Goal: Task Accomplishment & Management: Use online tool/utility

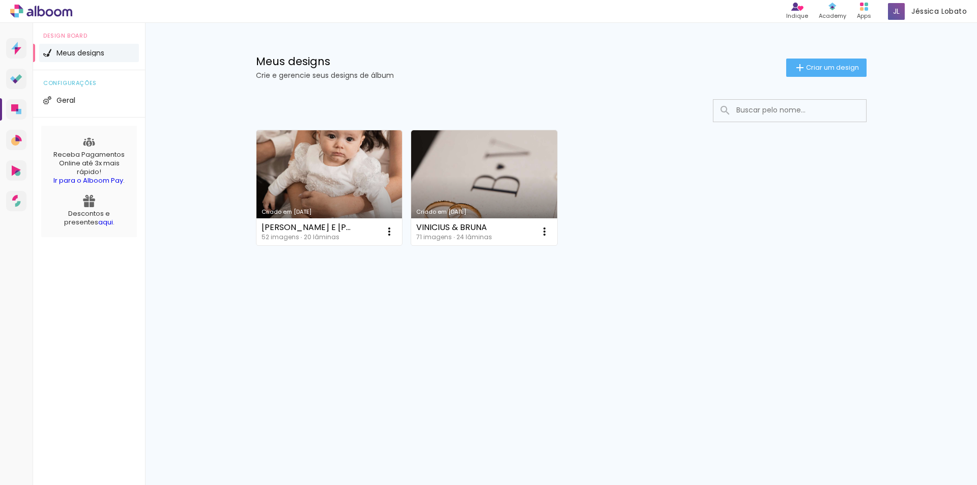
click at [262, 271] on div "Criado em [DATE] [PERSON_NAME] E [PERSON_NAME] 52 imagens ∙ 20 lâminas Abrir Fa…" at bounding box center [562, 214] width 662 height 251
click at [545, 230] on iron-icon at bounding box center [544, 231] width 12 height 12
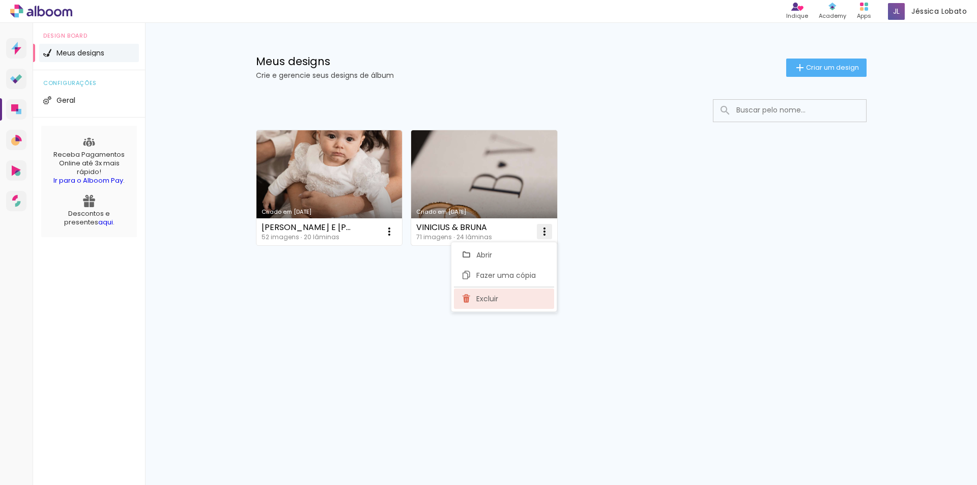
click at [492, 296] on span "Excluir" at bounding box center [487, 298] width 22 height 7
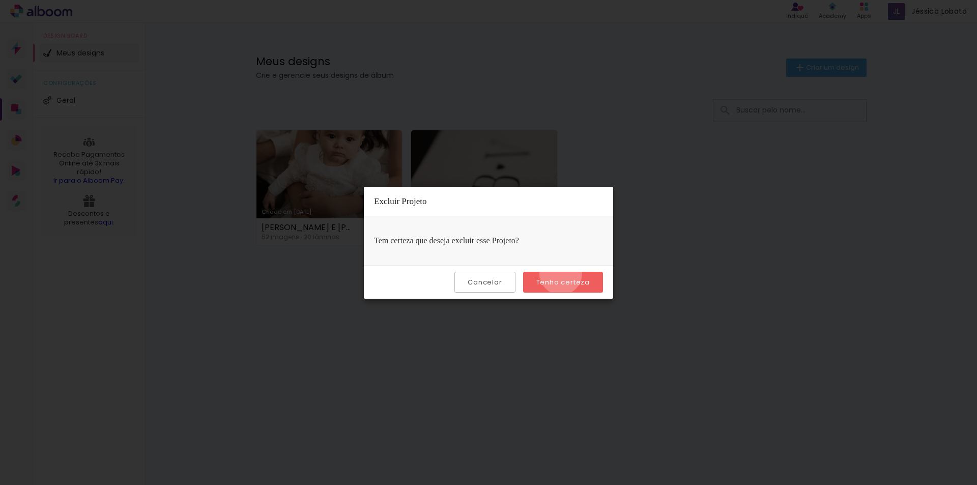
click at [562, 274] on paper-button "Tenho certeza" at bounding box center [563, 282] width 80 height 21
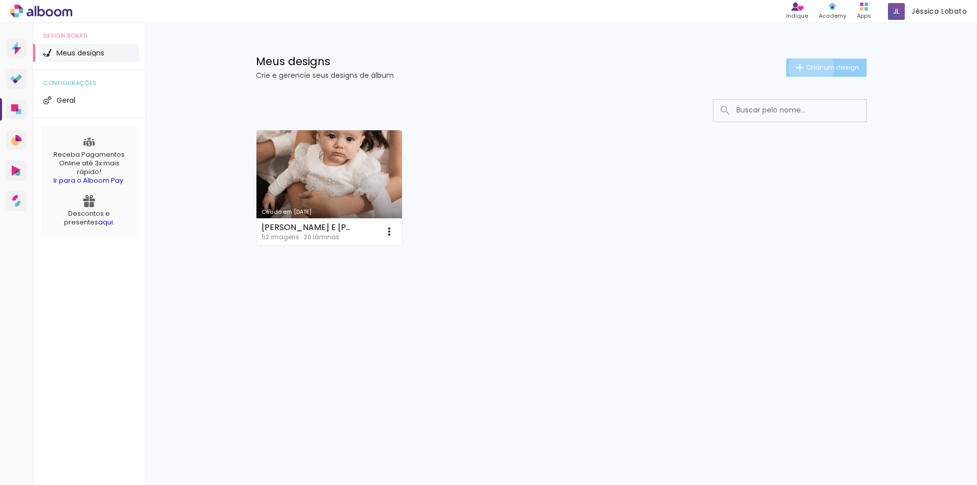
click at [809, 69] on span "Criar um design" at bounding box center [832, 67] width 53 height 7
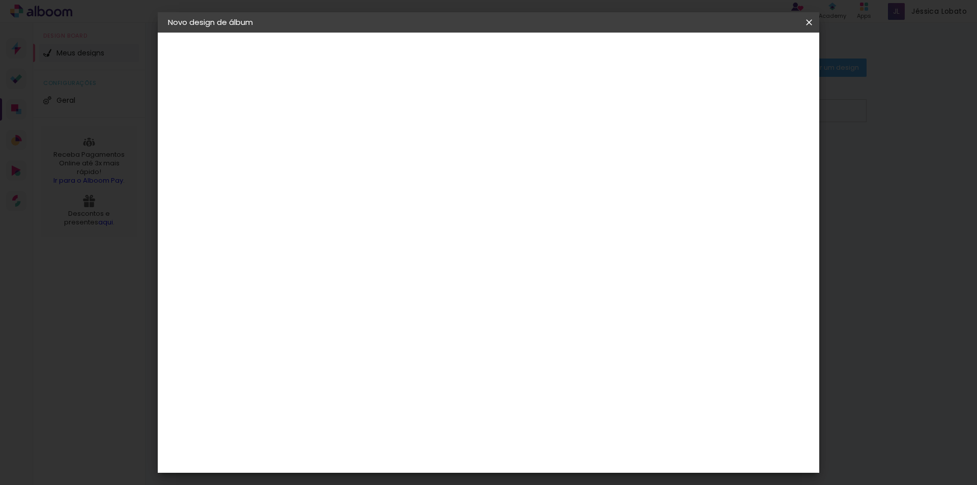
click at [334, 134] on input at bounding box center [334, 137] width 0 height 16
type input "h"
type input "H"
type input "ANIVERSÁRIO HEITOR"
type paper-input "ANIVERSÁRIO HEITOR"
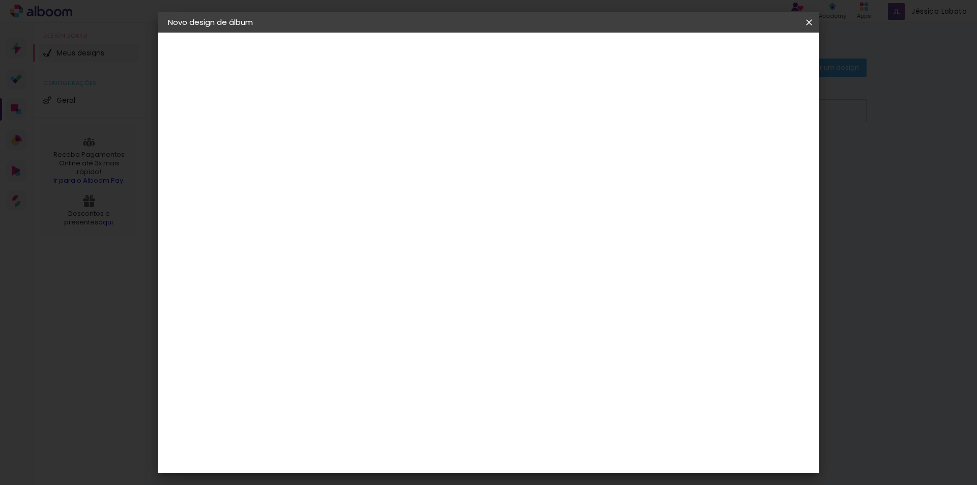
click at [0, 0] on slot "Avançar" at bounding box center [0, 0] width 0 height 0
click at [355, 195] on input at bounding box center [360, 193] width 103 height 13
type input "I"
type input "i"
type input "u"
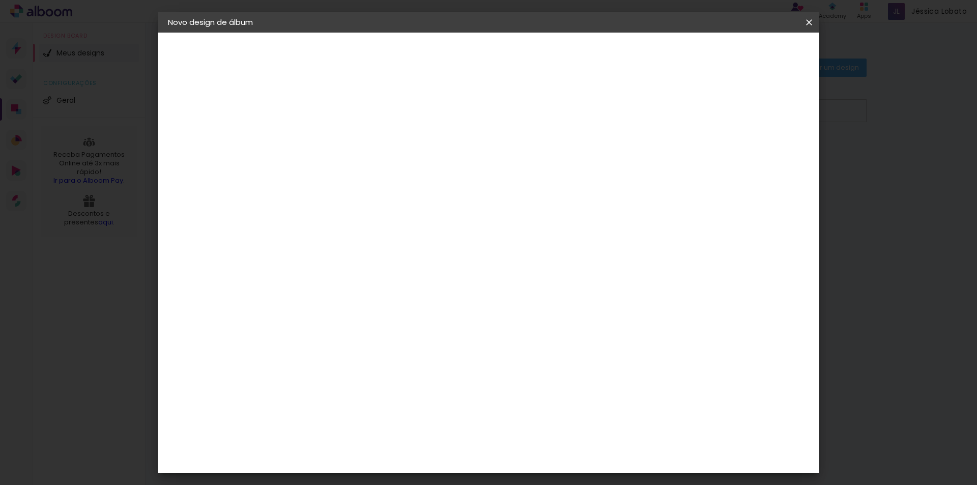
type input "ino"
type paper-input "ino"
click at [333, 238] on paper-item "Inove" at bounding box center [350, 230] width 90 height 22
click at [0, 0] on slot "Avançar" at bounding box center [0, 0] width 0 height 0
click at [403, 418] on span "25 × 25" at bounding box center [379, 428] width 47 height 21
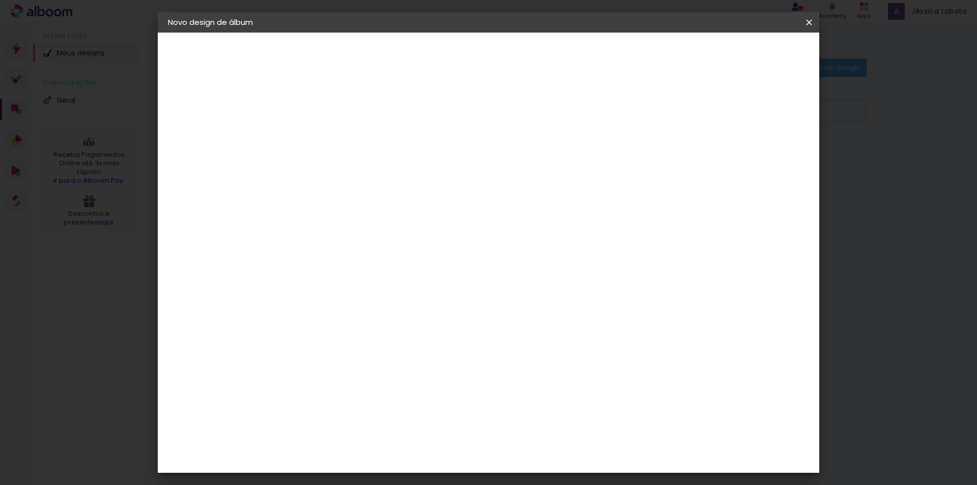
click at [0, 0] on slot "Avançar" at bounding box center [0, 0] width 0 height 0
click at [746, 56] on span "Iniciar design" at bounding box center [722, 53] width 46 height 7
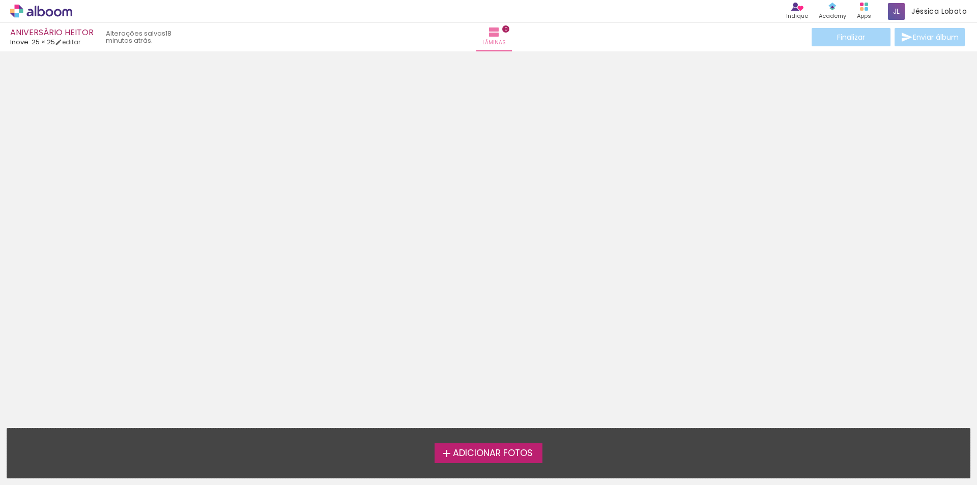
click at [467, 455] on span "Adicionar Fotos" at bounding box center [493, 453] width 80 height 9
click at [0, 0] on input "file" at bounding box center [0, 0] width 0 height 0
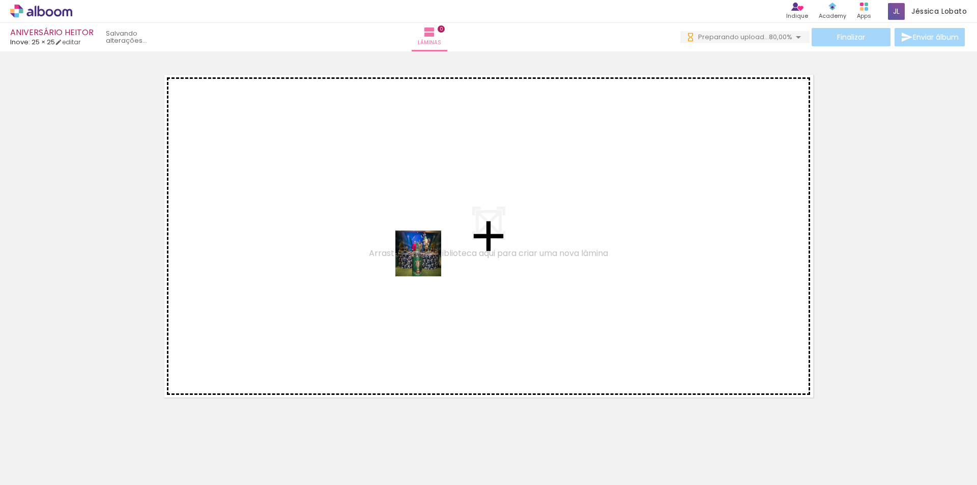
drag, startPoint x: 104, startPoint y: 460, endPoint x: 430, endPoint y: 259, distance: 382.8
click at [430, 259] on quentale-workspace at bounding box center [488, 242] width 977 height 485
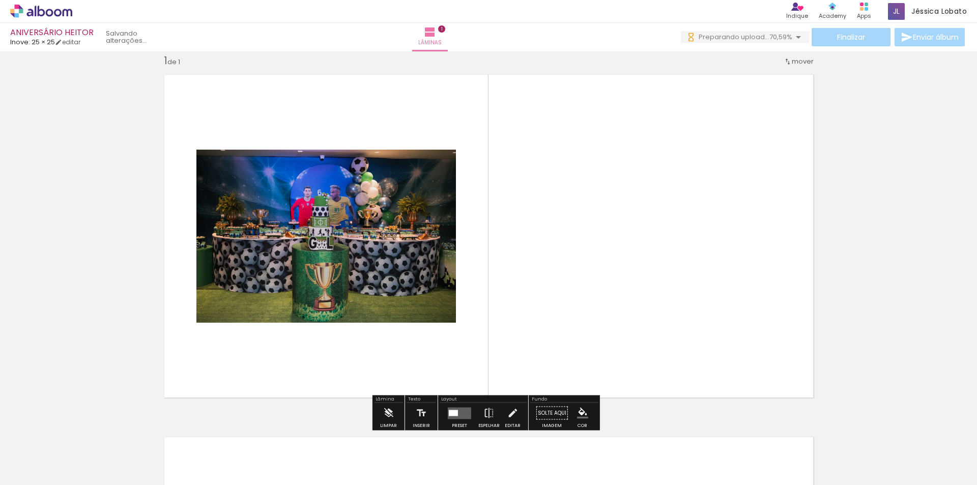
click at [363, 233] on quentale-photo at bounding box center [326, 236] width 260 height 173
click at [450, 409] on quentale-layouter at bounding box center [459, 413] width 23 height 12
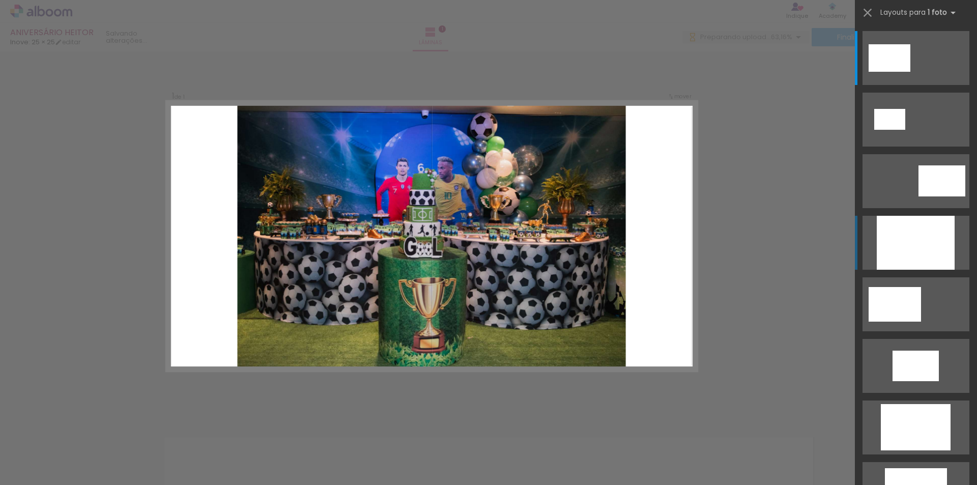
click at [897, 244] on div at bounding box center [916, 243] width 78 height 54
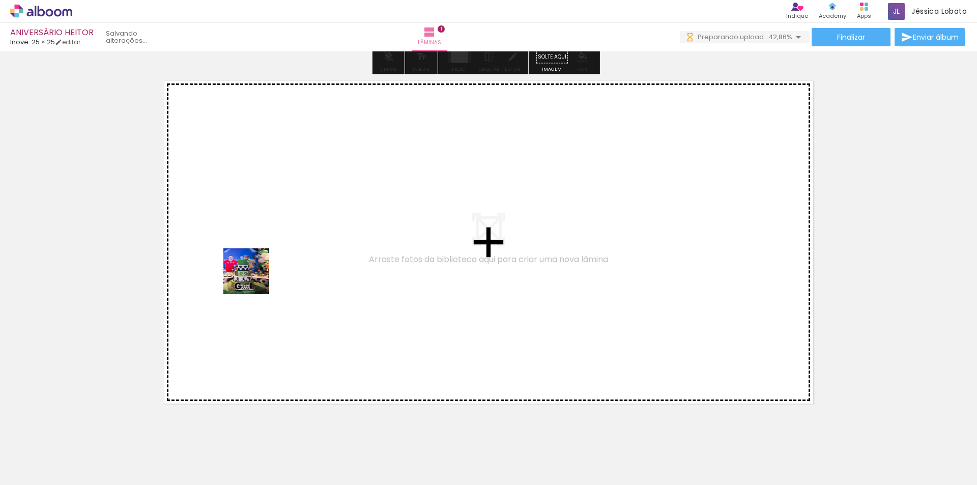
drag, startPoint x: 245, startPoint y: 302, endPoint x: 254, endPoint y: 278, distance: 25.4
click at [254, 278] on quentale-workspace at bounding box center [488, 242] width 977 height 485
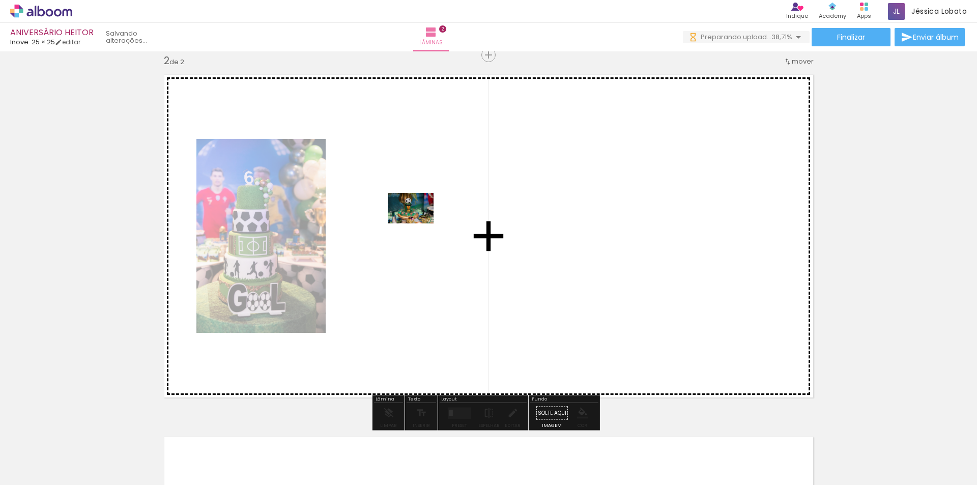
drag, startPoint x: 232, startPoint y: 448, endPoint x: 418, endPoint y: 223, distance: 292.0
click at [418, 223] on quentale-workspace at bounding box center [488, 242] width 977 height 485
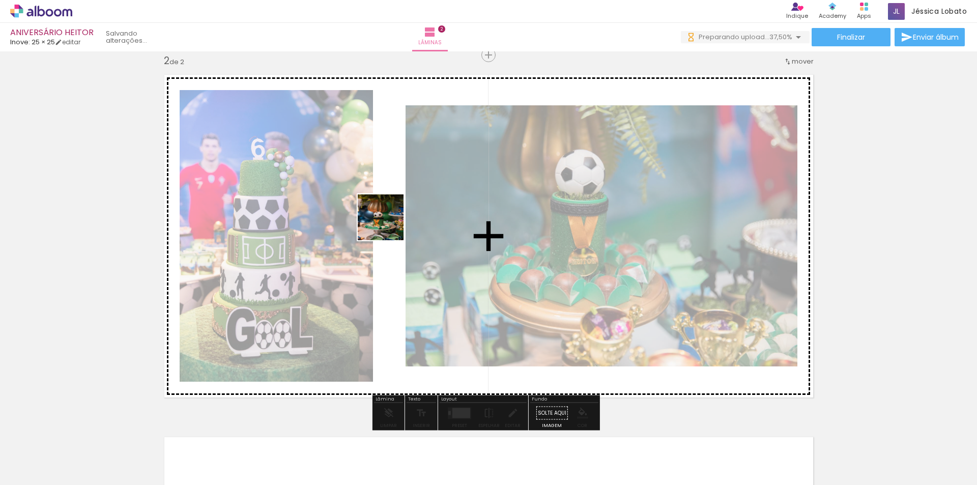
drag, startPoint x: 276, startPoint y: 448, endPoint x: 392, endPoint y: 211, distance: 264.0
click at [392, 211] on quentale-workspace at bounding box center [488, 242] width 977 height 485
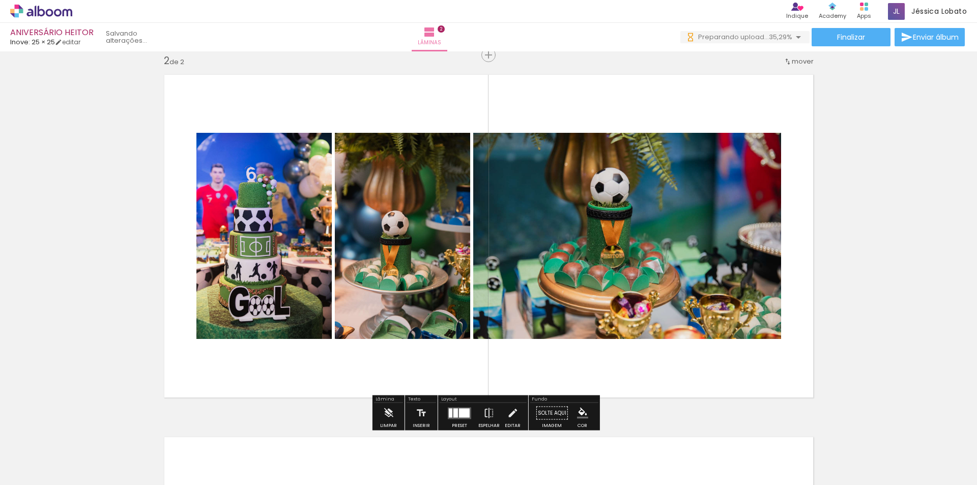
scroll to position [427, 0]
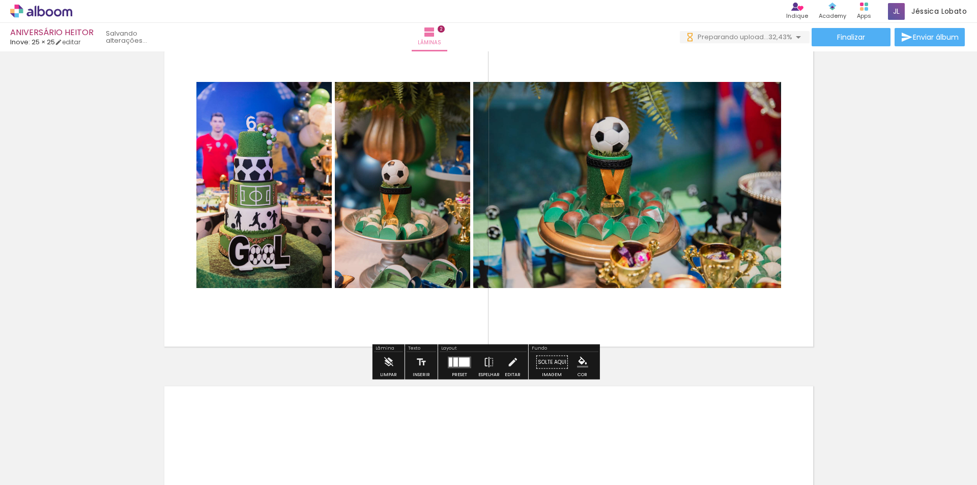
click at [453, 363] on div at bounding box center [455, 361] width 5 height 9
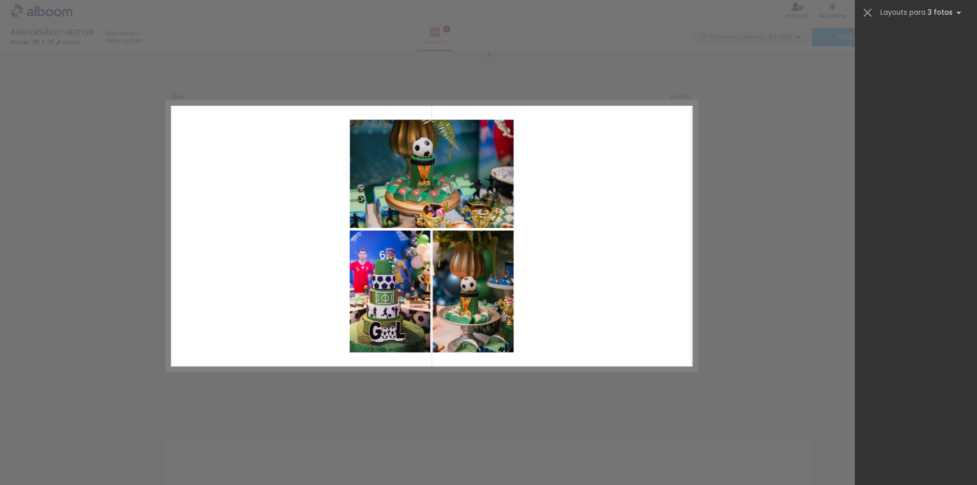
scroll to position [0, 0]
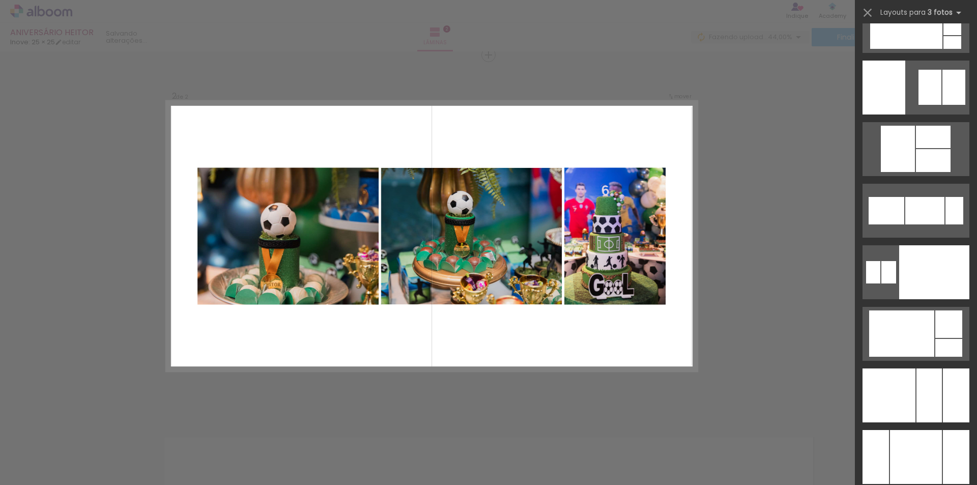
click at [768, 215] on div "Confirmar Cancelar" at bounding box center [488, 232] width 977 height 1112
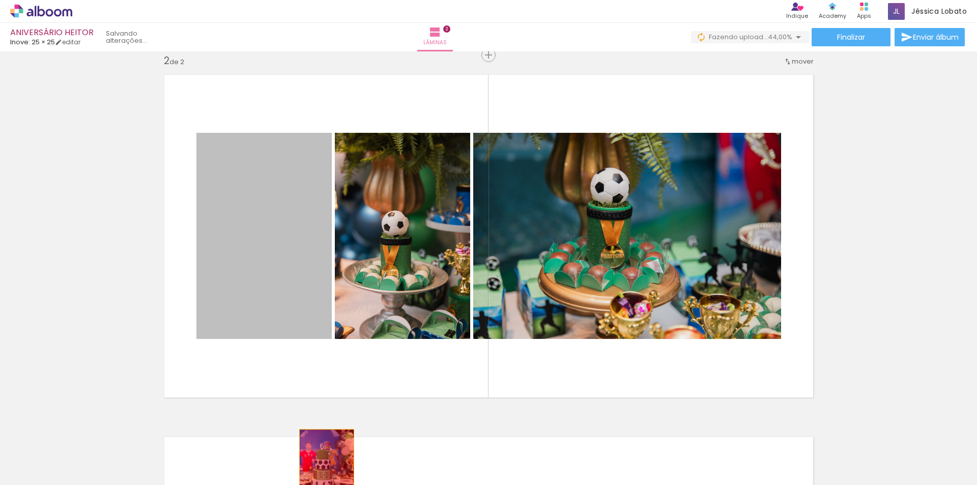
drag, startPoint x: 260, startPoint y: 202, endPoint x: 323, endPoint y: 471, distance: 275.9
click at [323, 471] on quentale-workspace at bounding box center [488, 242] width 977 height 485
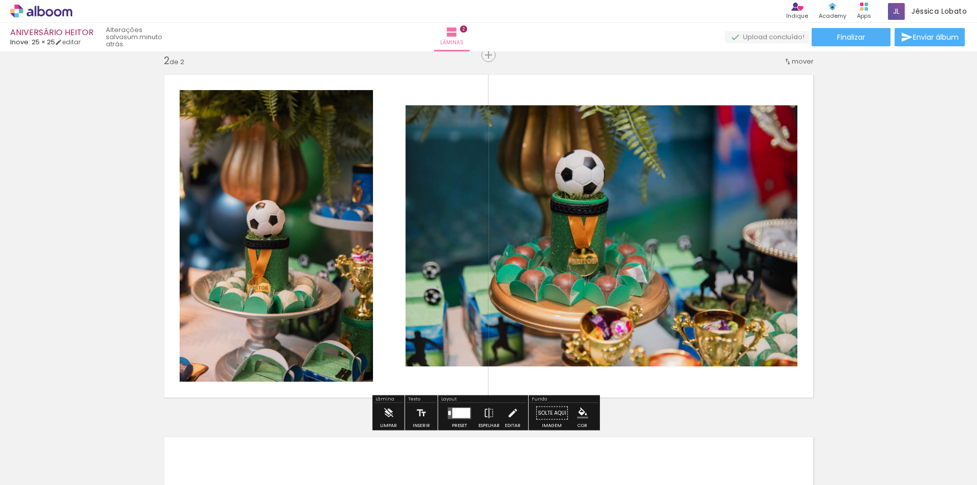
click at [458, 410] on div at bounding box center [461, 413] width 18 height 10
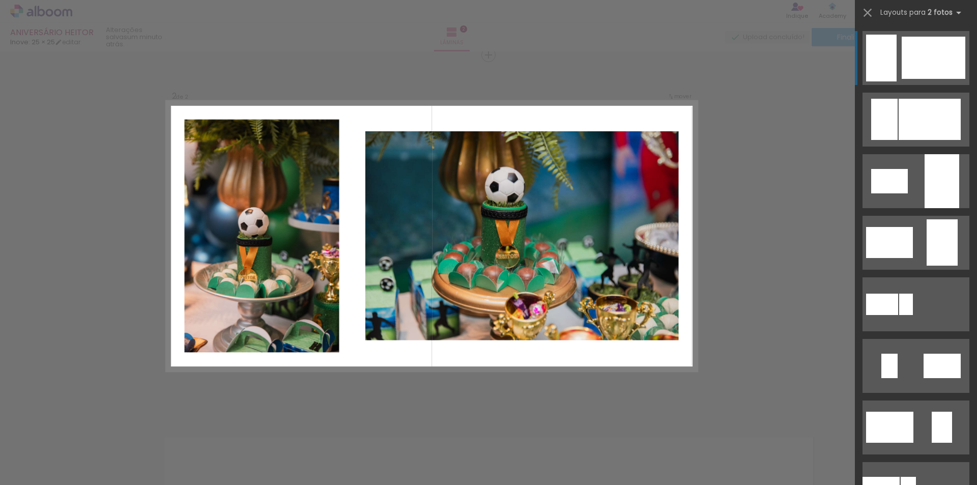
click at [458, 410] on div "Confirmar Cancelar" at bounding box center [488, 232] width 977 height 1112
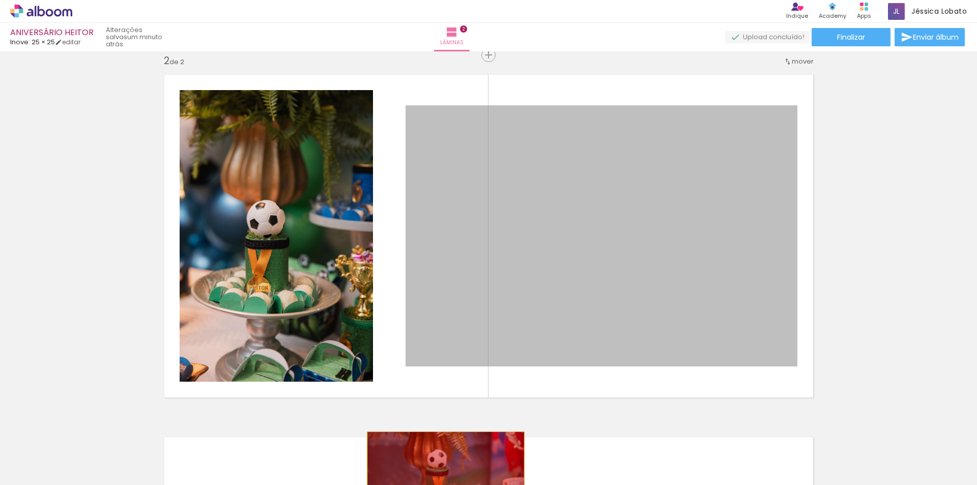
drag, startPoint x: 578, startPoint y: 216, endPoint x: 441, endPoint y: 487, distance: 303.4
click at [441, 485] on html "link( href="../../bower_components/polymer/polymer.html" rel="import" ) picture…" at bounding box center [488, 242] width 977 height 485
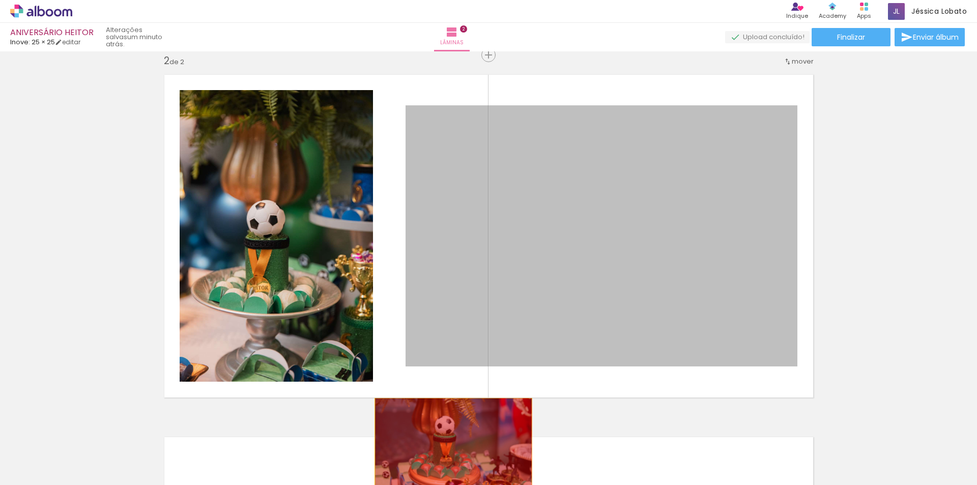
drag, startPoint x: 527, startPoint y: 266, endPoint x: 449, endPoint y: 450, distance: 199.8
click at [449, 450] on quentale-workspace at bounding box center [488, 242] width 977 height 485
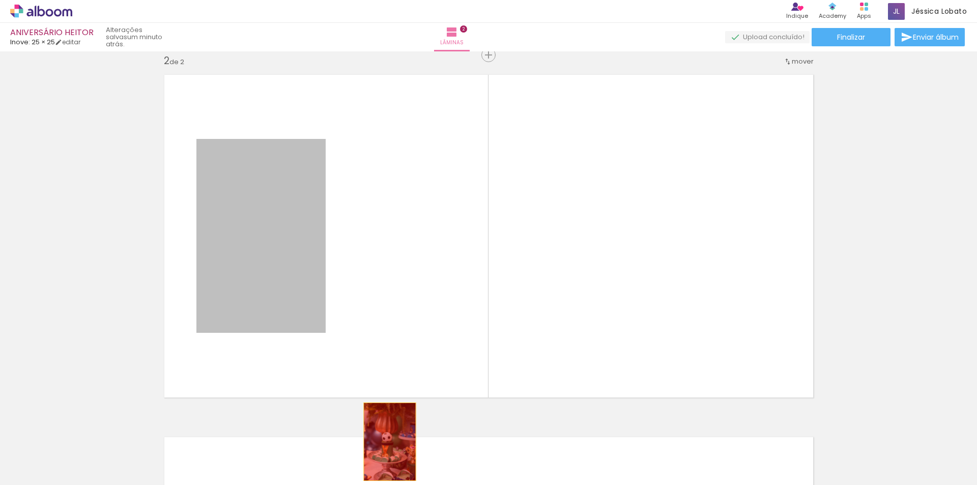
drag, startPoint x: 374, startPoint y: 411, endPoint x: 386, endPoint y: 464, distance: 54.2
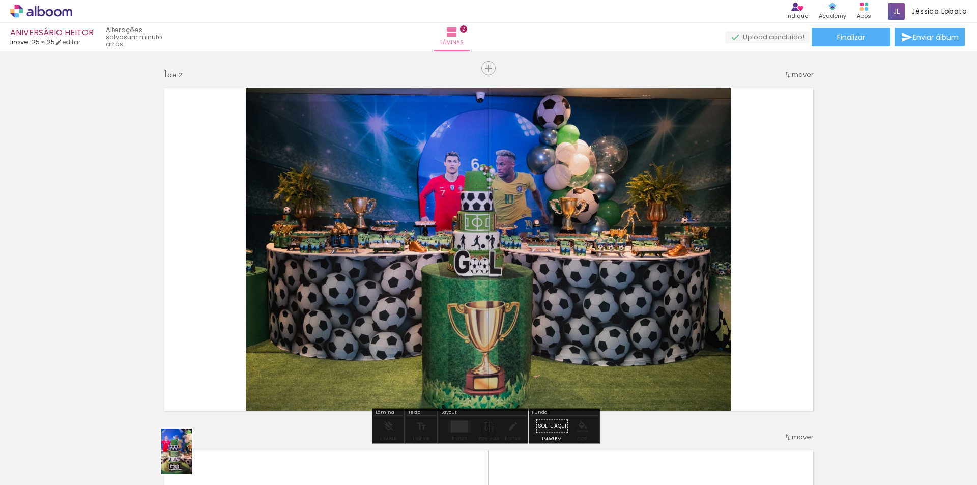
drag, startPoint x: 156, startPoint y: 456, endPoint x: 192, endPoint y: 459, distance: 35.8
click at [0, 0] on slot at bounding box center [0, 0] width 0 height 0
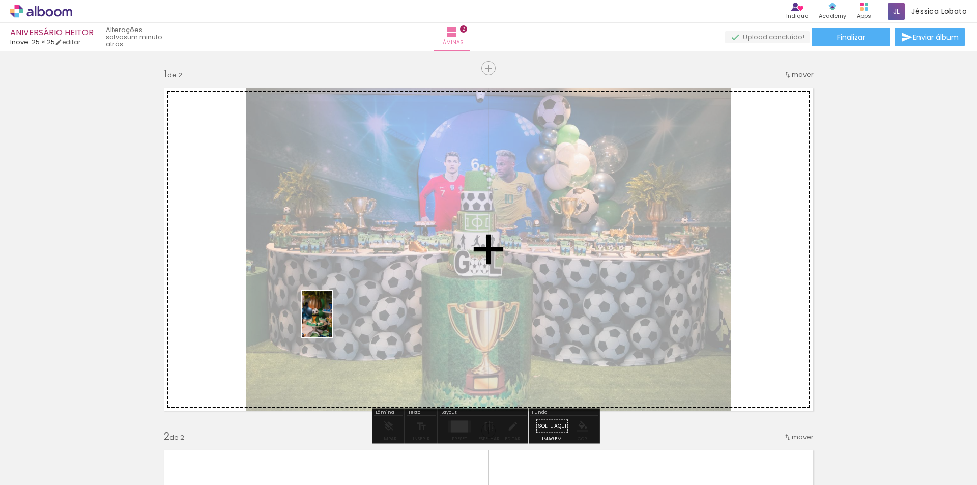
drag, startPoint x: 296, startPoint y: 464, endPoint x: 346, endPoint y: 294, distance: 176.5
click at [346, 294] on quentale-workspace at bounding box center [488, 242] width 977 height 485
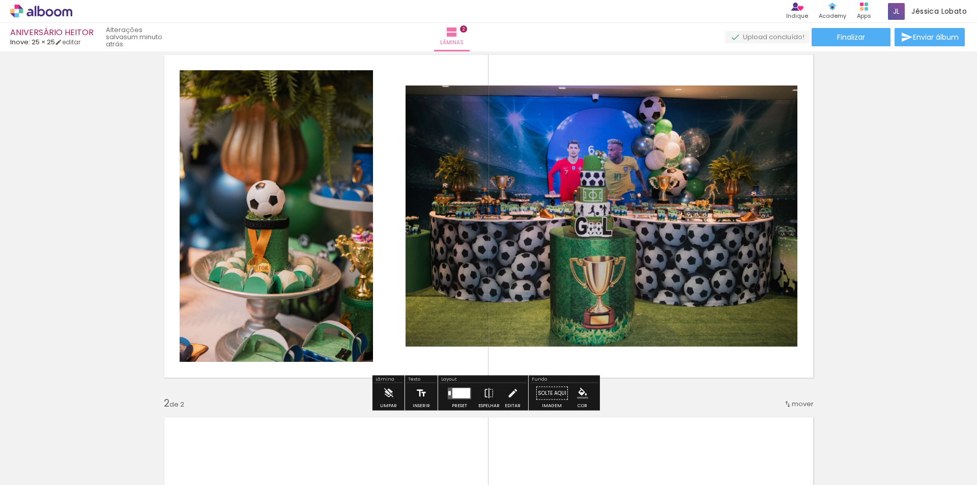
scroll to position [51, 0]
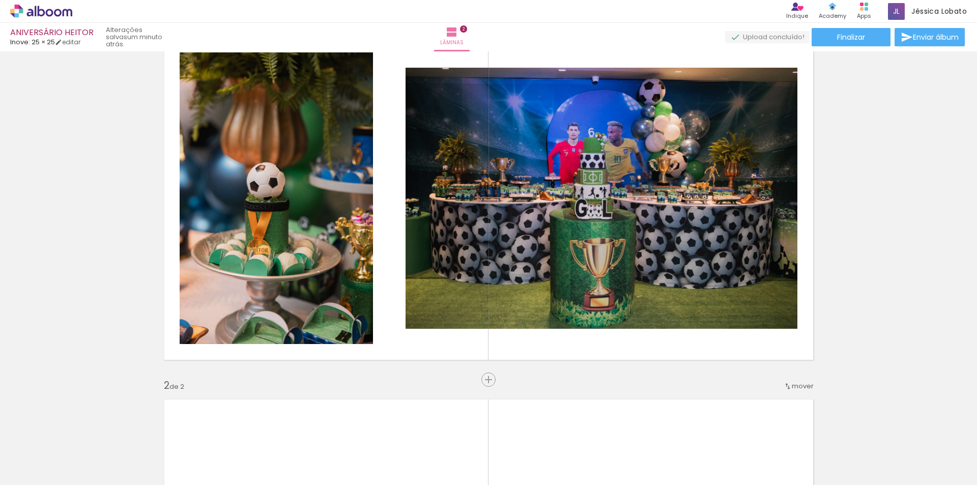
click at [33, 463] on paper-button "Adicionar Fotos" at bounding box center [31, 471] width 49 height 16
click at [0, 0] on input "file" at bounding box center [0, 0] width 0 height 0
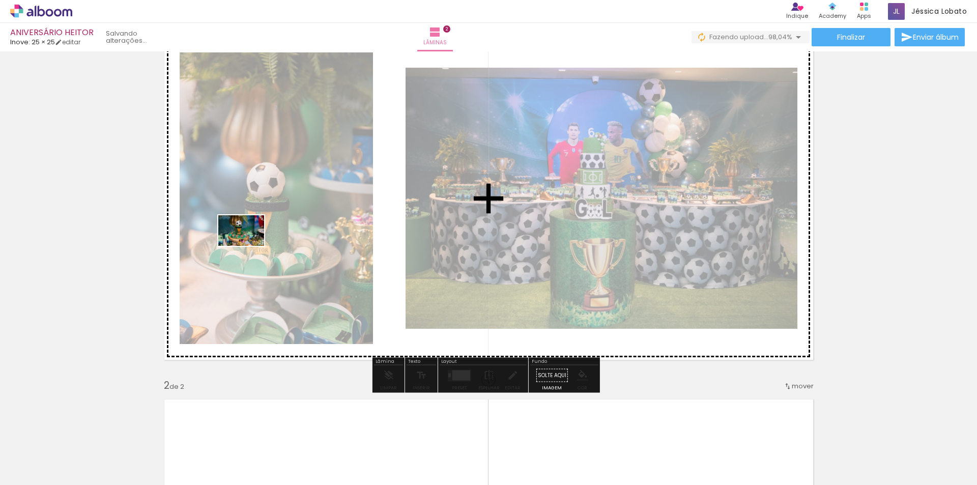
drag, startPoint x: 207, startPoint y: 460, endPoint x: 249, endPoint y: 246, distance: 218.3
click at [249, 246] on quentale-workspace at bounding box center [488, 242] width 977 height 485
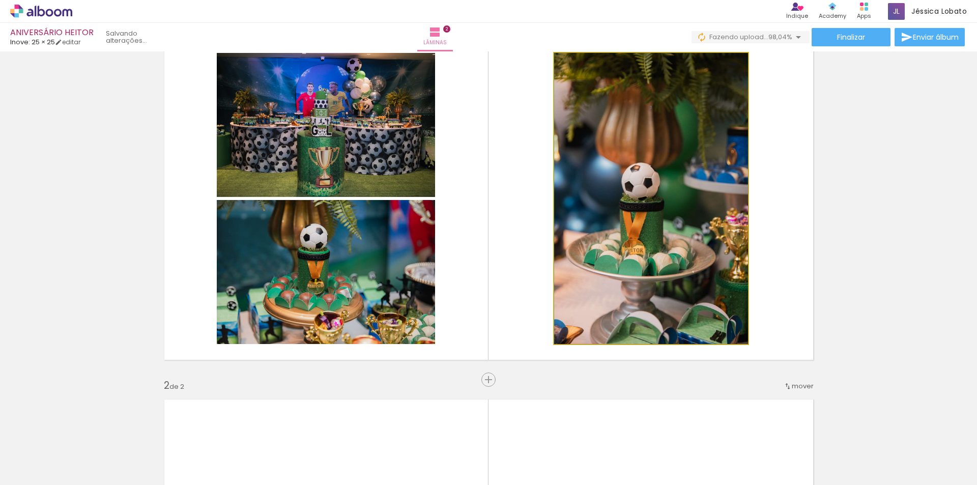
drag, startPoint x: 675, startPoint y: 254, endPoint x: 706, endPoint y: 239, distance: 34.4
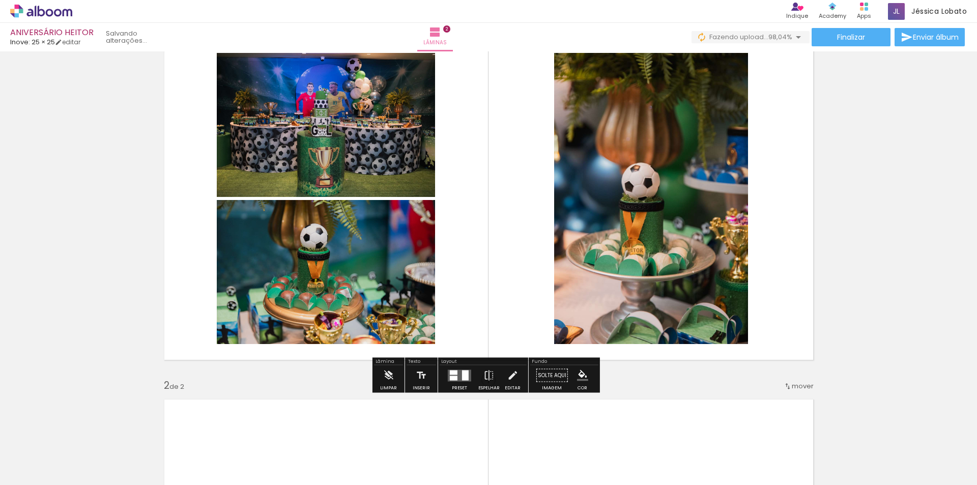
click at [376, 277] on quentale-photo at bounding box center [326, 272] width 218 height 144
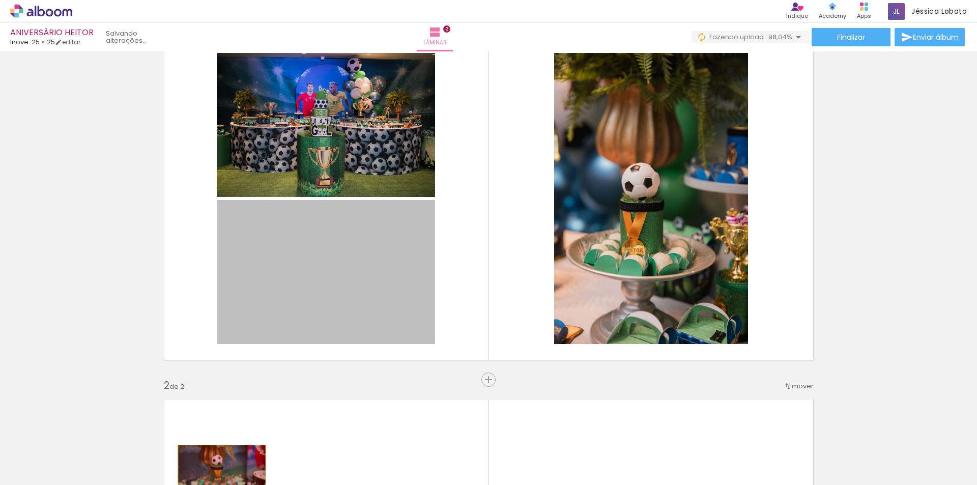
drag, startPoint x: 227, startPoint y: 444, endPoint x: 218, endPoint y: 474, distance: 31.4
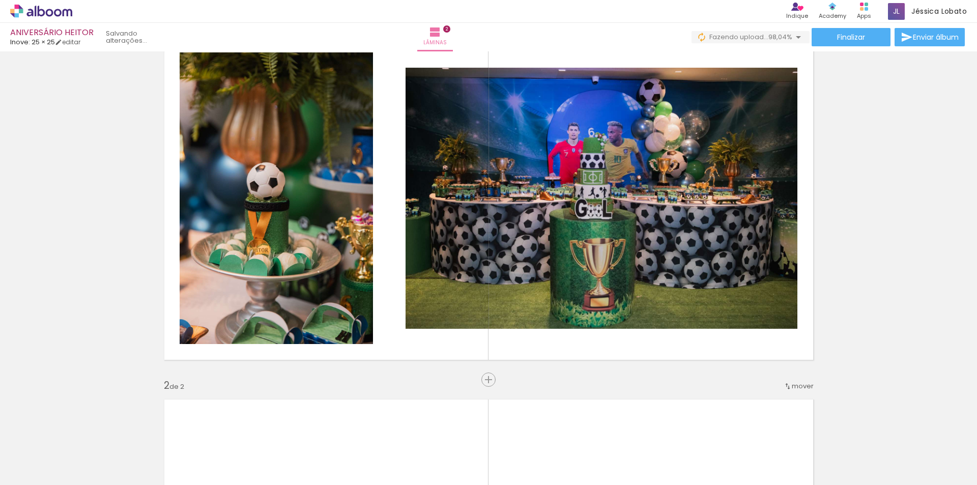
click at [192, 432] on iron-icon at bounding box center [193, 430] width 11 height 11
drag, startPoint x: 941, startPoint y: 457, endPoint x: 265, endPoint y: 462, distance: 675.4
click at [0, 0] on slot at bounding box center [0, 0] width 0 height 0
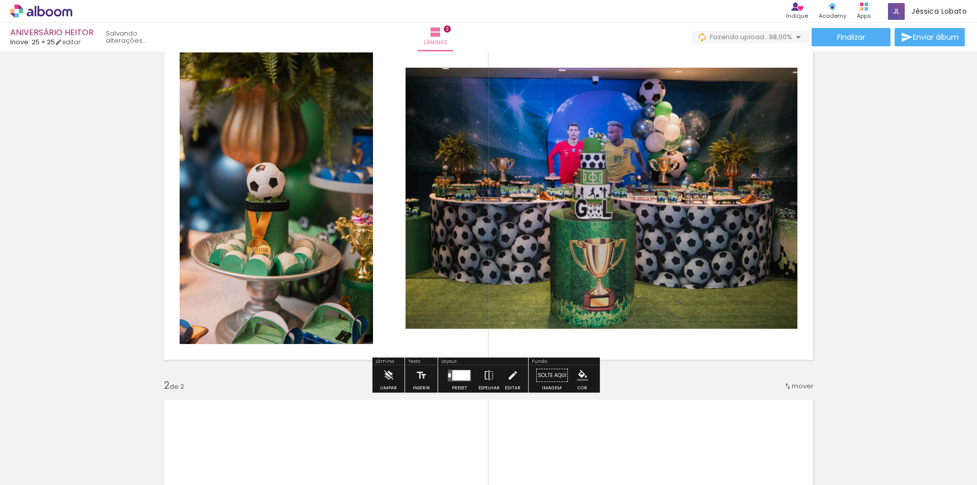
click at [456, 376] on div at bounding box center [461, 375] width 18 height 10
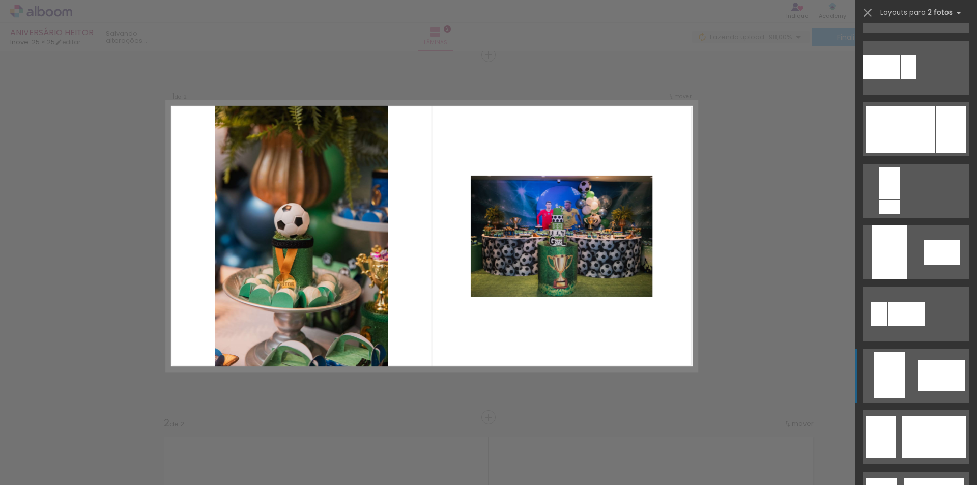
scroll to position [407, 0]
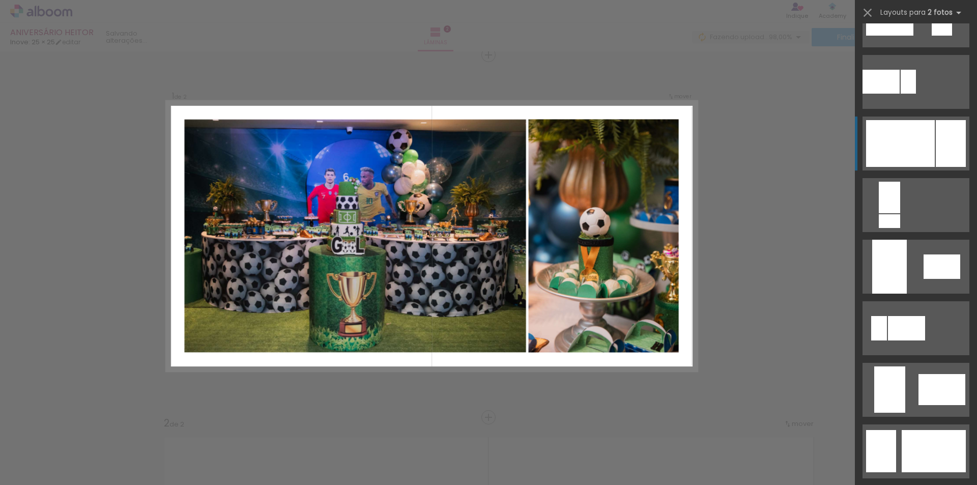
click at [924, 162] on div at bounding box center [900, 143] width 69 height 47
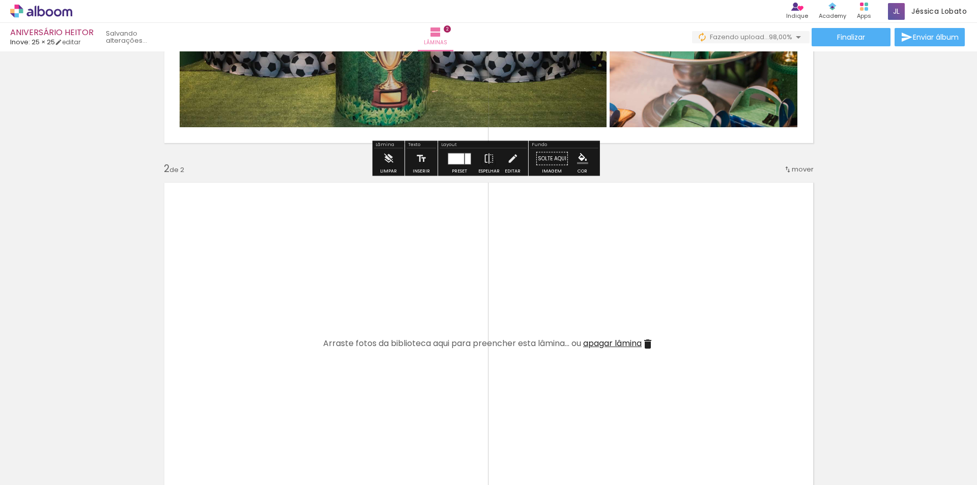
scroll to position [420, 0]
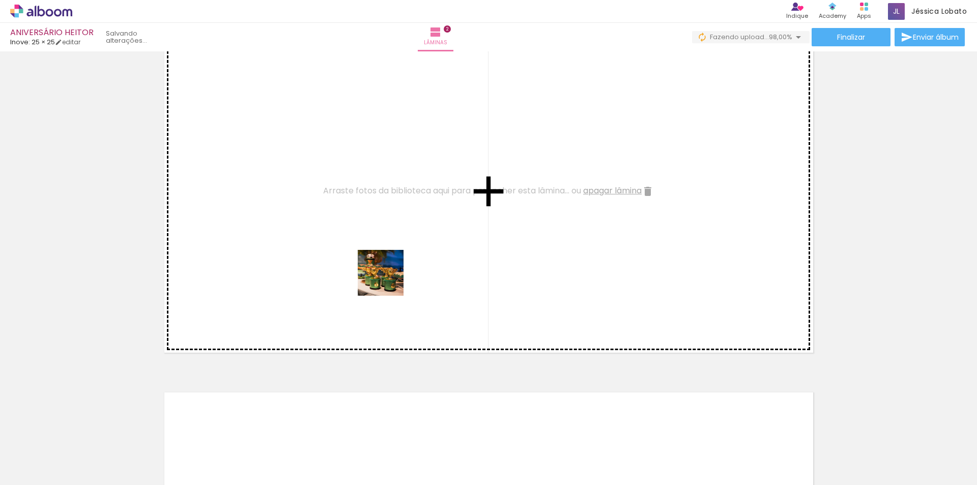
drag, startPoint x: 928, startPoint y: 457, endPoint x: 388, endPoint y: 280, distance: 568.2
click at [388, 280] on quentale-workspace at bounding box center [488, 242] width 977 height 485
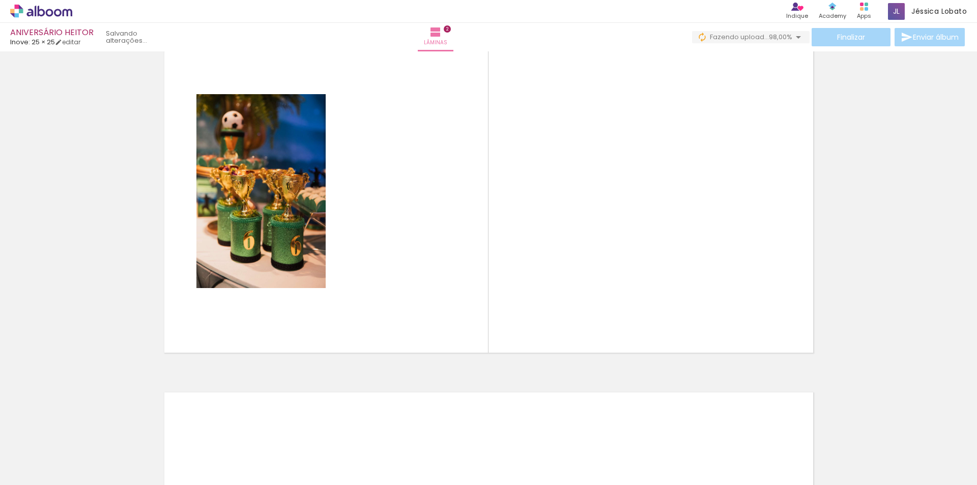
scroll to position [0, 0]
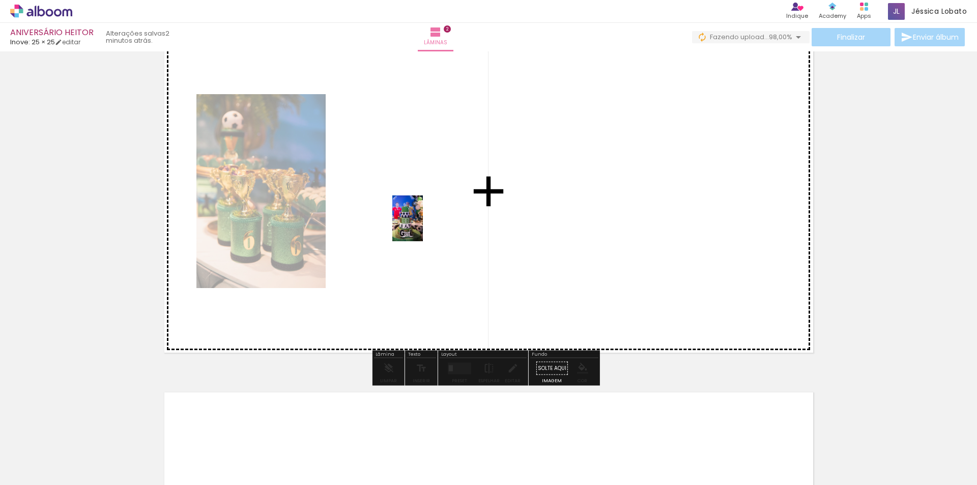
drag, startPoint x: 165, startPoint y: 459, endPoint x: 423, endPoint y: 225, distance: 347.8
click at [423, 225] on quentale-workspace at bounding box center [488, 242] width 977 height 485
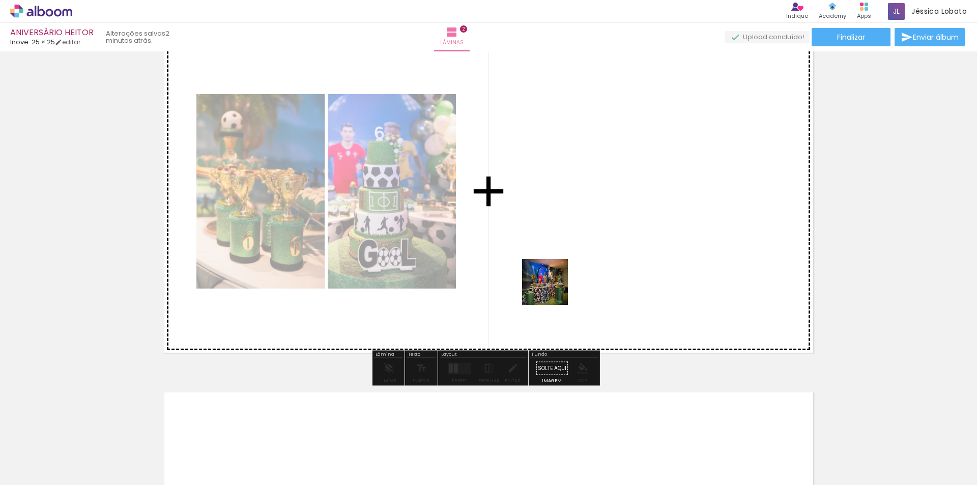
drag, startPoint x: 553, startPoint y: 290, endPoint x: 621, endPoint y: 201, distance: 111.8
click at [621, 201] on quentale-workspace at bounding box center [488, 242] width 977 height 485
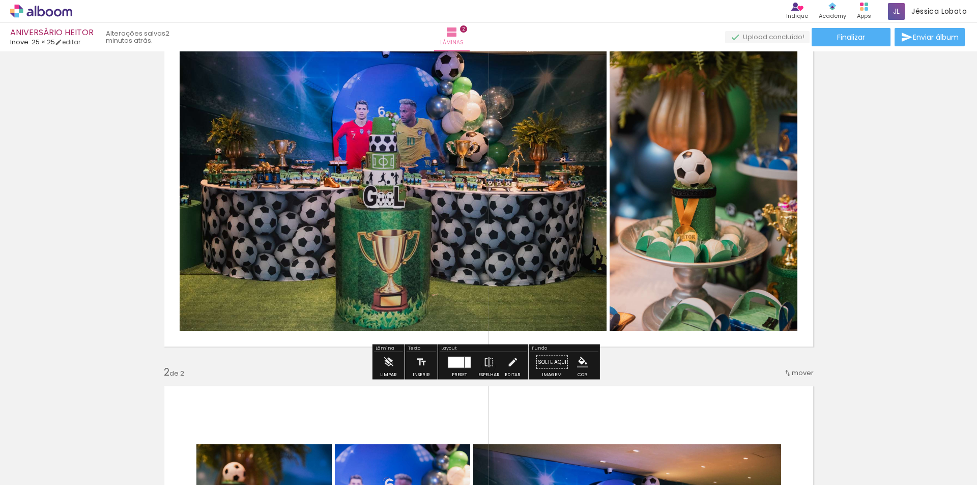
scroll to position [420, 0]
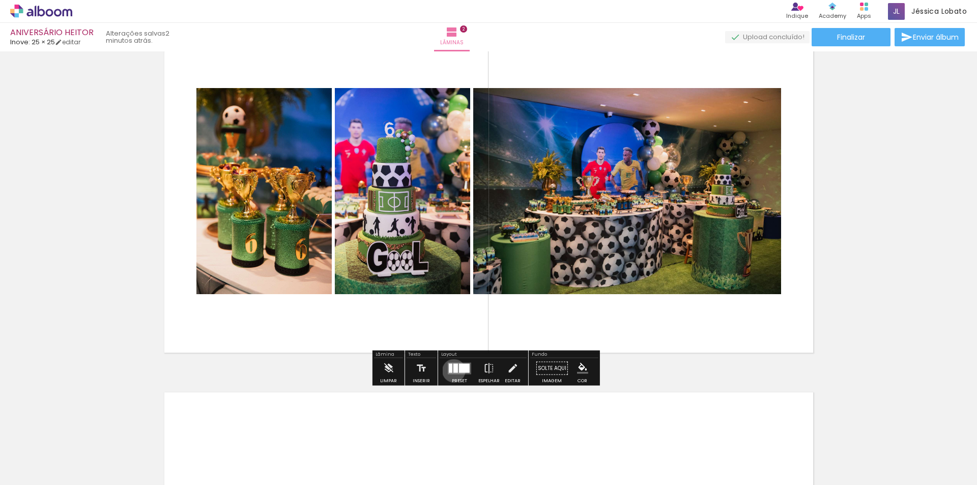
click at [453, 371] on div at bounding box center [455, 367] width 5 height 9
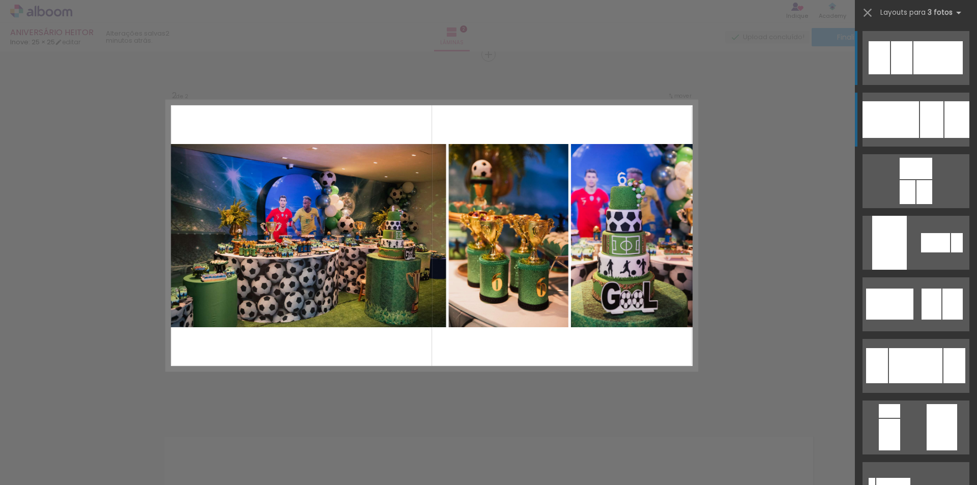
scroll to position [376, 0]
click at [885, 123] on div at bounding box center [891, 119] width 56 height 37
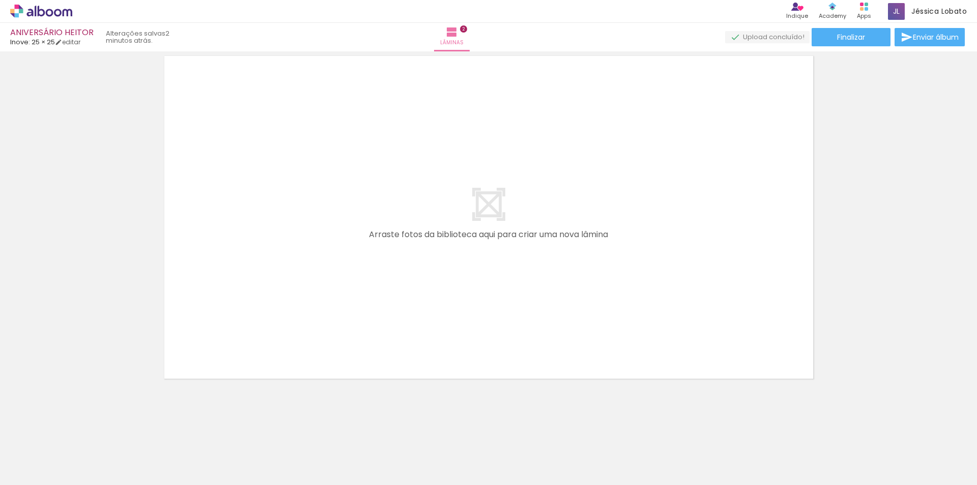
scroll to position [706, 0]
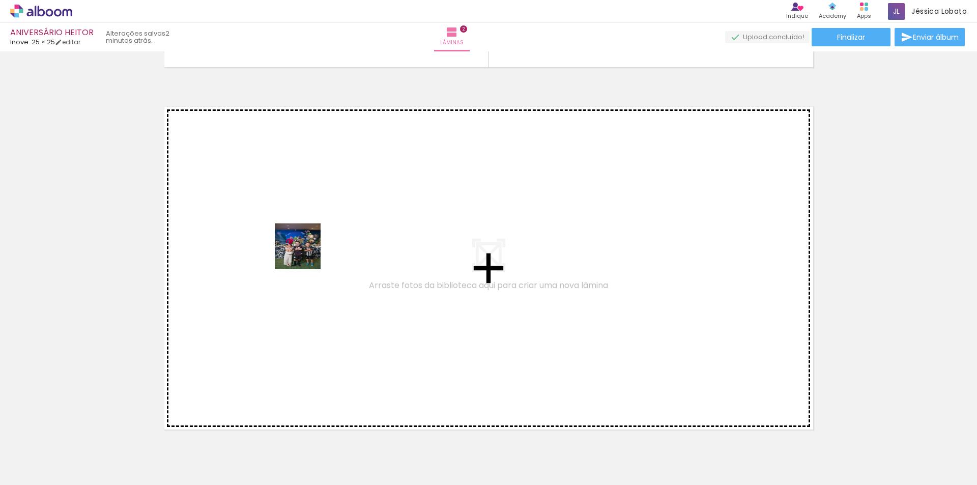
drag, startPoint x: 325, startPoint y: 455, endPoint x: 305, endPoint y: 254, distance: 202.0
click at [305, 254] on quentale-workspace at bounding box center [488, 242] width 977 height 485
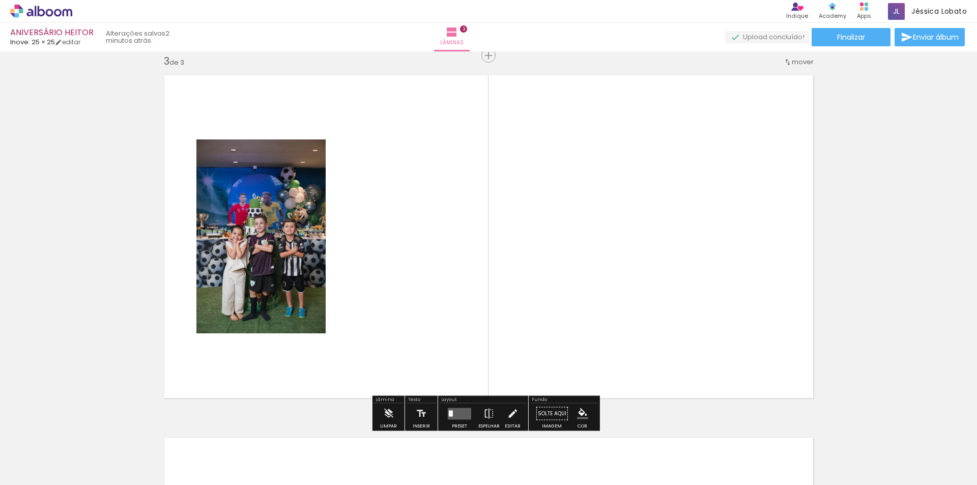
scroll to position [738, 0]
drag, startPoint x: 399, startPoint y: 455, endPoint x: 396, endPoint y: 263, distance: 191.9
click at [396, 263] on quentale-workspace at bounding box center [488, 242] width 977 height 485
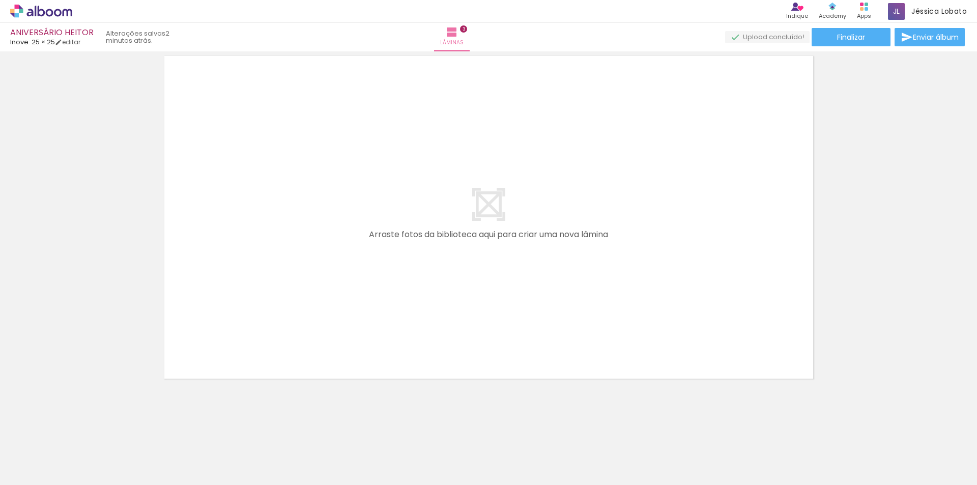
scroll to position [814, 0]
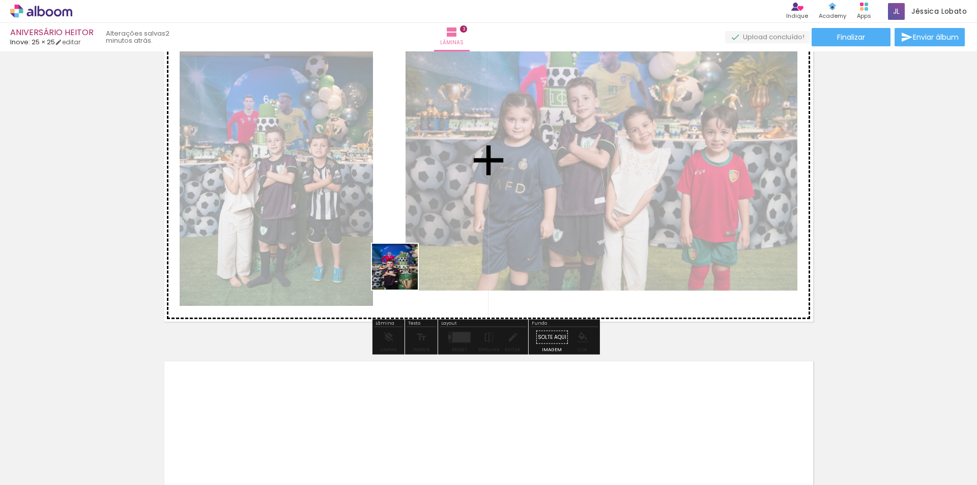
drag, startPoint x: 441, startPoint y: 457, endPoint x: 390, endPoint y: 241, distance: 221.3
click at [390, 241] on quentale-workspace at bounding box center [488, 242] width 977 height 485
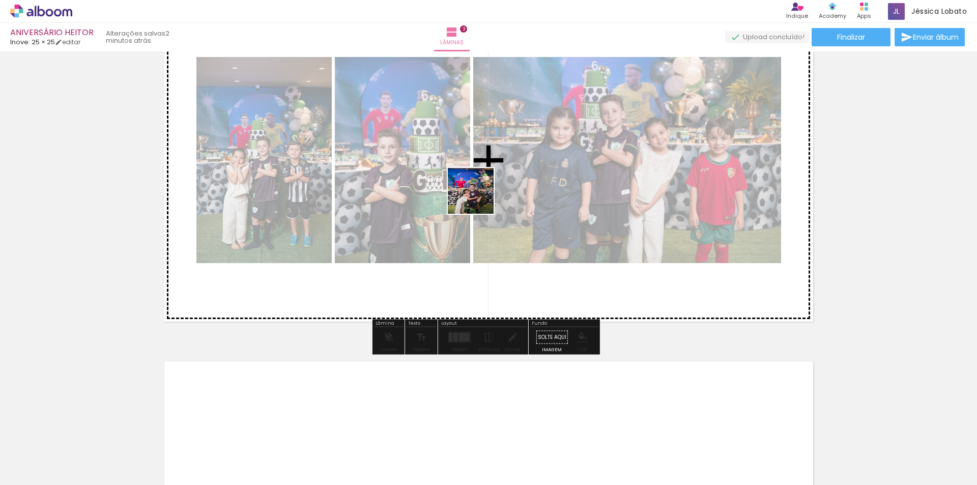
drag, startPoint x: 494, startPoint y: 452, endPoint x: 478, endPoint y: 199, distance: 254.0
click at [478, 199] on quentale-workspace at bounding box center [488, 242] width 977 height 485
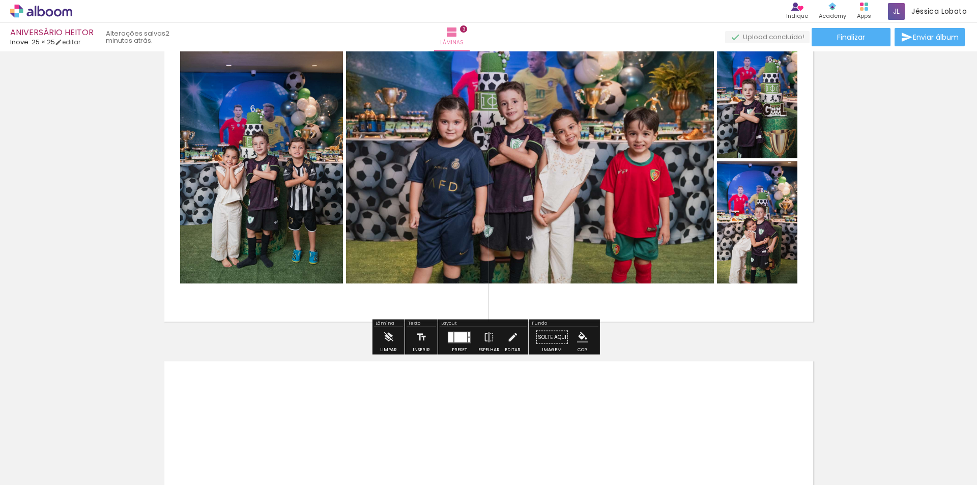
click at [459, 342] on div at bounding box center [461, 337] width 13 height 10
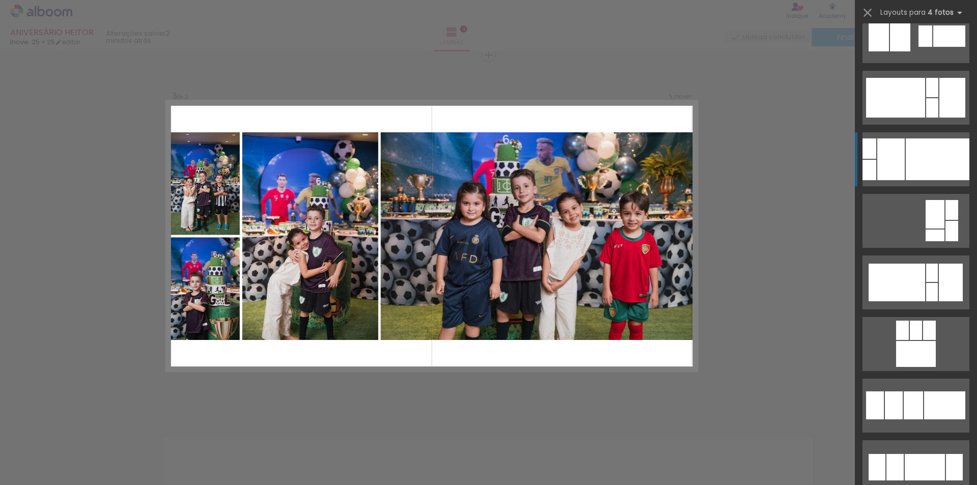
scroll to position [1425, 0]
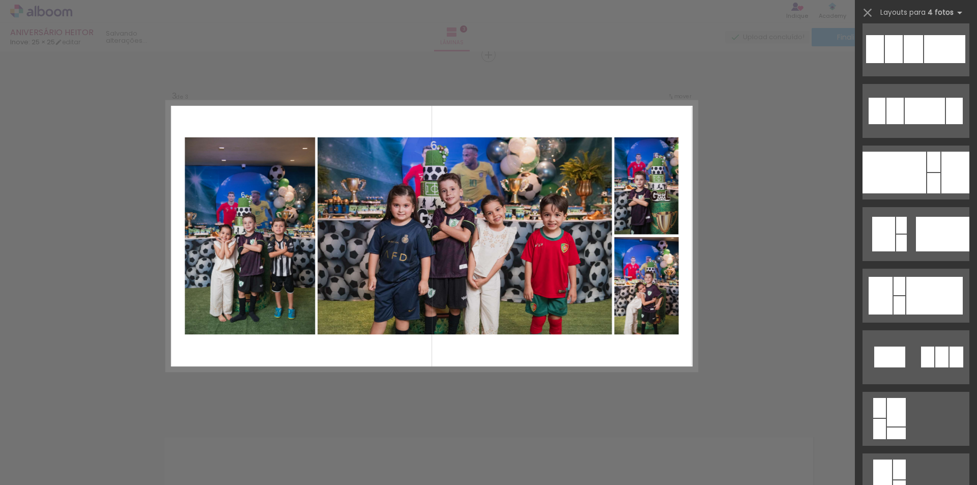
click at [763, 224] on div "Confirmar Cancelar" at bounding box center [488, 50] width 977 height 1474
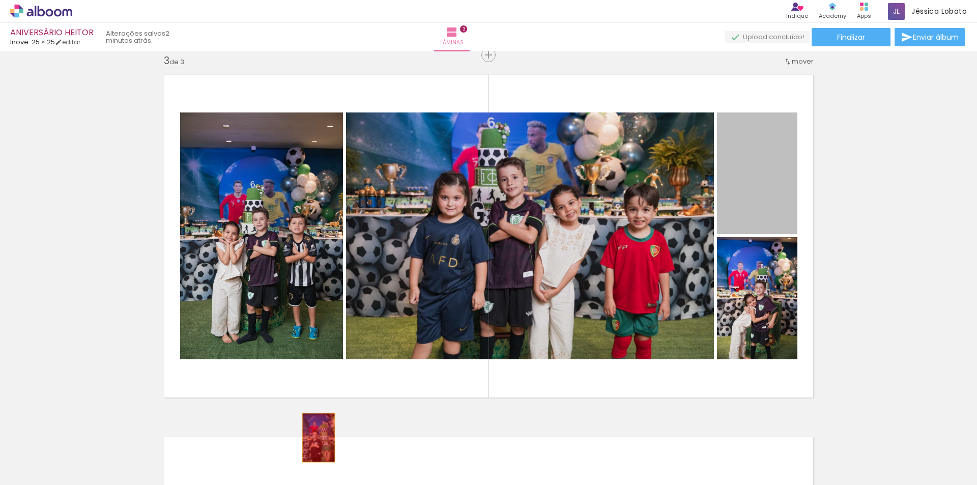
drag, startPoint x: 752, startPoint y: 183, endPoint x: 339, endPoint y: 458, distance: 495.9
click at [339, 458] on quentale-workspace at bounding box center [488, 242] width 977 height 485
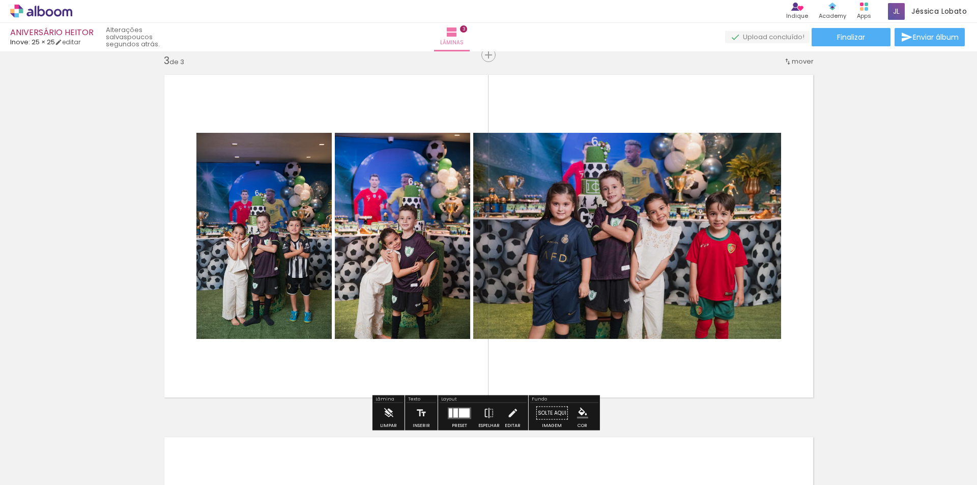
click at [128, 324] on div "Inserir lâmina 1 de 3 Inserir lâmina 2 de 3 Inserir lâmina 3 de 3" at bounding box center [488, 42] width 977 height 1450
click at [85, 143] on div "Inserir lâmina 1 de 3 Inserir lâmina 2 de 3 Inserir lâmina 3 de 3" at bounding box center [488, 42] width 977 height 1450
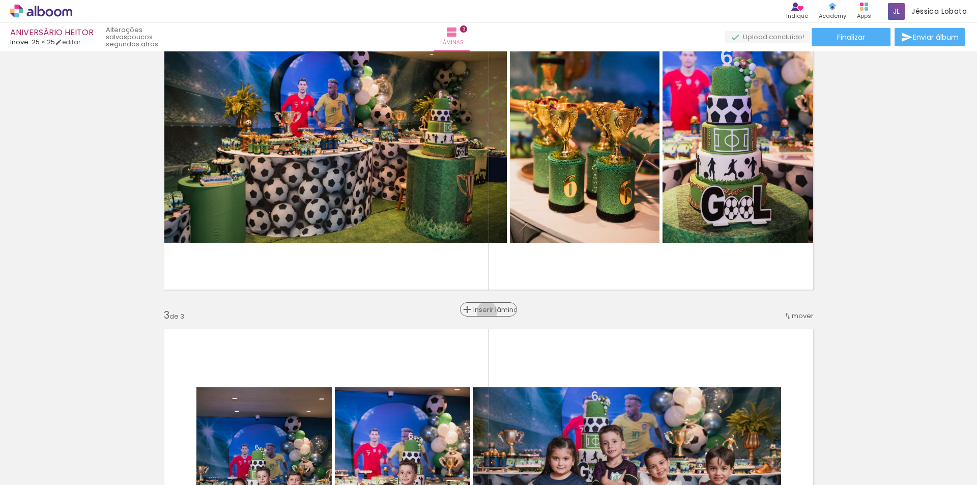
click at [484, 311] on span "Inserir lâmina" at bounding box center [493, 309] width 40 height 7
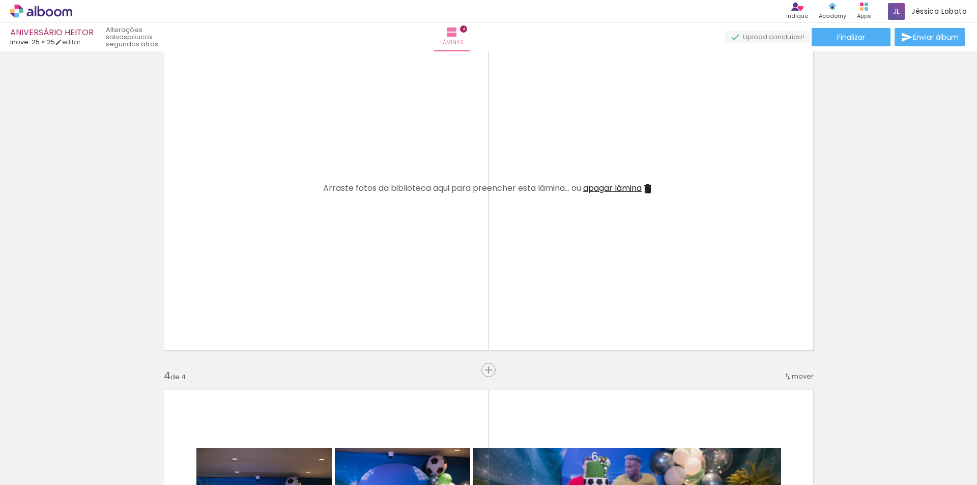
scroll to position [789, 0]
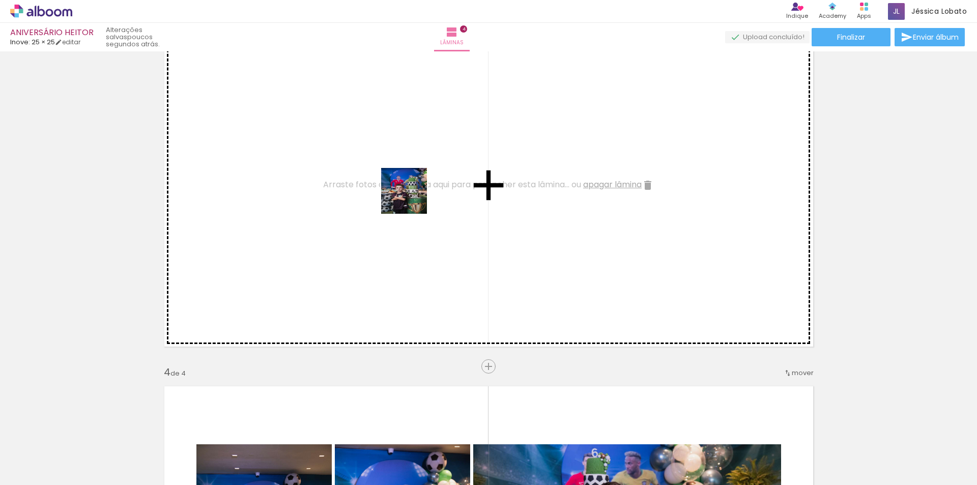
drag, startPoint x: 412, startPoint y: 199, endPoint x: 408, endPoint y: 179, distance: 19.8
click at [408, 179] on quentale-workspace at bounding box center [488, 242] width 977 height 485
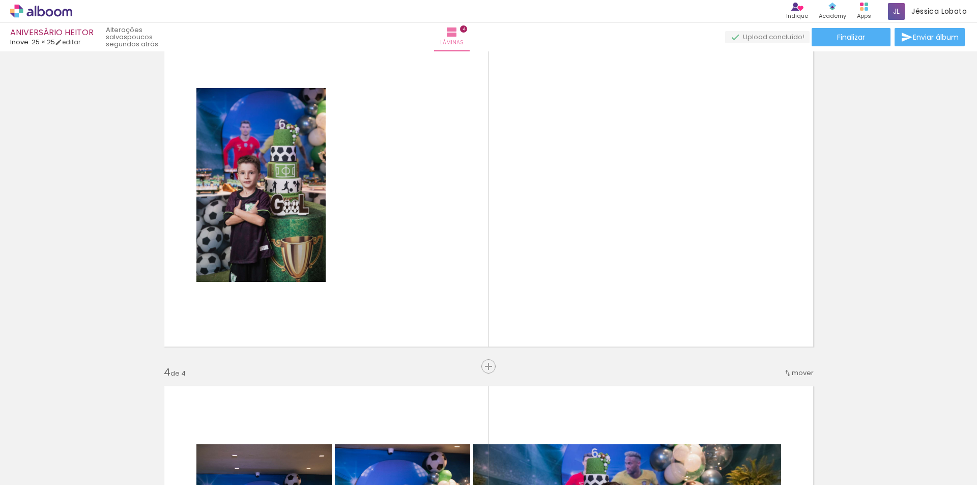
click at [42, 470] on span "Adicionar Fotos" at bounding box center [36, 471] width 31 height 11
click at [0, 0] on input "file" at bounding box center [0, 0] width 0 height 0
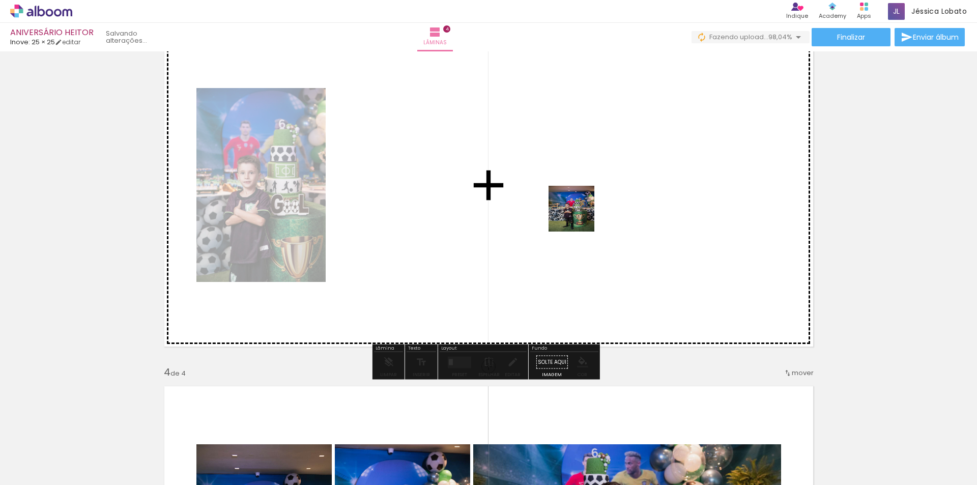
drag, startPoint x: 947, startPoint y: 461, endPoint x: 579, endPoint y: 216, distance: 441.7
click at [579, 216] on quentale-workspace at bounding box center [488, 242] width 977 height 485
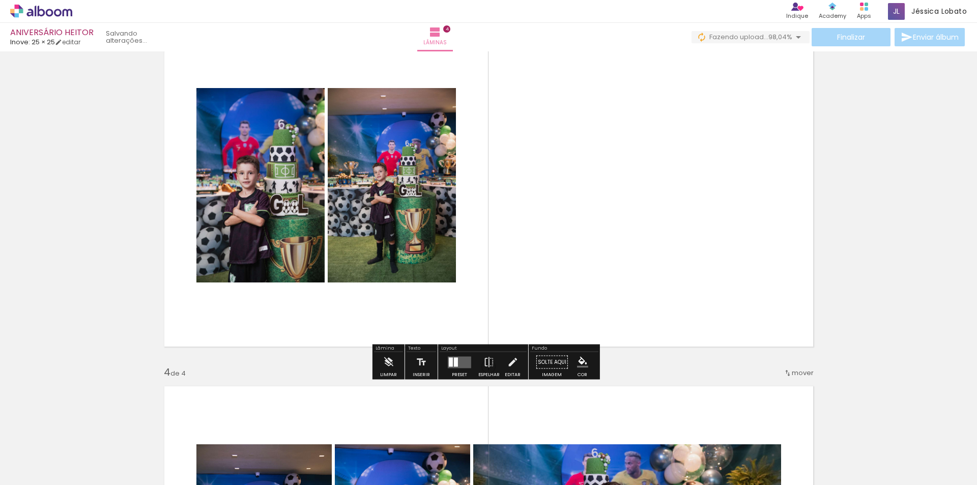
click at [460, 360] on quentale-layouter at bounding box center [459, 362] width 23 height 12
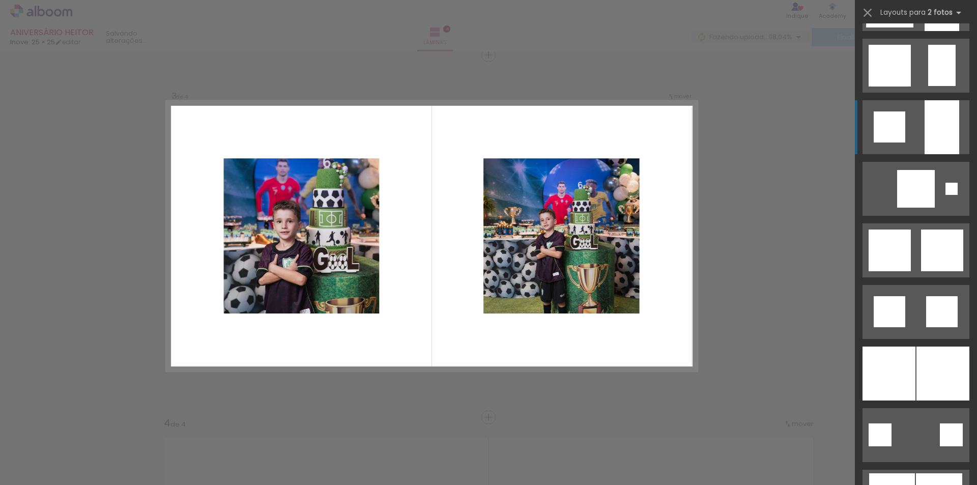
scroll to position [1171, 0]
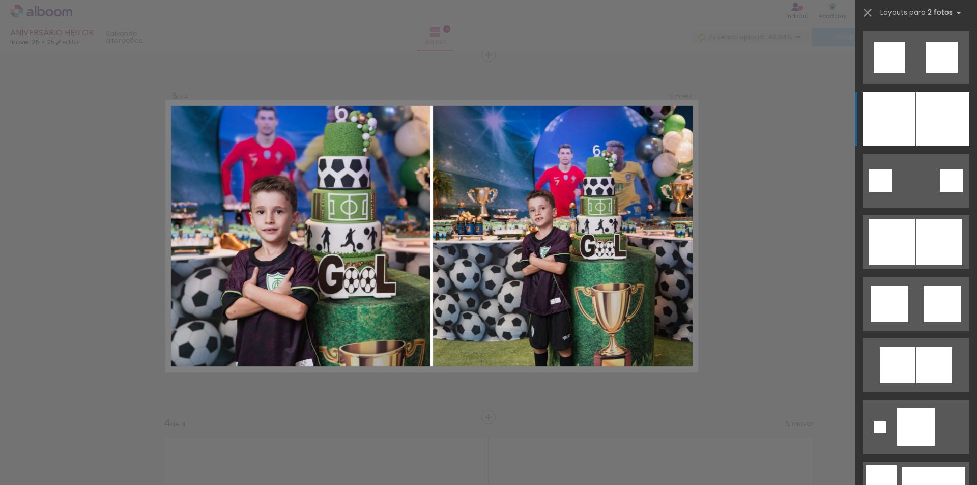
click at [888, 115] on div at bounding box center [889, 119] width 53 height 54
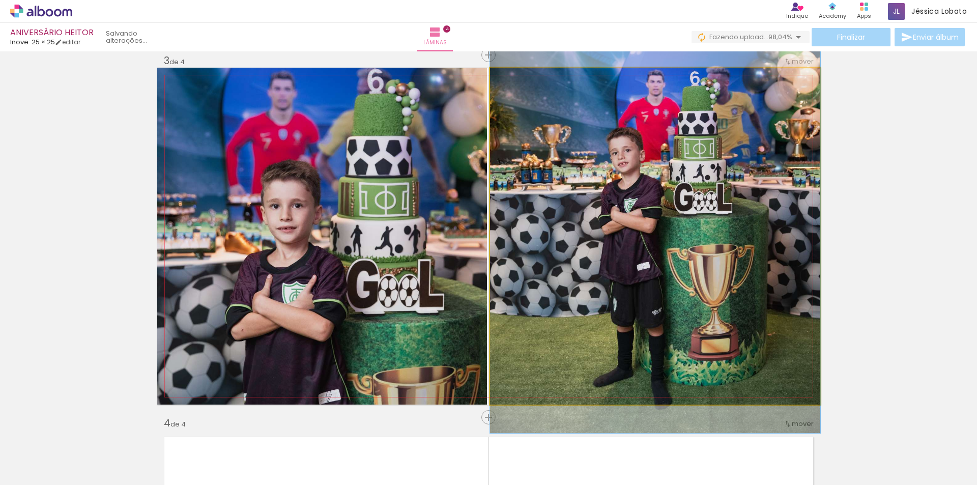
drag, startPoint x: 688, startPoint y: 246, endPoint x: 694, endPoint y: 195, distance: 51.3
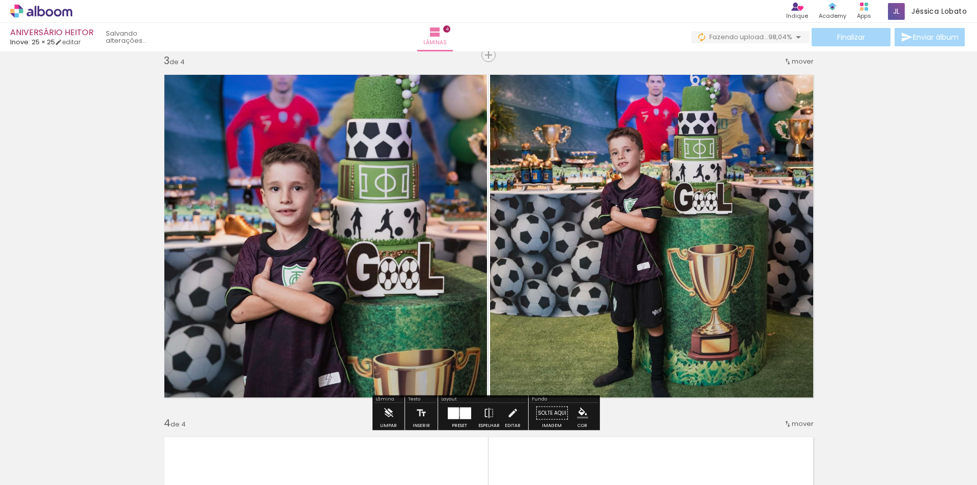
click at [455, 412] on div at bounding box center [453, 413] width 11 height 12
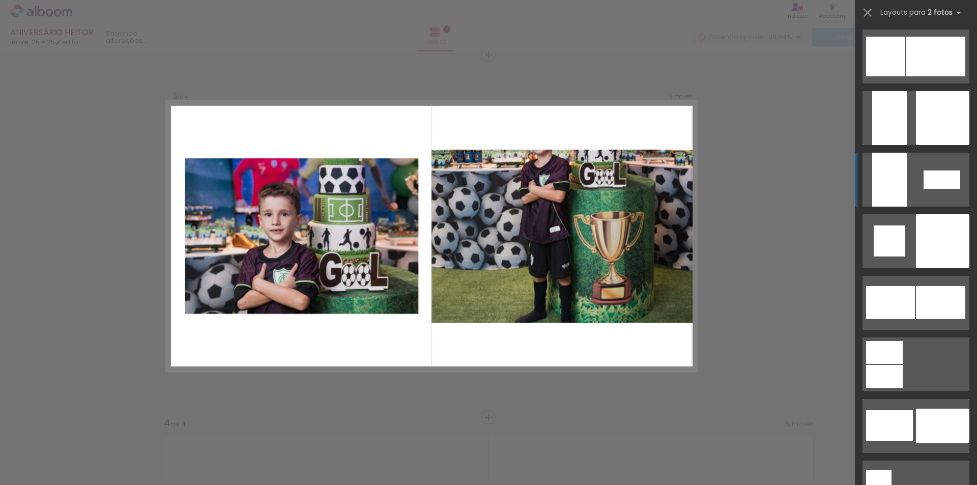
scroll to position [2453, 0]
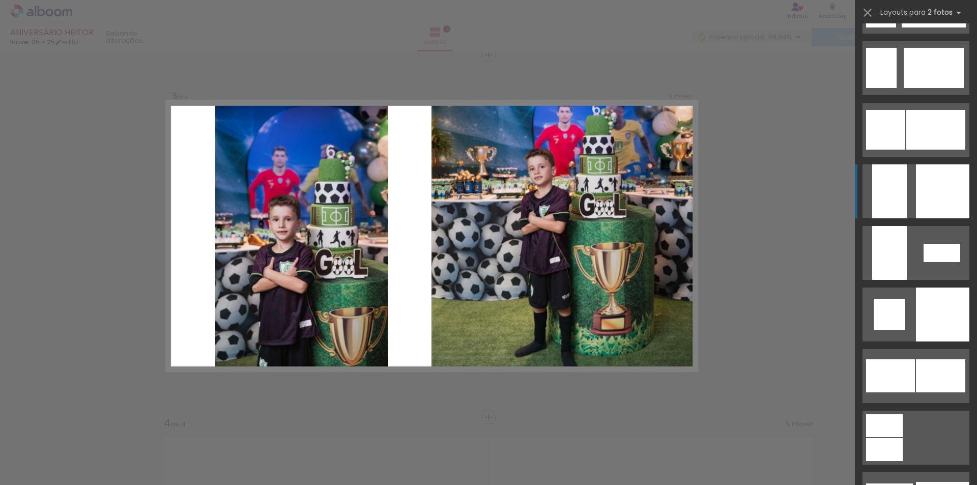
click at [894, 195] on div at bounding box center [889, 191] width 35 height 54
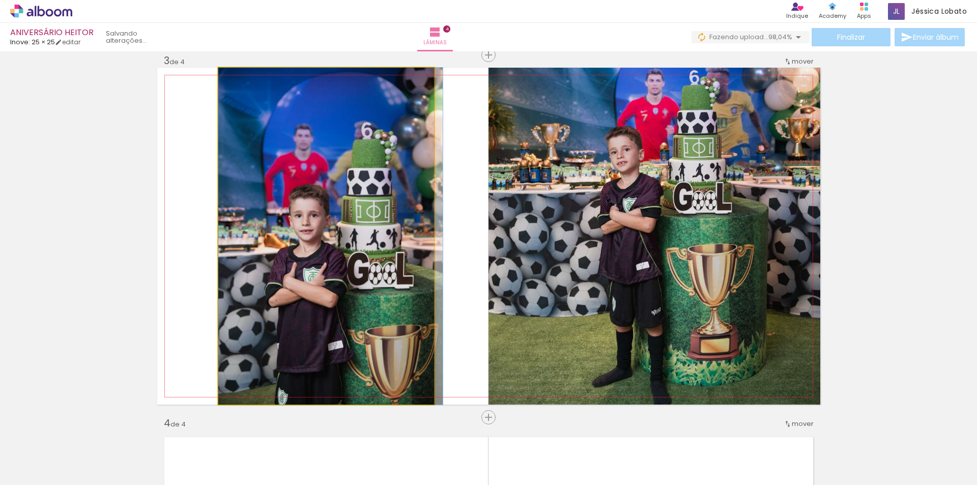
drag, startPoint x: 394, startPoint y: 234, endPoint x: 657, endPoint y: 227, distance: 263.2
click at [0, 0] on slot at bounding box center [0, 0] width 0 height 0
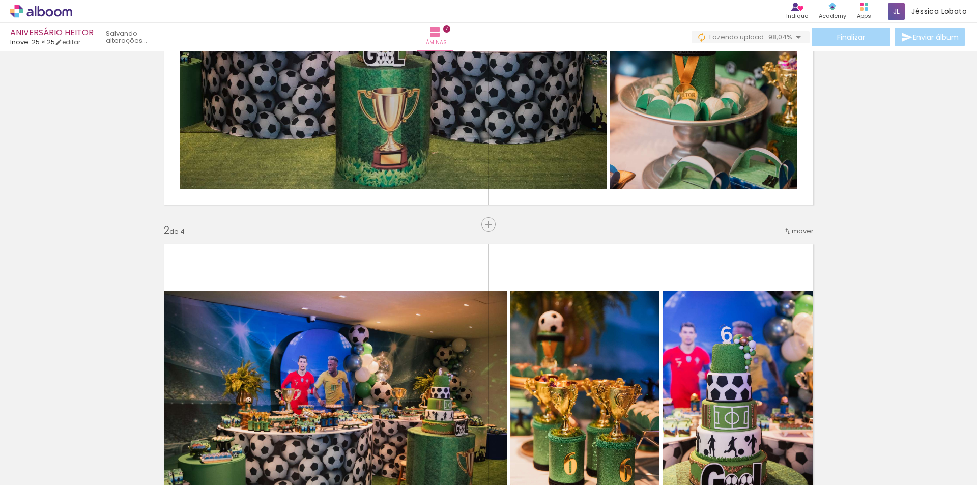
scroll to position [0, 0]
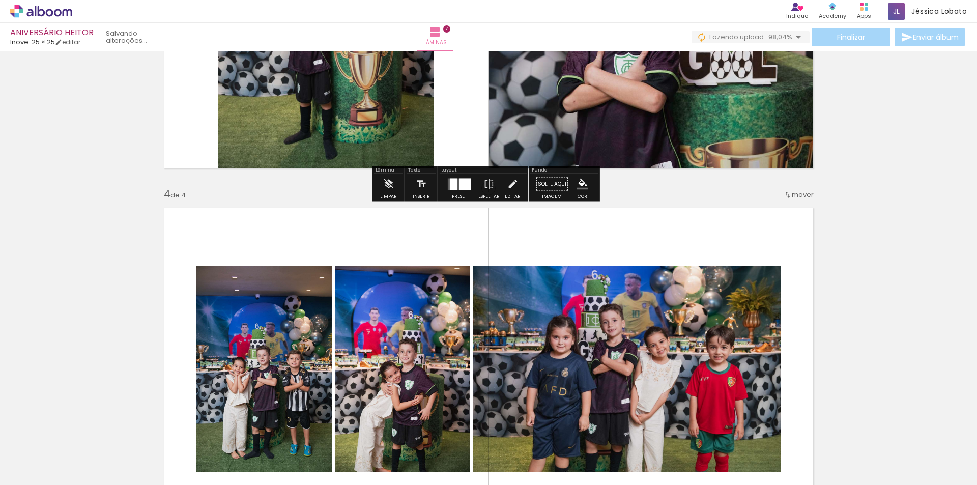
scroll to position [763, 0]
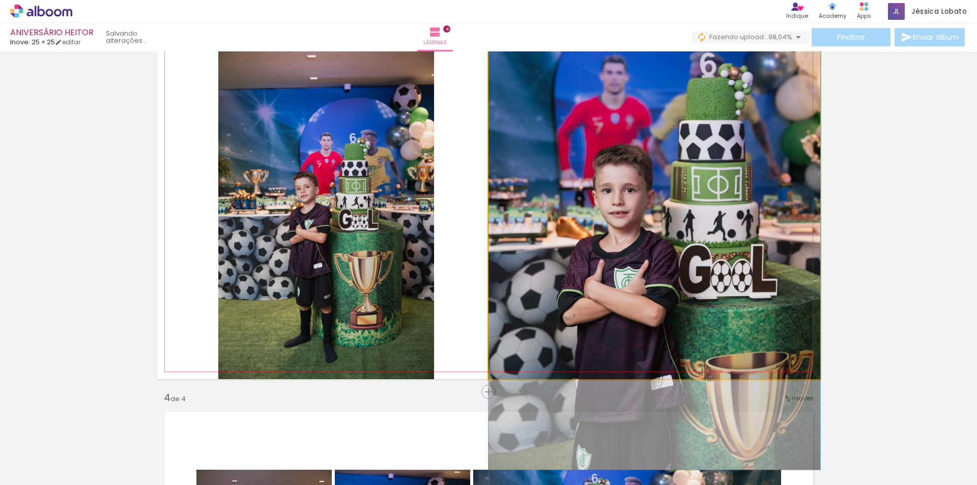
drag, startPoint x: 715, startPoint y: 236, endPoint x: 715, endPoint y: 246, distance: 10.2
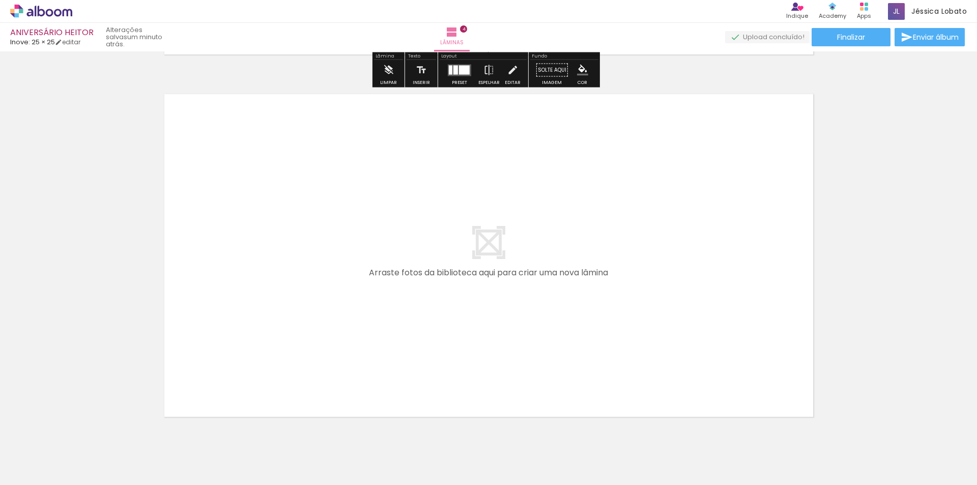
scroll to position [1482, 0]
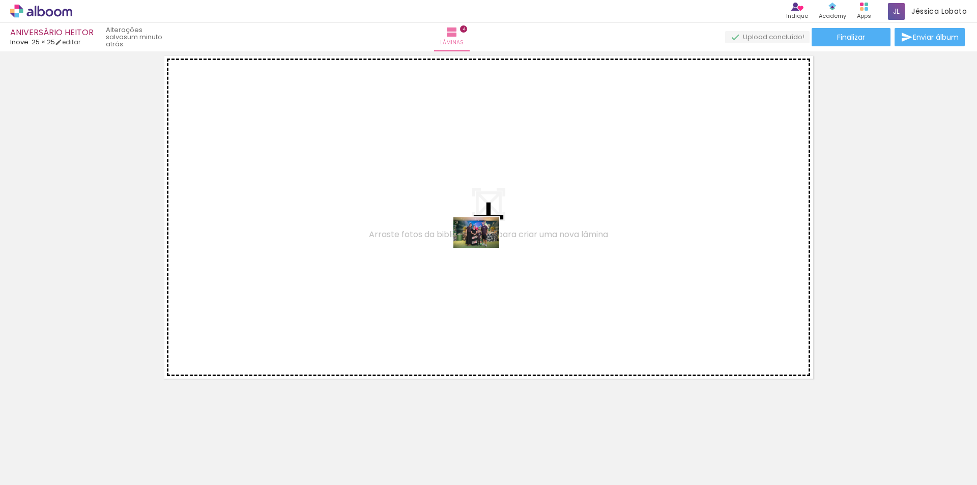
drag, startPoint x: 118, startPoint y: 458, endPoint x: 484, endPoint y: 248, distance: 421.8
click at [484, 248] on quentale-workspace at bounding box center [488, 242] width 977 height 485
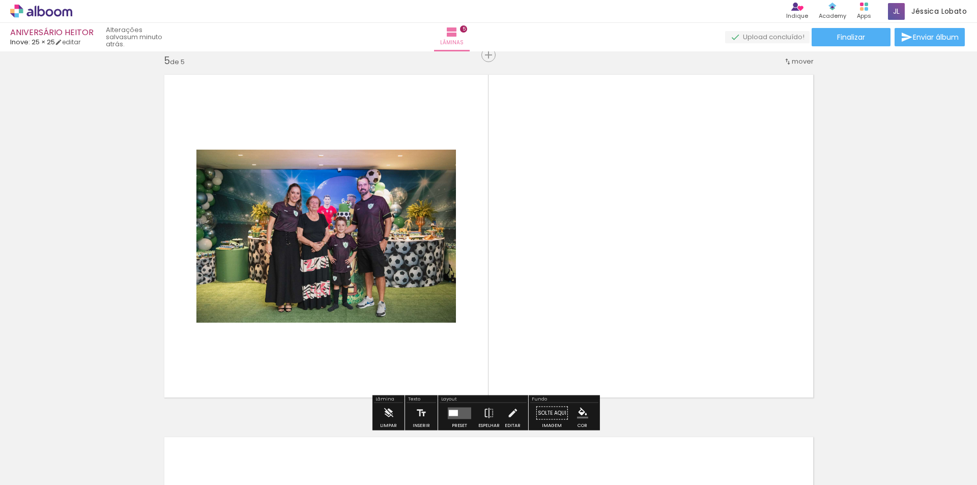
scroll to position [0, 419]
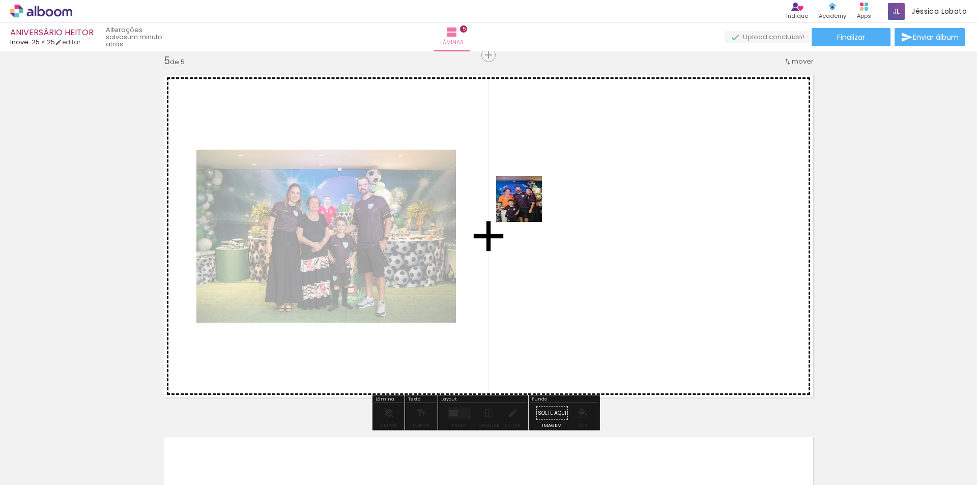
drag, startPoint x: 558, startPoint y: 455, endPoint x: 527, endPoint y: 207, distance: 250.3
click at [527, 207] on quentale-workspace at bounding box center [488, 242] width 977 height 485
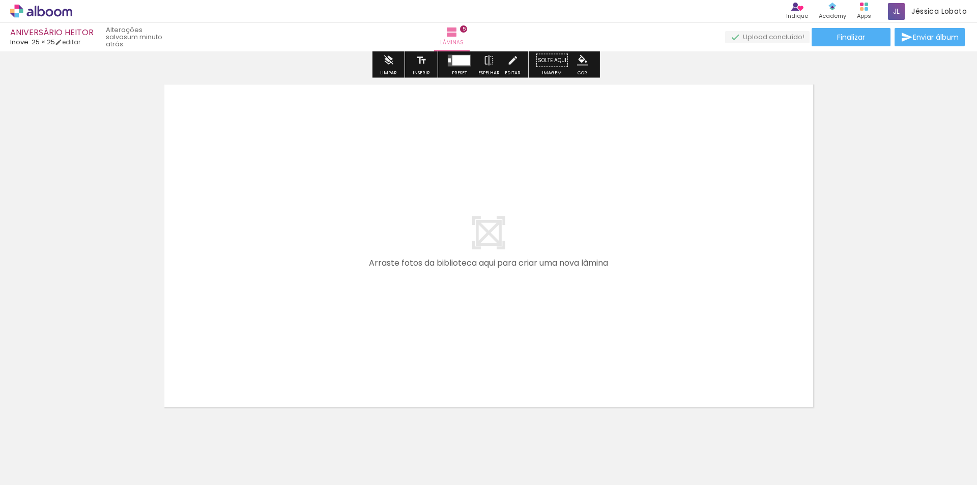
scroll to position [1819, 0]
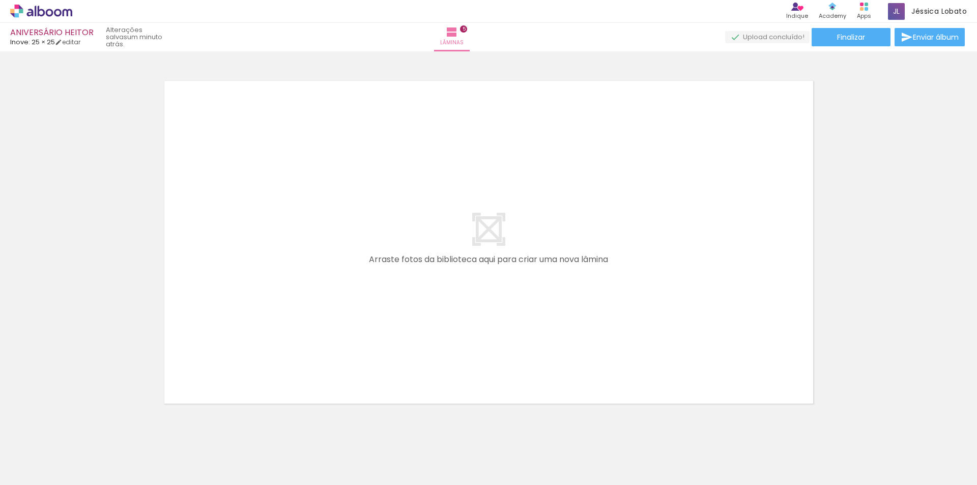
click at [221, 456] on quentale-thumb at bounding box center [195, 450] width 57 height 59
drag, startPoint x: 200, startPoint y: 452, endPoint x: 314, endPoint y: 305, distance: 185.8
click at [304, 258] on quentale-workspace at bounding box center [488, 242] width 977 height 485
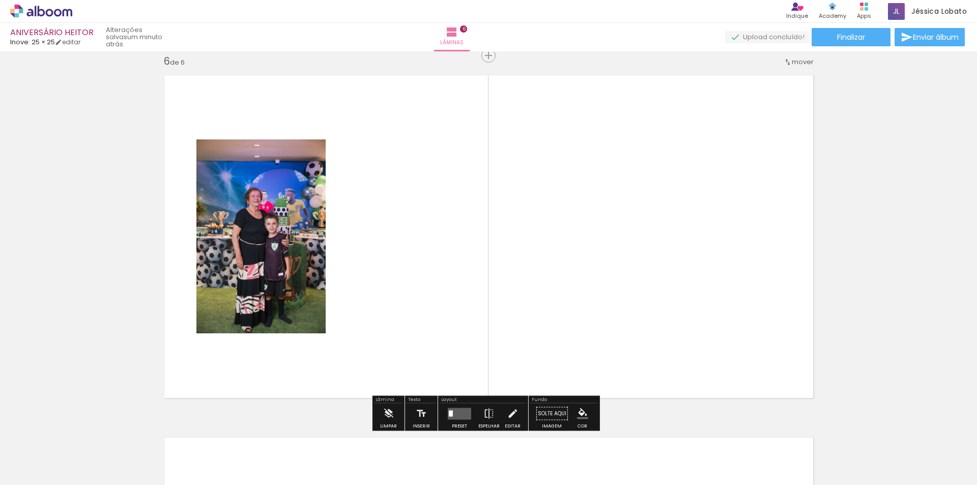
scroll to position [1825, 0]
drag, startPoint x: 304, startPoint y: 410, endPoint x: 329, endPoint y: 411, distance: 25.0
click at [415, 240] on quentale-workspace at bounding box center [488, 242] width 977 height 485
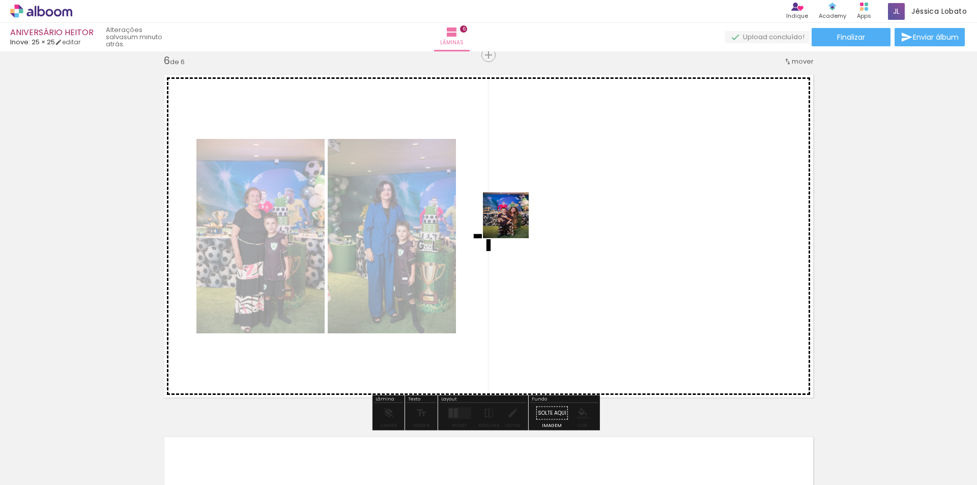
drag, startPoint x: 446, startPoint y: 306, endPoint x: 514, endPoint y: 223, distance: 107.5
click at [514, 223] on quentale-workspace at bounding box center [488, 242] width 977 height 485
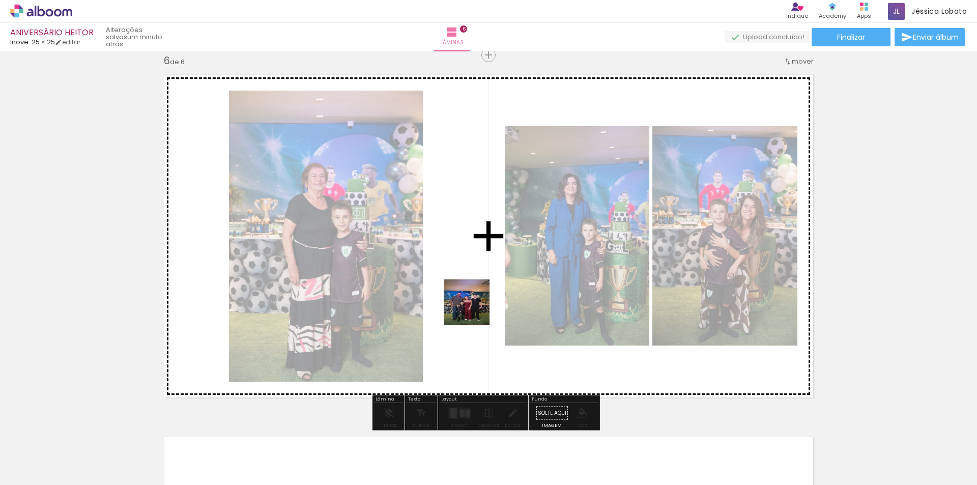
drag, startPoint x: 474, startPoint y: 310, endPoint x: 493, endPoint y: 256, distance: 57.1
click at [493, 256] on quentale-workspace at bounding box center [488, 242] width 977 height 485
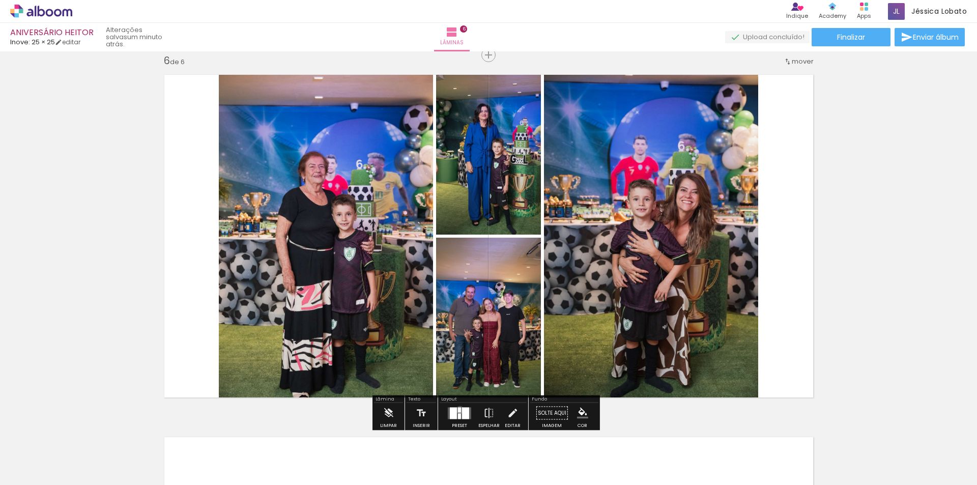
click at [458, 410] on div at bounding box center [459, 409] width 3 height 5
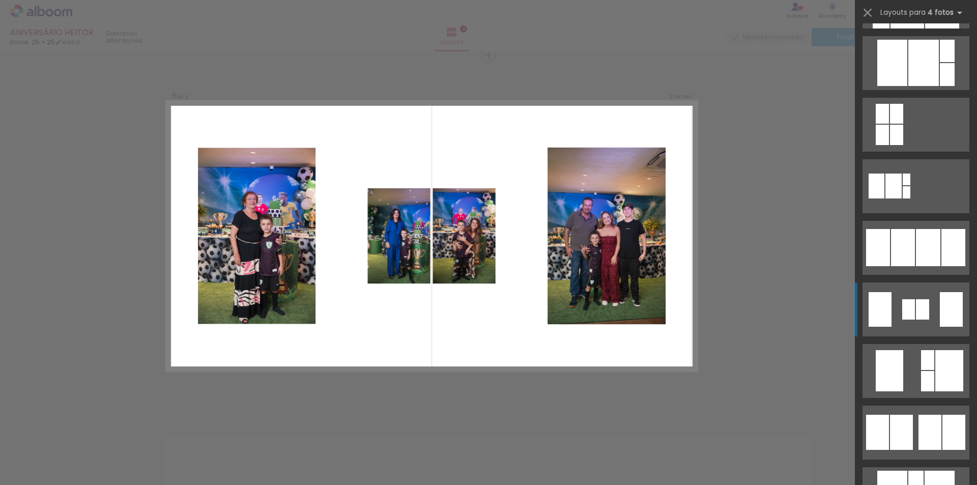
scroll to position [611, 0]
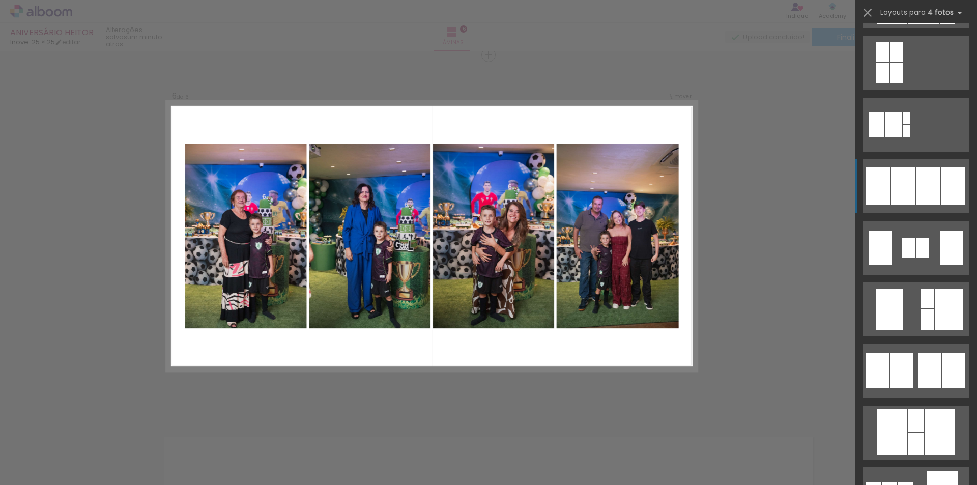
click at [918, 173] on div at bounding box center [928, 185] width 24 height 37
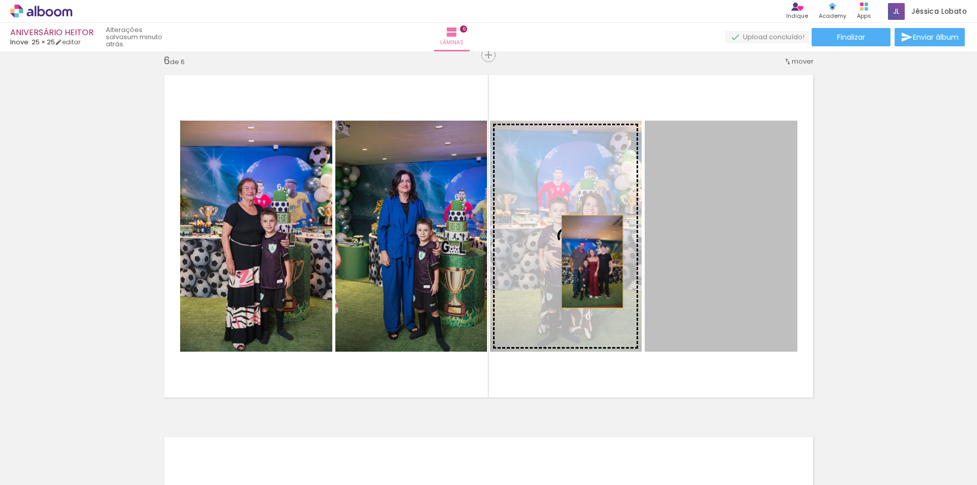
drag, startPoint x: 588, startPoint y: 262, endPoint x: 538, endPoint y: 263, distance: 50.4
click at [0, 0] on slot at bounding box center [0, 0] width 0 height 0
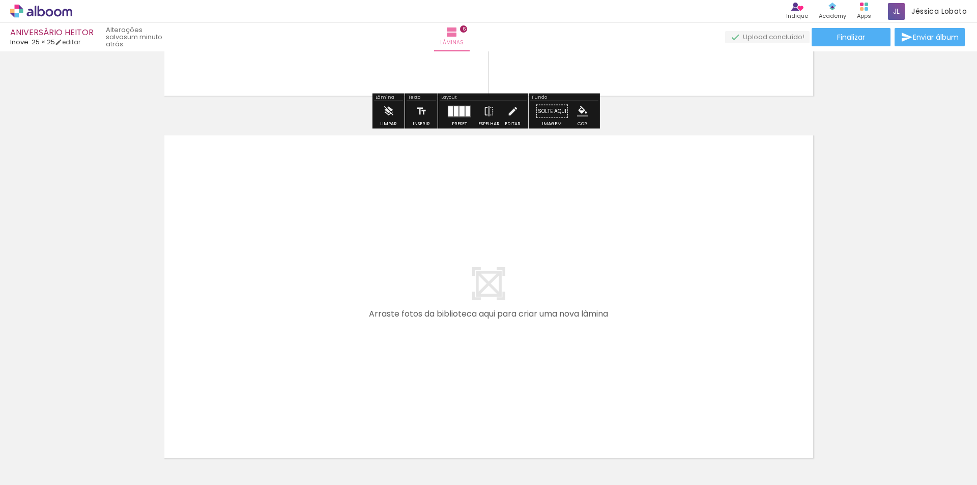
scroll to position [2131, 0]
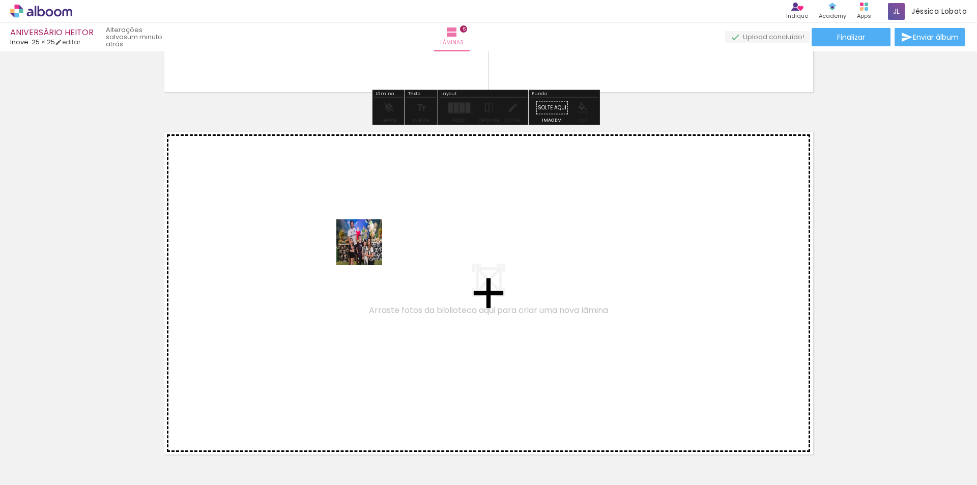
drag, startPoint x: 370, startPoint y: 254, endPoint x: 367, endPoint y: 250, distance: 5.2
click at [367, 250] on quentale-workspace at bounding box center [488, 242] width 977 height 485
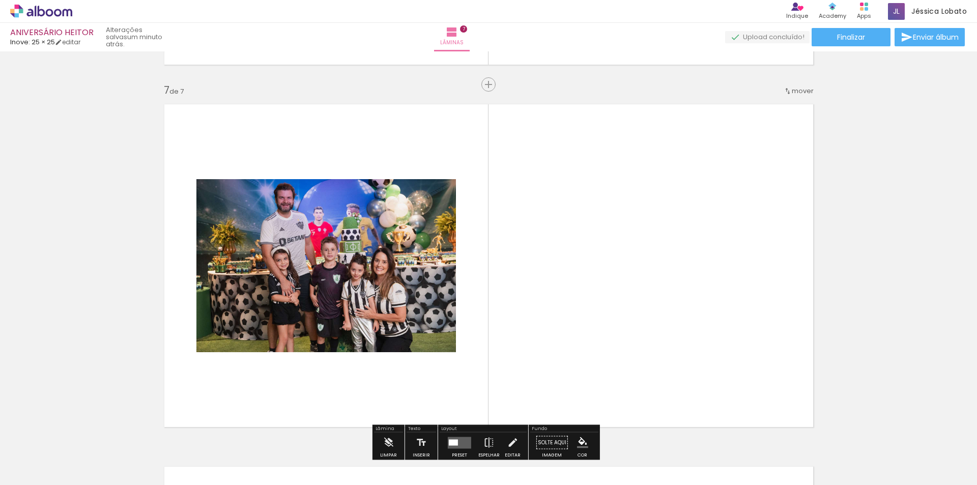
scroll to position [2188, 0]
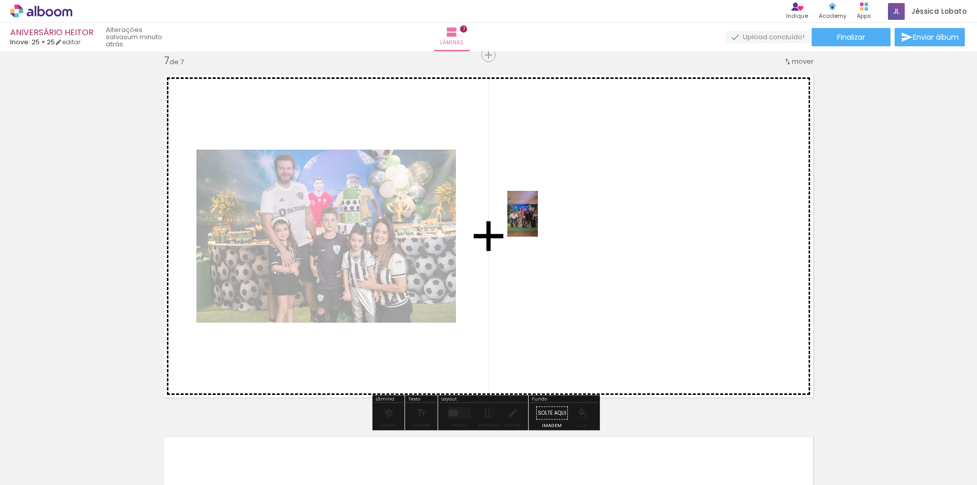
drag, startPoint x: 490, startPoint y: 461, endPoint x: 538, endPoint y: 221, distance: 244.6
click at [538, 221] on quentale-workspace at bounding box center [488, 242] width 977 height 485
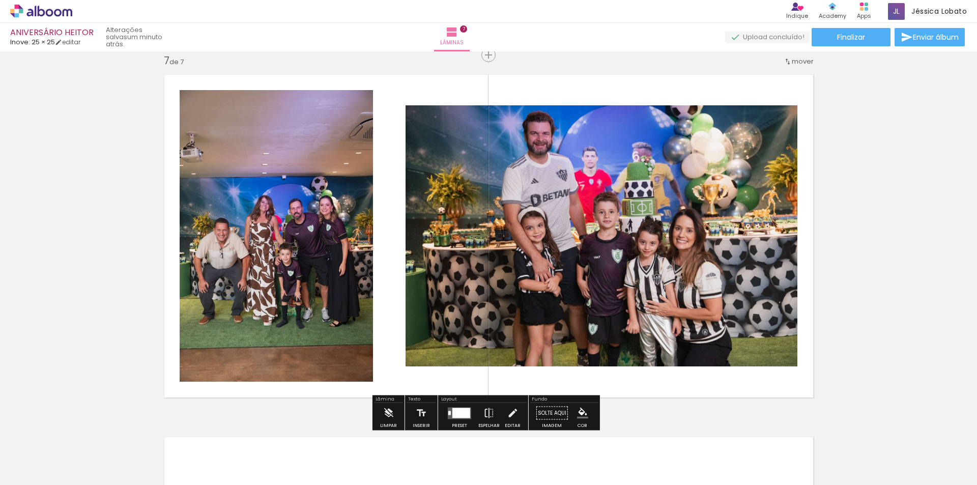
click at [459, 409] on div at bounding box center [461, 413] width 18 height 10
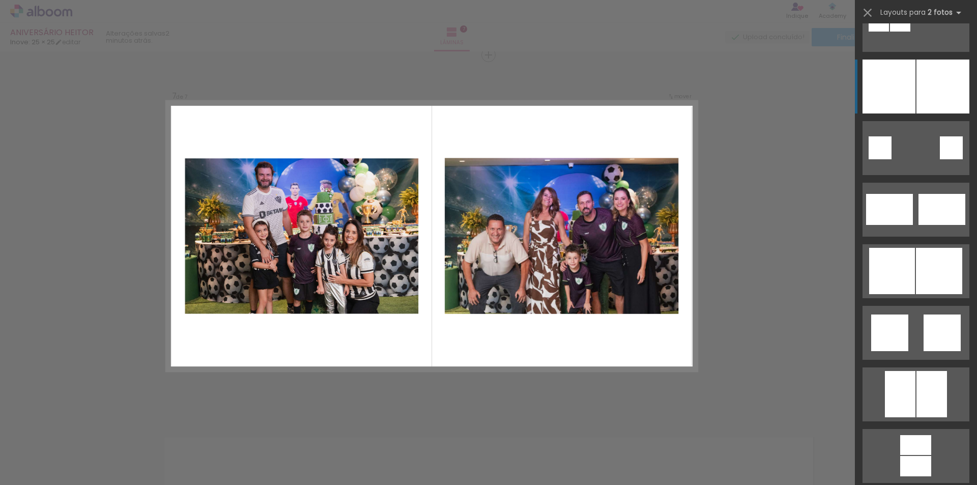
scroll to position [2138, 0]
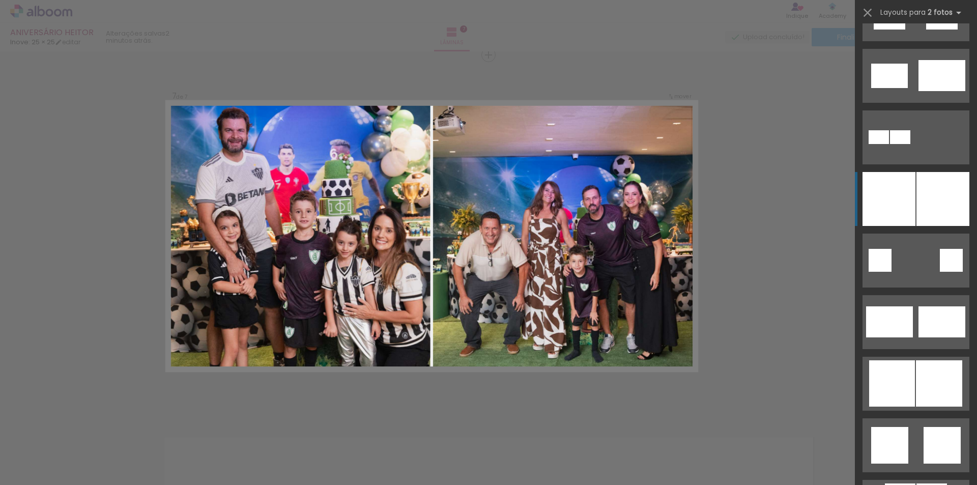
click at [917, 201] on div at bounding box center [943, 199] width 53 height 54
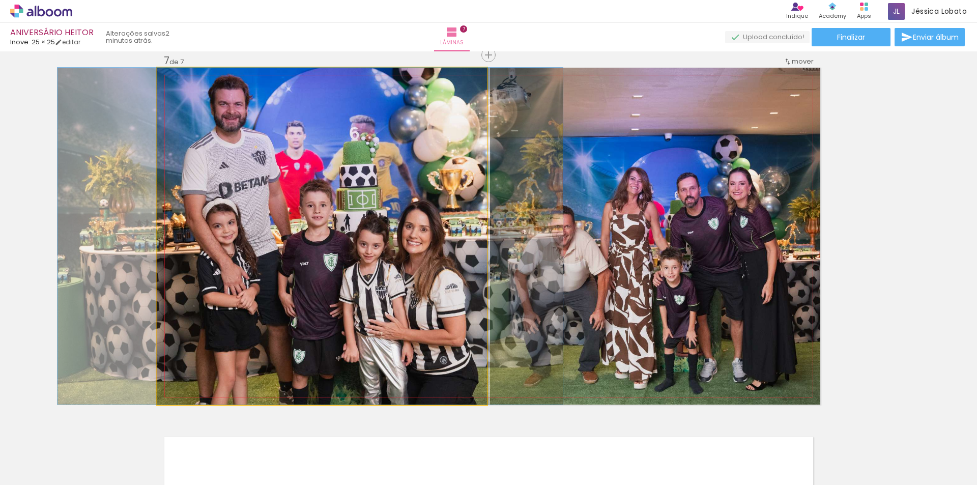
drag, startPoint x: 370, startPoint y: 242, endPoint x: 376, endPoint y: 244, distance: 6.4
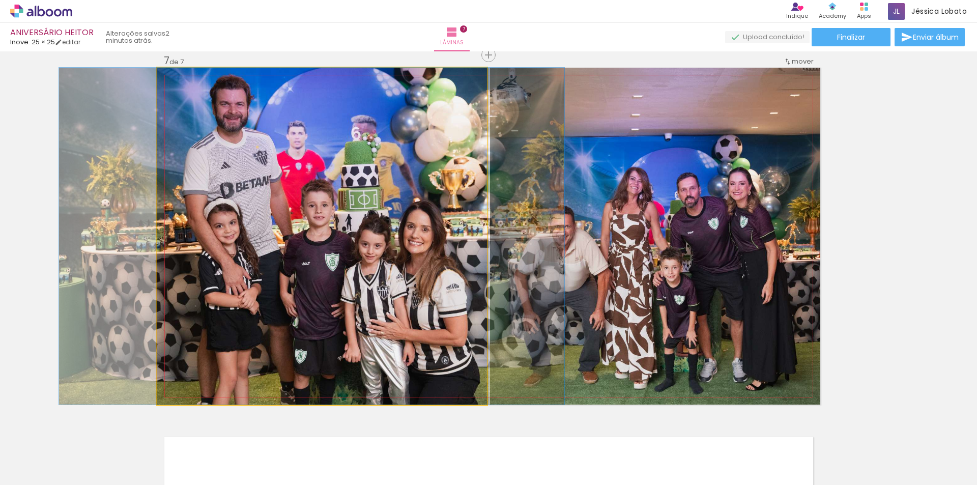
drag, startPoint x: 378, startPoint y: 180, endPoint x: 379, endPoint y: 195, distance: 15.9
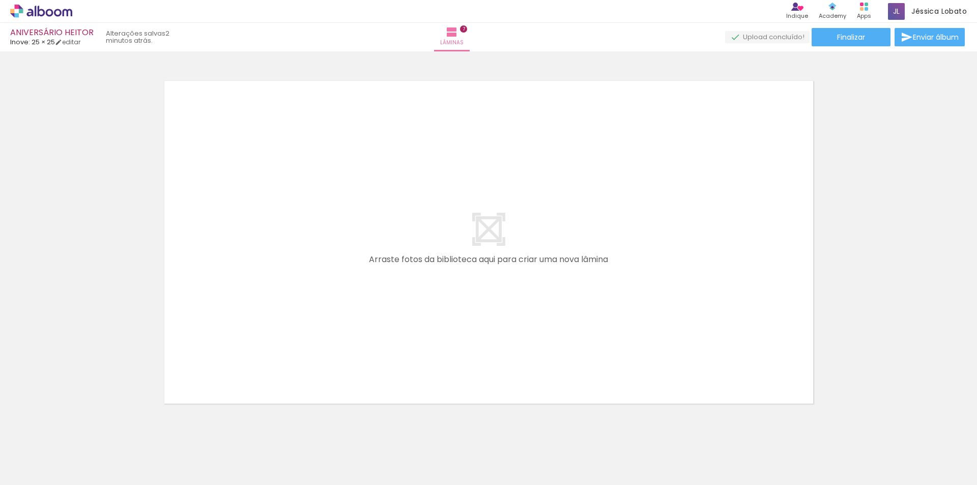
scroll to position [0, 554]
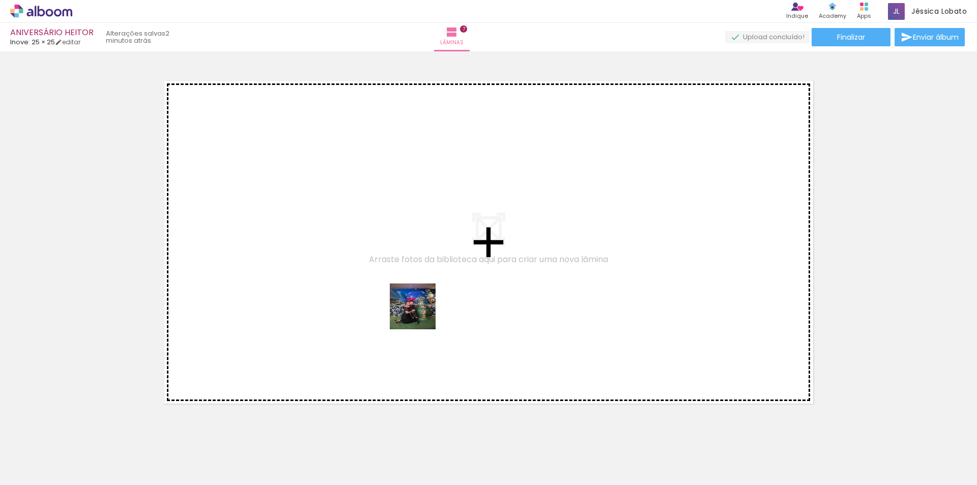
drag, startPoint x: 445, startPoint y: 358, endPoint x: 400, endPoint y: 276, distance: 94.1
click at [400, 276] on quentale-workspace at bounding box center [488, 242] width 977 height 485
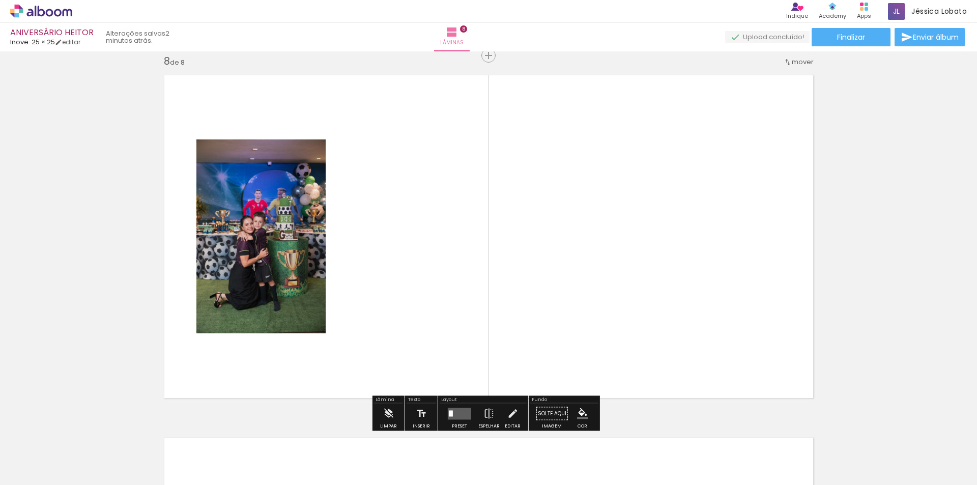
scroll to position [2550, 0]
drag, startPoint x: 571, startPoint y: 435, endPoint x: 595, endPoint y: 456, distance: 31.7
click at [590, 456] on div at bounding box center [574, 451] width 34 height 50
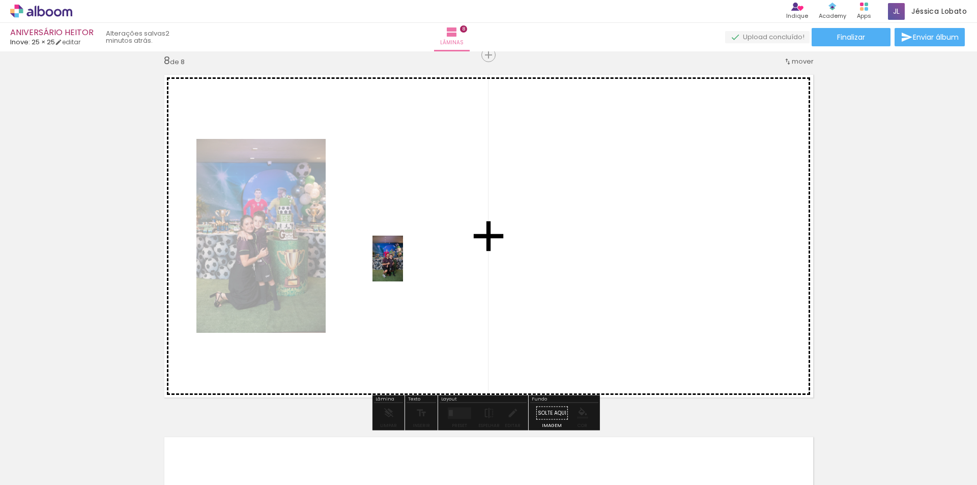
drag, startPoint x: 690, startPoint y: 449, endPoint x: 403, endPoint y: 266, distance: 340.3
click at [403, 266] on quentale-workspace at bounding box center [488, 242] width 977 height 485
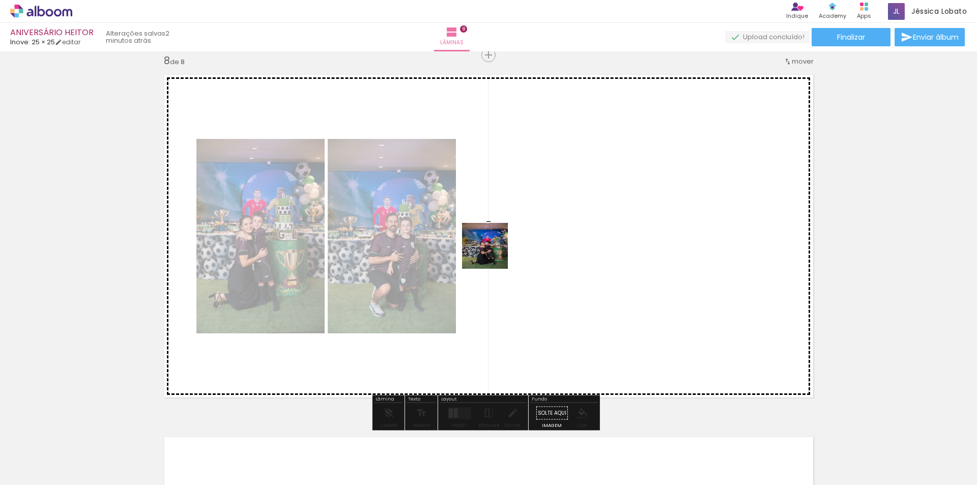
drag, startPoint x: 522, startPoint y: 464, endPoint x: 493, endPoint y: 253, distance: 212.3
click at [493, 253] on quentale-workspace at bounding box center [488, 242] width 977 height 485
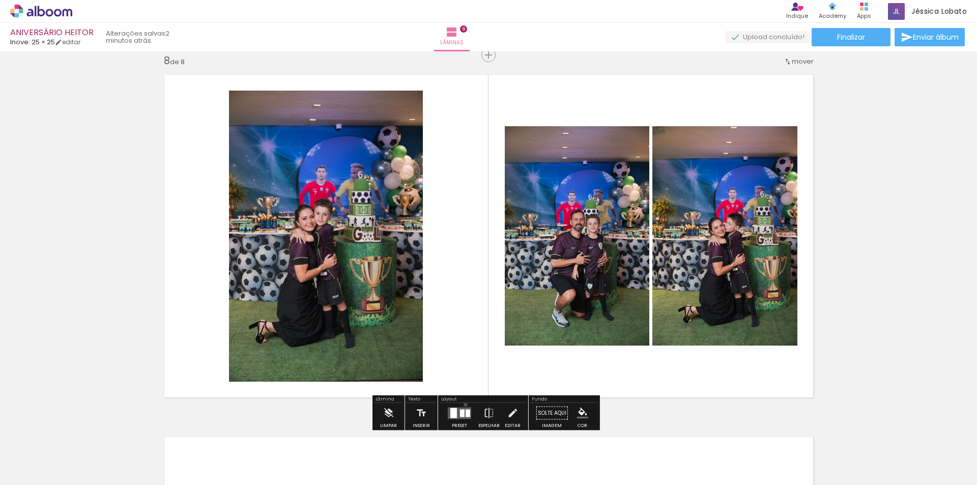
click at [463, 405] on div at bounding box center [459, 413] width 27 height 20
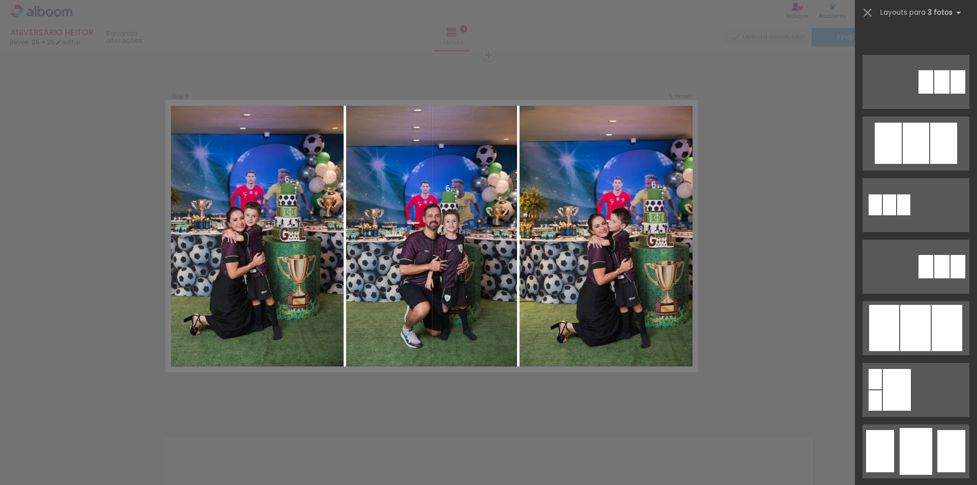
scroll to position [763, 0]
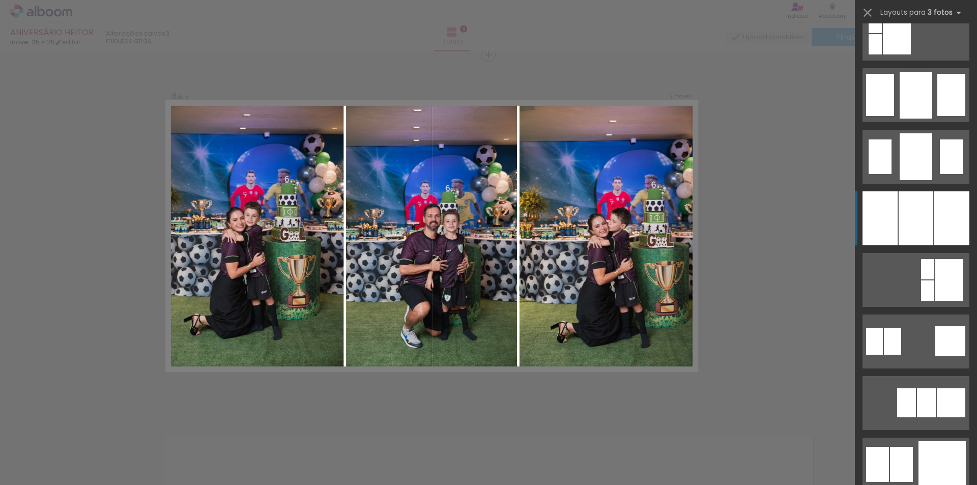
click at [886, 216] on div at bounding box center [880, 218] width 35 height 54
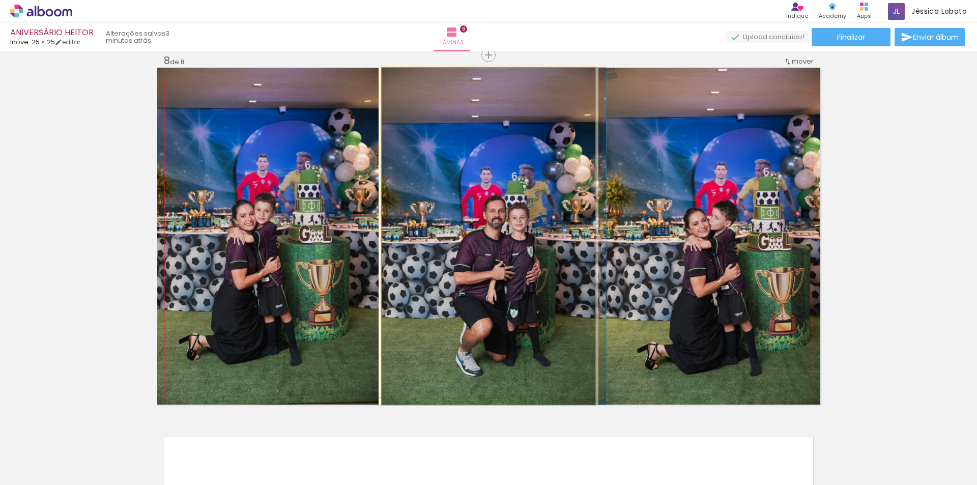
drag, startPoint x: 520, startPoint y: 242, endPoint x: 547, endPoint y: 242, distance: 27.5
click at [497, 224] on quentale-photo at bounding box center [489, 236] width 214 height 337
click at [407, 82] on div at bounding box center [406, 78] width 16 height 16
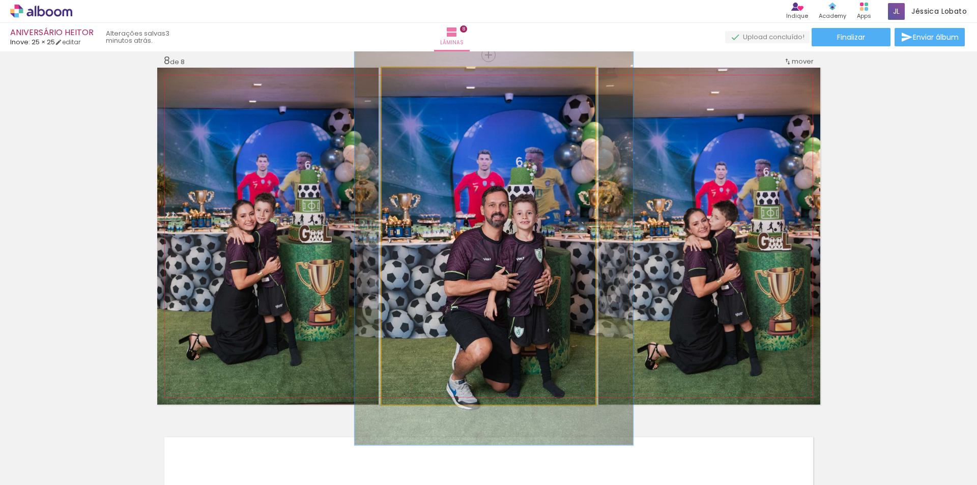
drag, startPoint x: 407, startPoint y: 82, endPoint x: 415, endPoint y: 82, distance: 8.7
type paper-slider "124"
click at [415, 82] on div at bounding box center [414, 78] width 16 height 16
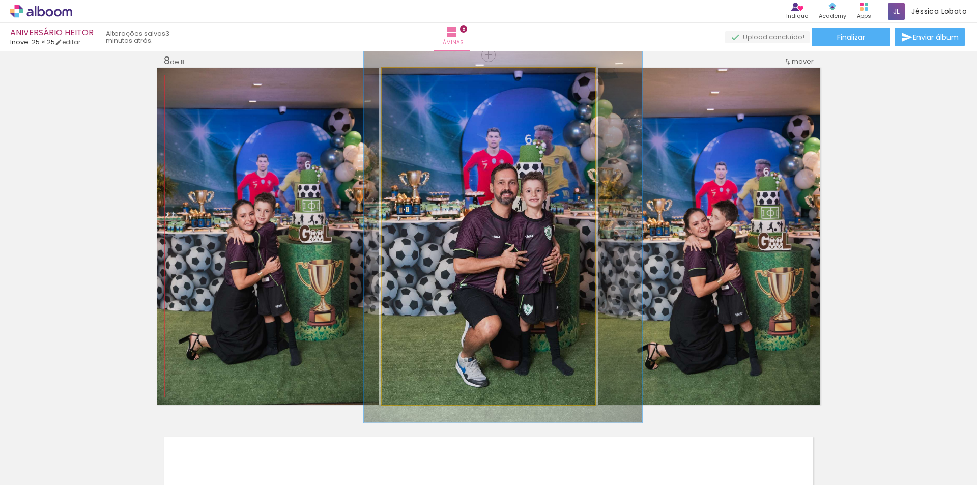
drag, startPoint x: 481, startPoint y: 238, endPoint x: 486, endPoint y: 216, distance: 22.5
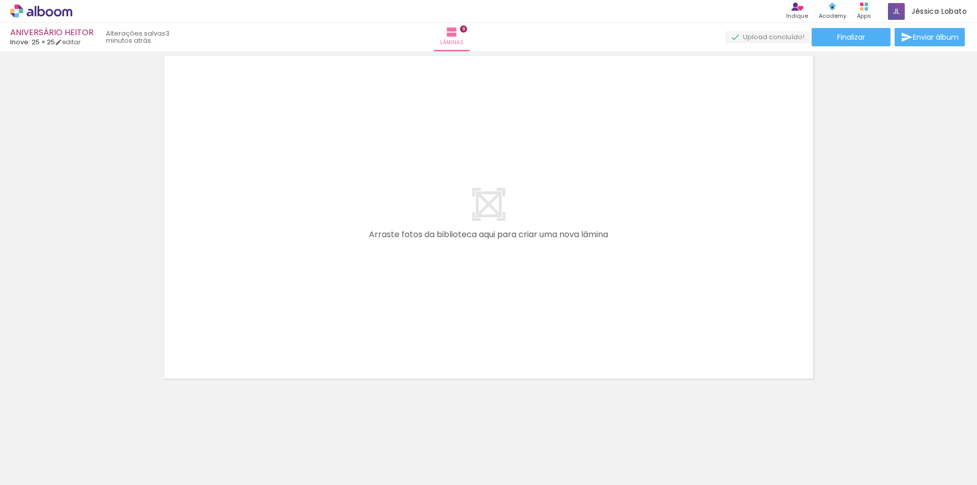
scroll to position [0, 604]
drag, startPoint x: 484, startPoint y: 390, endPoint x: 430, endPoint y: 305, distance: 100.4
click at [430, 305] on quentale-workspace at bounding box center [488, 242] width 977 height 485
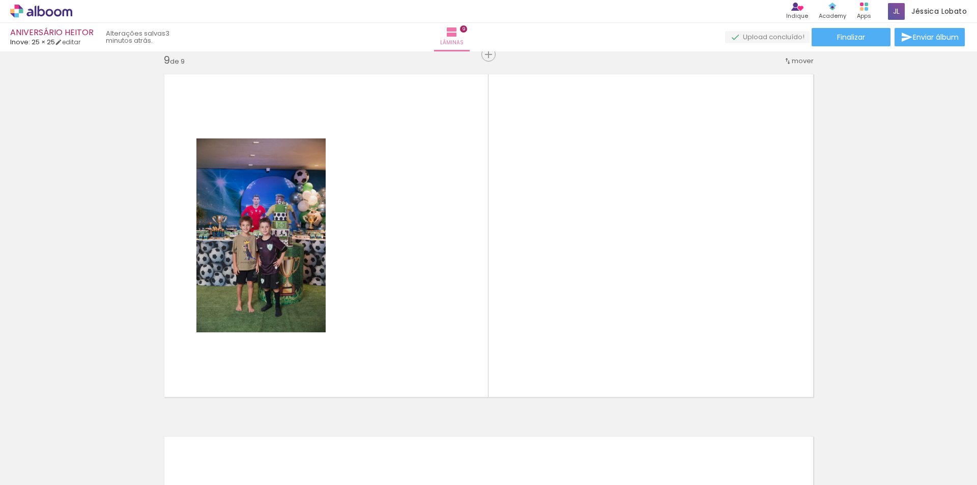
scroll to position [2912, 0]
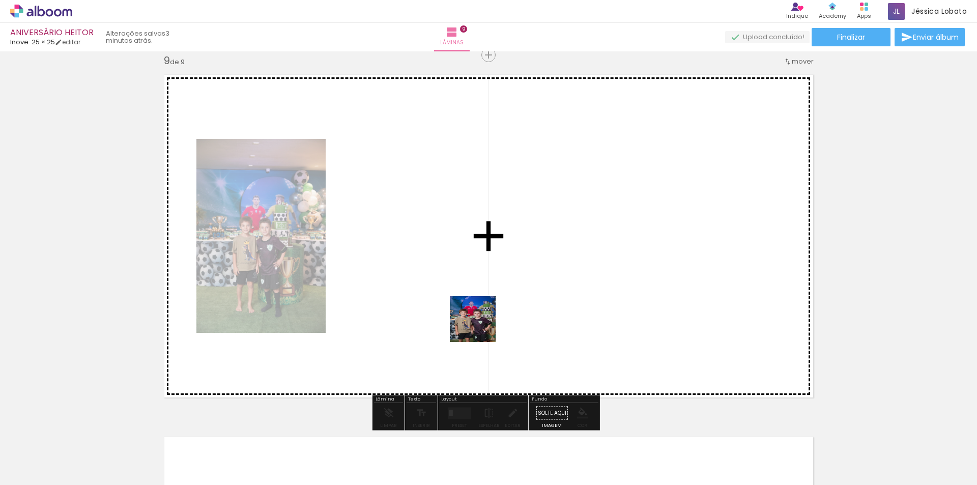
drag, startPoint x: 480, startPoint y: 327, endPoint x: 454, endPoint y: 294, distance: 42.0
click at [454, 294] on quentale-workspace at bounding box center [488, 242] width 977 height 485
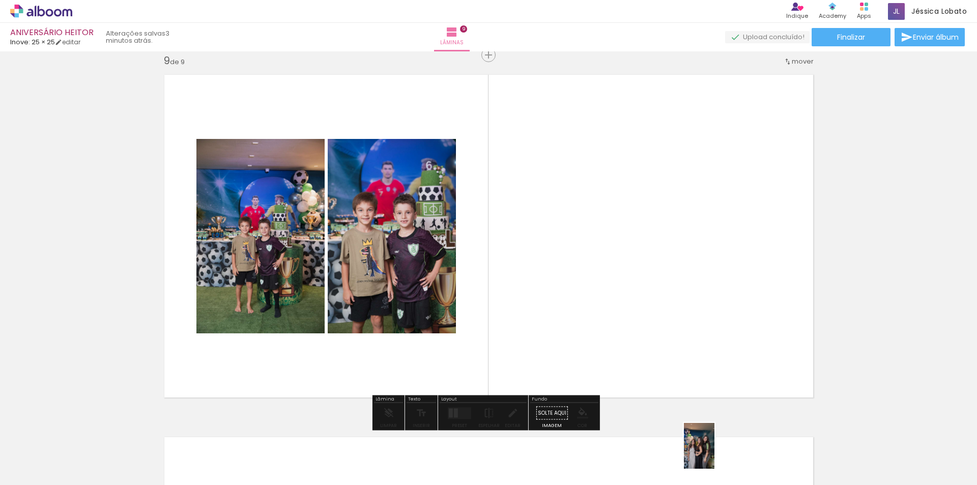
drag, startPoint x: 555, startPoint y: 241, endPoint x: 715, endPoint y: 453, distance: 265.7
click at [712, 453] on div at bounding box center [695, 451] width 34 height 50
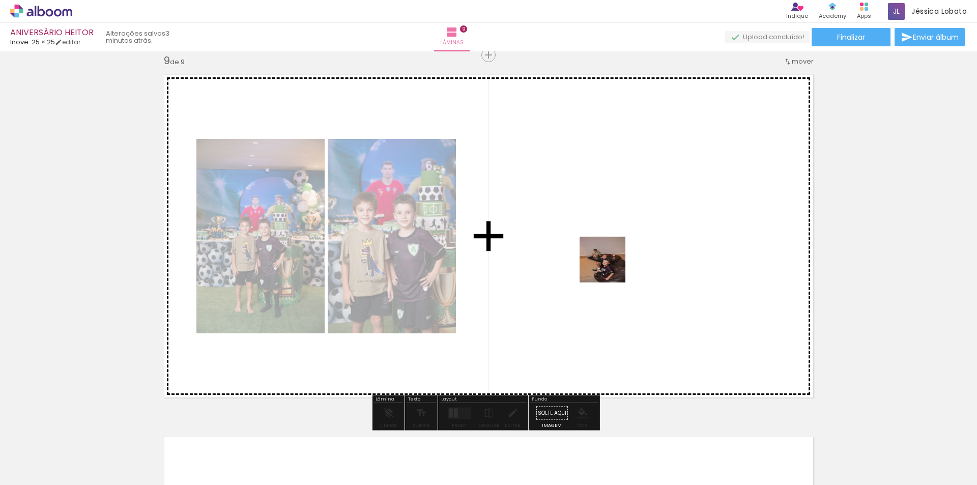
drag, startPoint x: 769, startPoint y: 461, endPoint x: 540, endPoint y: 223, distance: 330.5
click at [540, 223] on quentale-workspace at bounding box center [488, 242] width 977 height 485
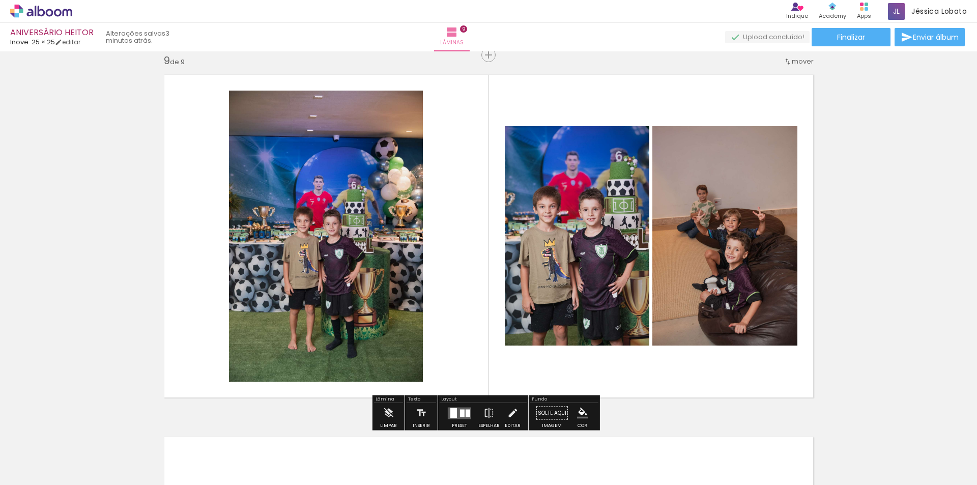
click at [462, 411] on div at bounding box center [462, 413] width 5 height 8
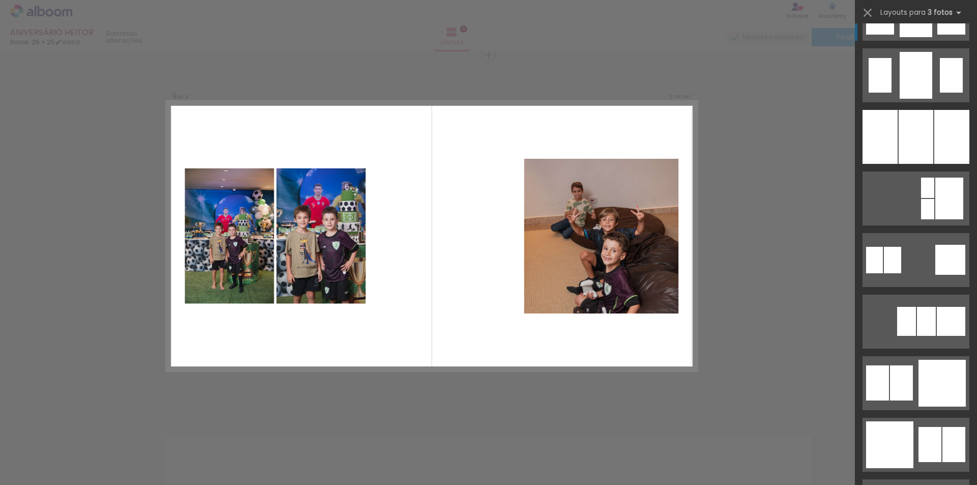
scroll to position [916, 0]
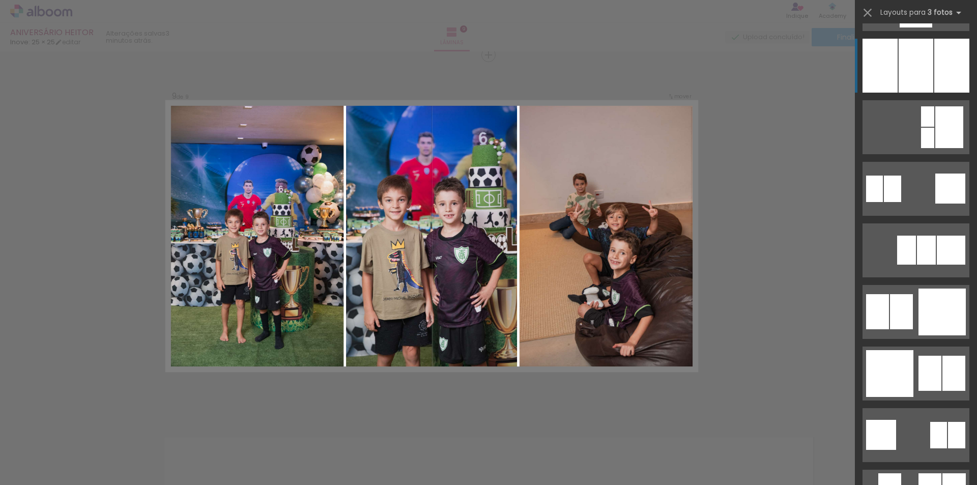
click at [902, 73] on div at bounding box center [916, 66] width 35 height 54
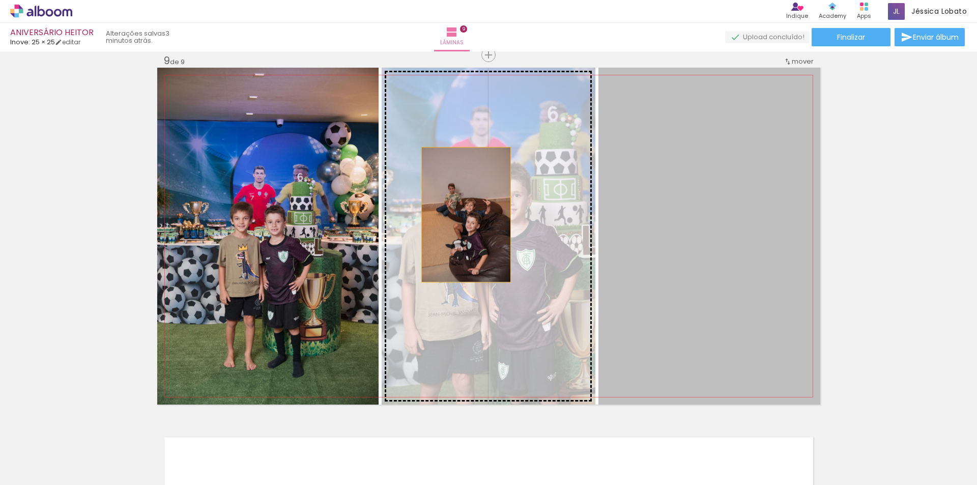
drag, startPoint x: 692, startPoint y: 220, endPoint x: 462, endPoint y: 215, distance: 230.1
click at [0, 0] on slot at bounding box center [0, 0] width 0 height 0
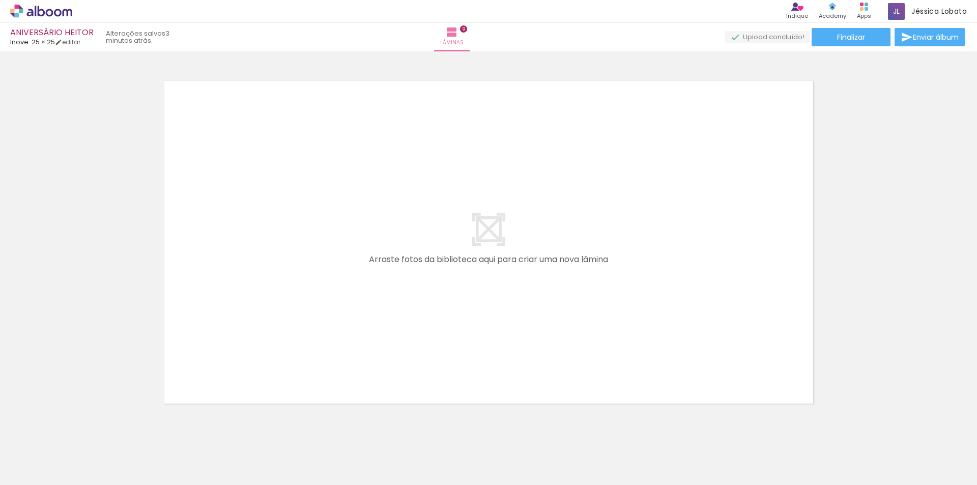
scroll to position [2912, 0]
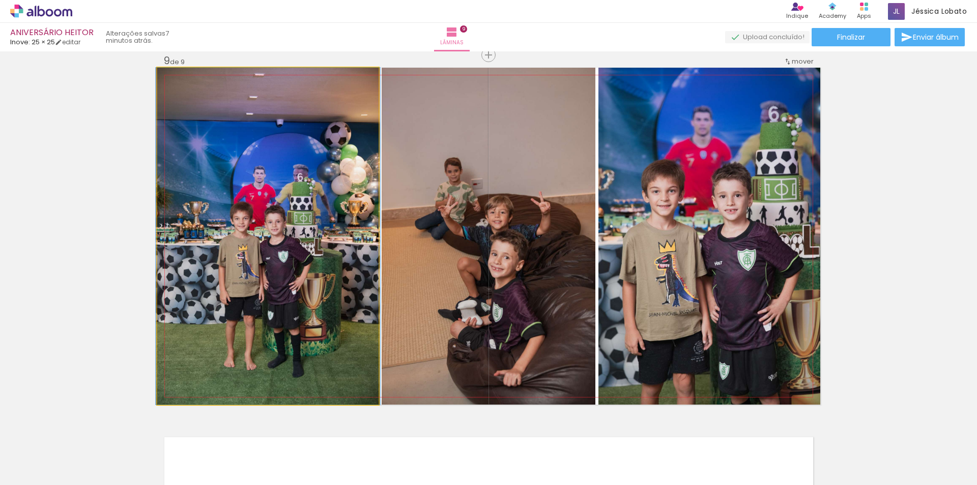
click at [272, 185] on quentale-photo at bounding box center [267, 236] width 221 height 337
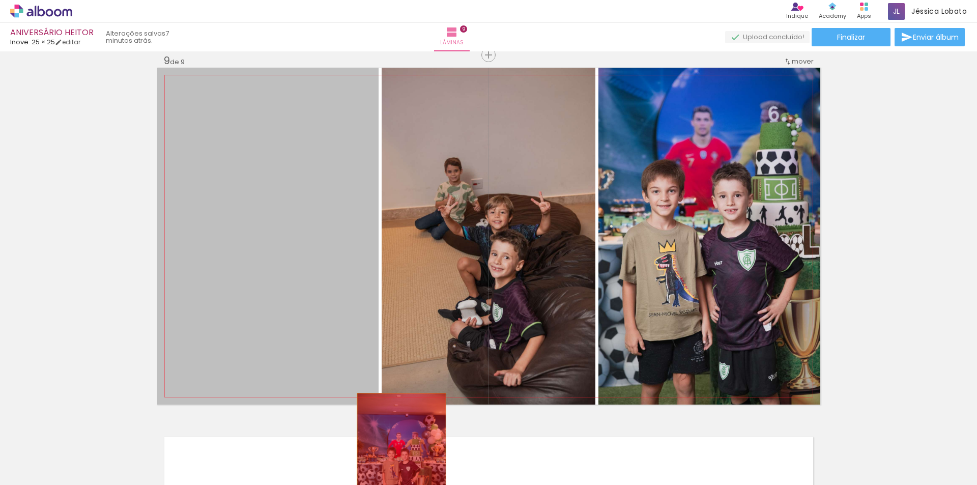
drag, startPoint x: 267, startPoint y: 175, endPoint x: 398, endPoint y: 461, distance: 314.1
click at [398, 461] on quentale-workspace at bounding box center [488, 242] width 977 height 485
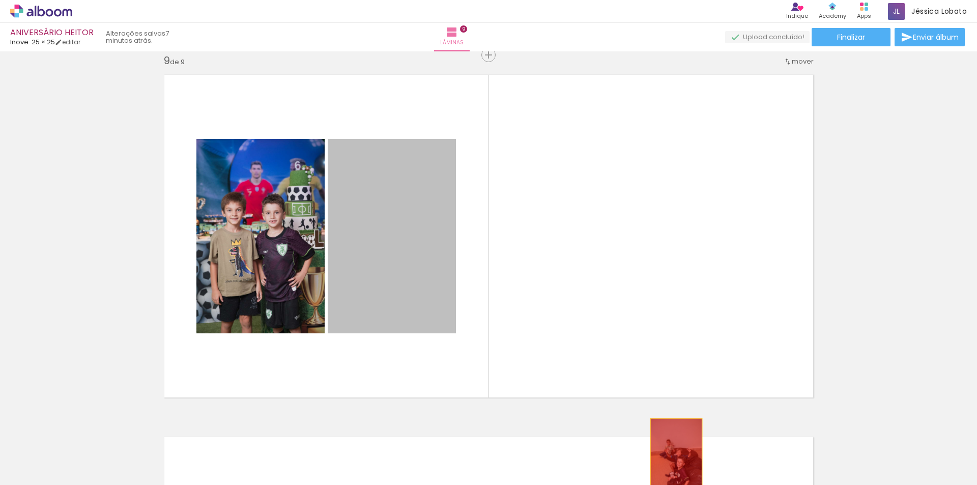
drag, startPoint x: 465, startPoint y: 296, endPoint x: 672, endPoint y: 458, distance: 263.0
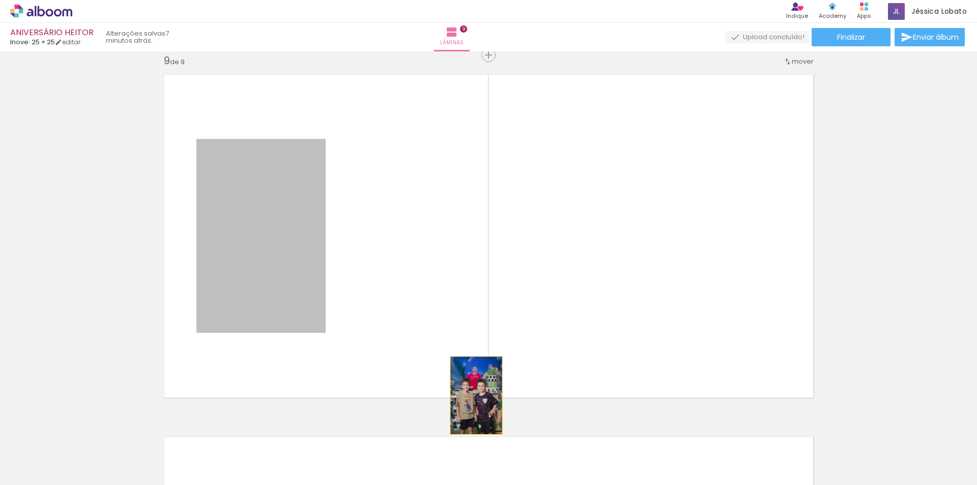
drag, startPoint x: 365, startPoint y: 325, endPoint x: 551, endPoint y: 456, distance: 227.9
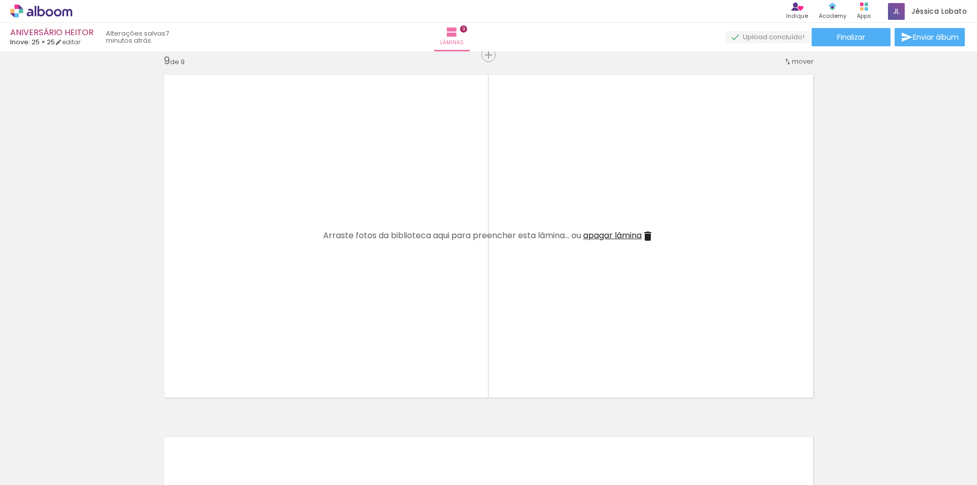
click at [31, 467] on span "Adicionar Fotos" at bounding box center [36, 471] width 31 height 11
click at [0, 0] on input "file" at bounding box center [0, 0] width 0 height 0
drag, startPoint x: 973, startPoint y: 473, endPoint x: 598, endPoint y: 451, distance: 375.2
click at [0, 0] on slot at bounding box center [0, 0] width 0 height 0
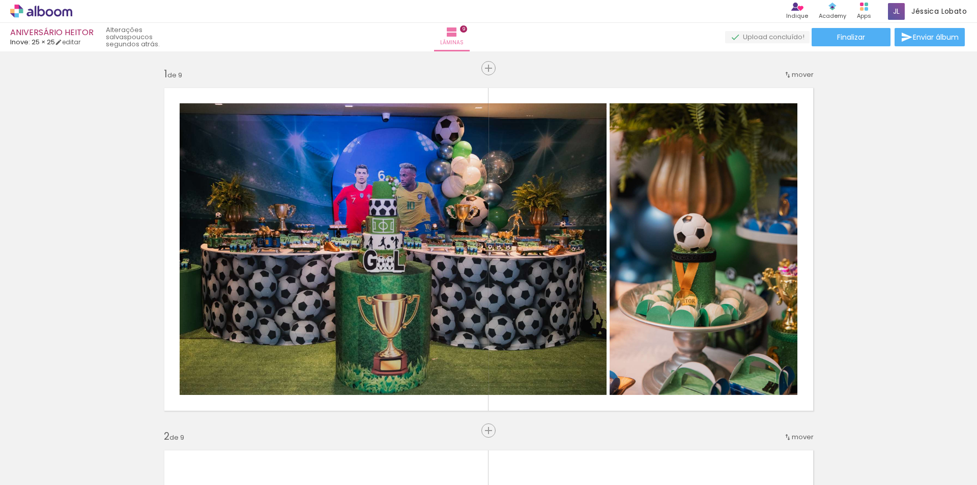
drag, startPoint x: 0, startPoint y: 0, endPoint x: 869, endPoint y: 4, distance: 868.8
click at [869, 4] on div "Produtos Alboom Apps" at bounding box center [864, 11] width 22 height 21
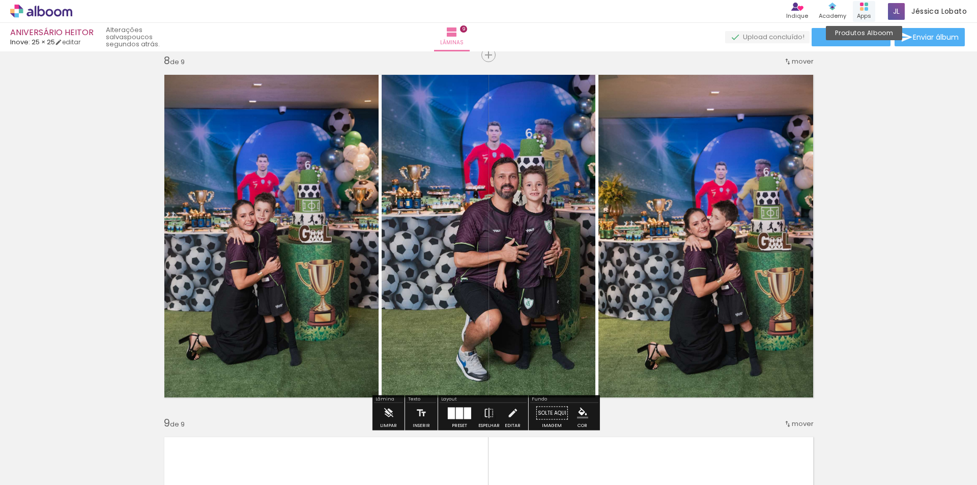
scroll to position [0, 604]
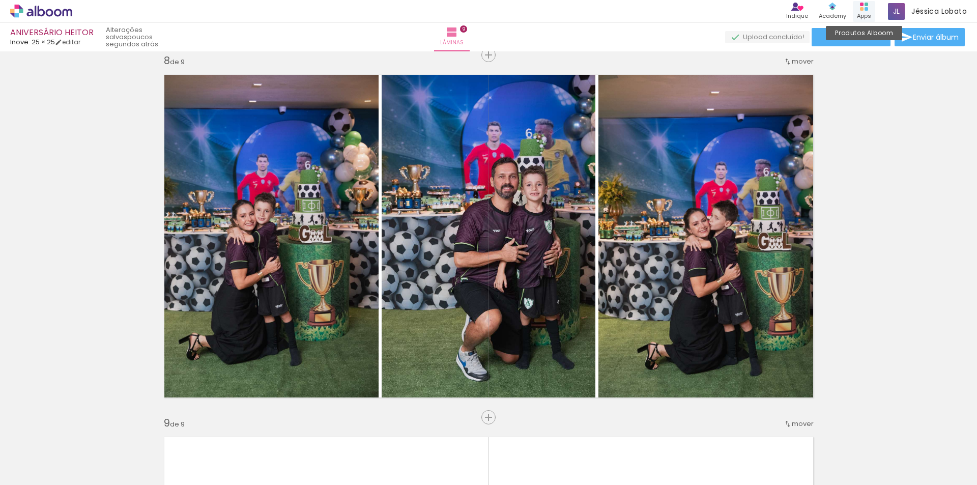
click at [865, 8] on rect at bounding box center [867, 9] width 4 height 4
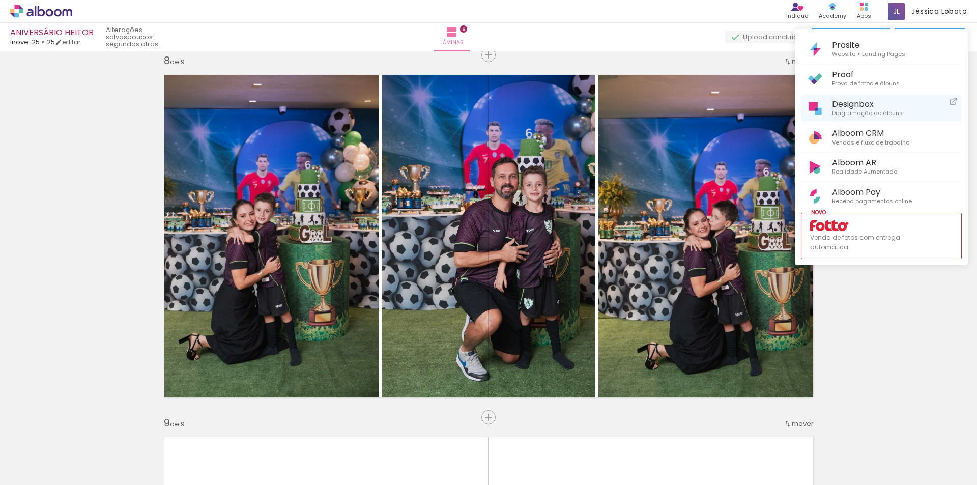
click at [853, 111] on span "Diagramação de álbuns" at bounding box center [867, 113] width 71 height 9
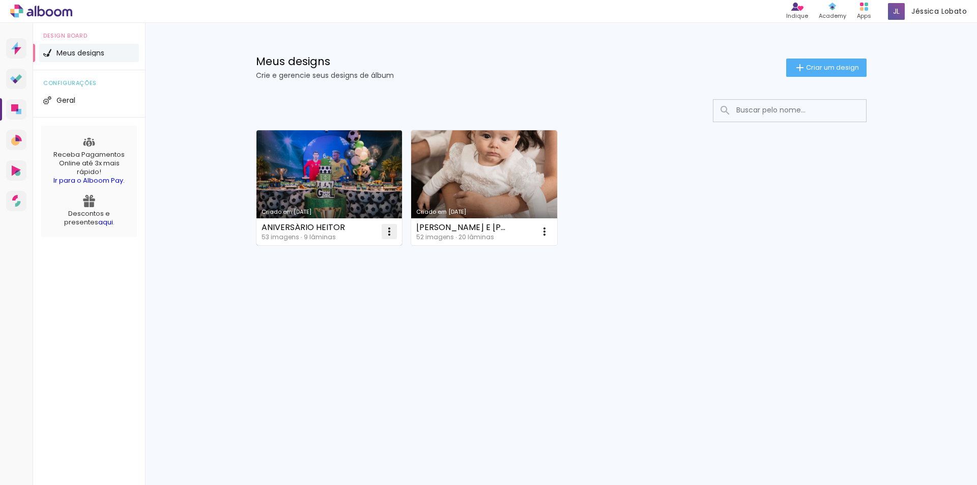
click at [387, 230] on iron-icon at bounding box center [389, 231] width 12 height 12
click at [332, 289] on paper-item "Excluir" at bounding box center [349, 299] width 100 height 20
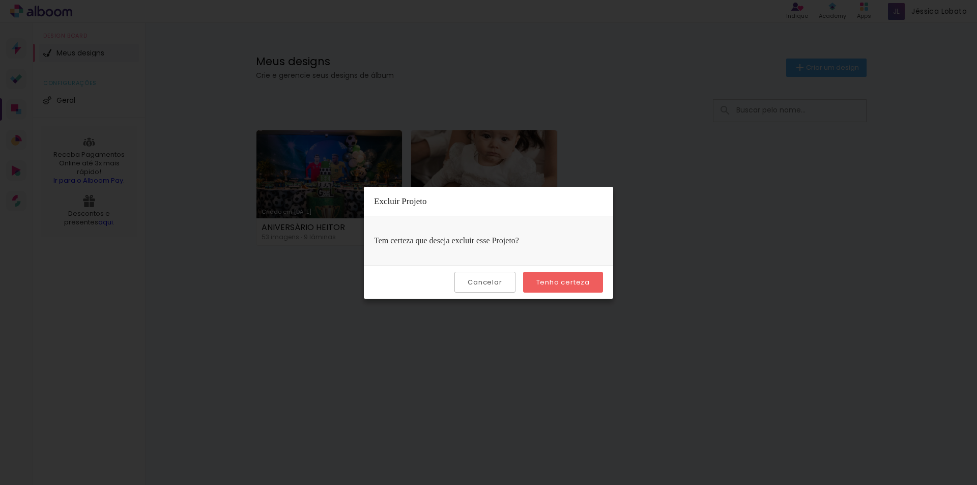
click at [559, 289] on paper-button "Tenho certeza" at bounding box center [563, 282] width 80 height 21
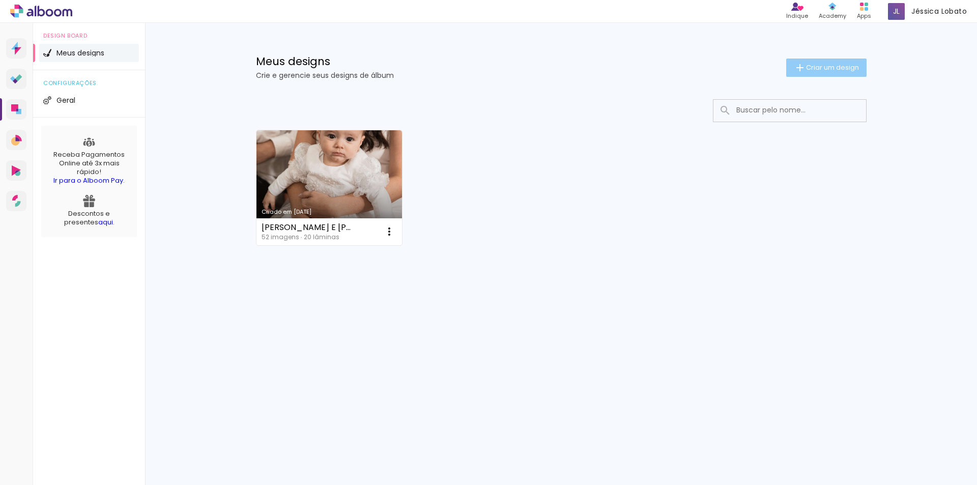
click at [809, 70] on span "Criar um design" at bounding box center [832, 67] width 53 height 7
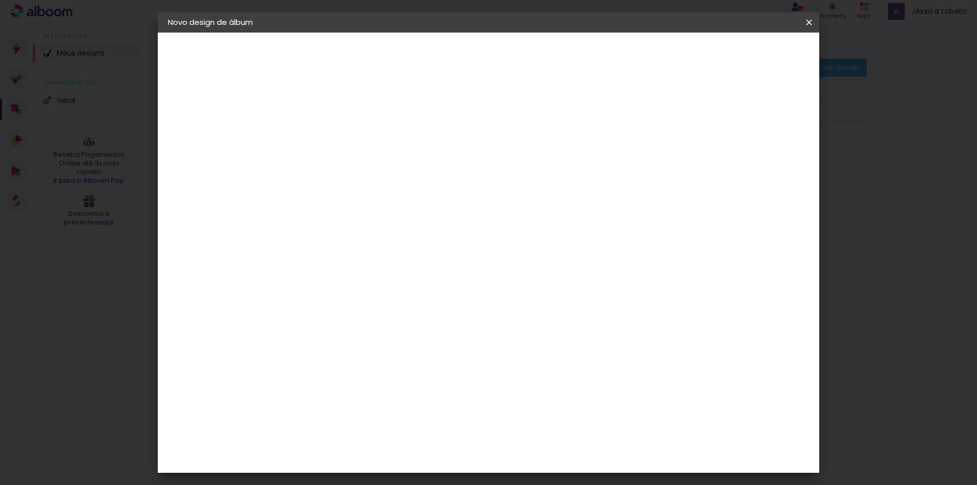
click at [334, 136] on input at bounding box center [334, 137] width 0 height 16
type input "ANIVERSÁRIO HEITOR"
type paper-input "ANIVERSÁRIO HEITOR"
click at [0, 0] on slot "Avançar" at bounding box center [0, 0] width 0 height 0
click at [348, 194] on input at bounding box center [360, 193] width 103 height 13
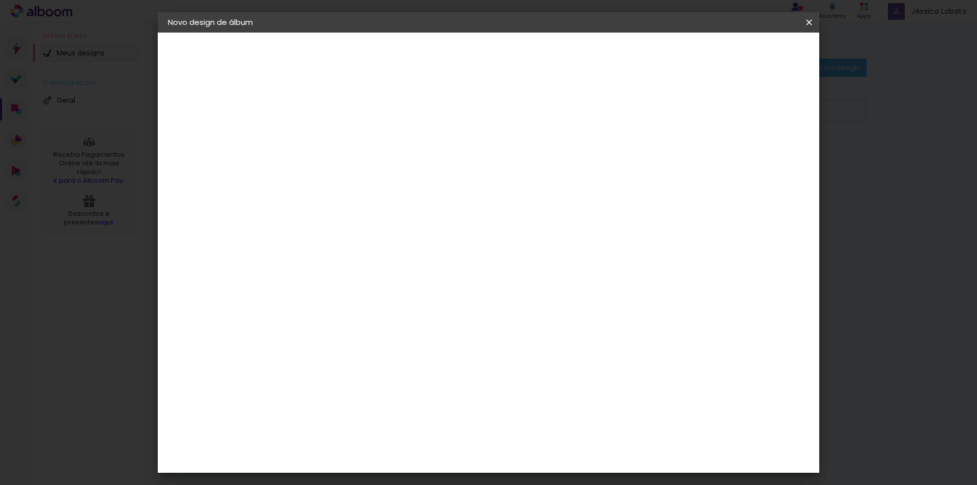
type input "inov"
type paper-input "inov"
click at [360, 224] on paper-item "Inove" at bounding box center [350, 230] width 90 height 22
click at [0, 0] on slot "Avançar" at bounding box center [0, 0] width 0 height 0
click at [403, 418] on span "25 × 25" at bounding box center [379, 428] width 47 height 21
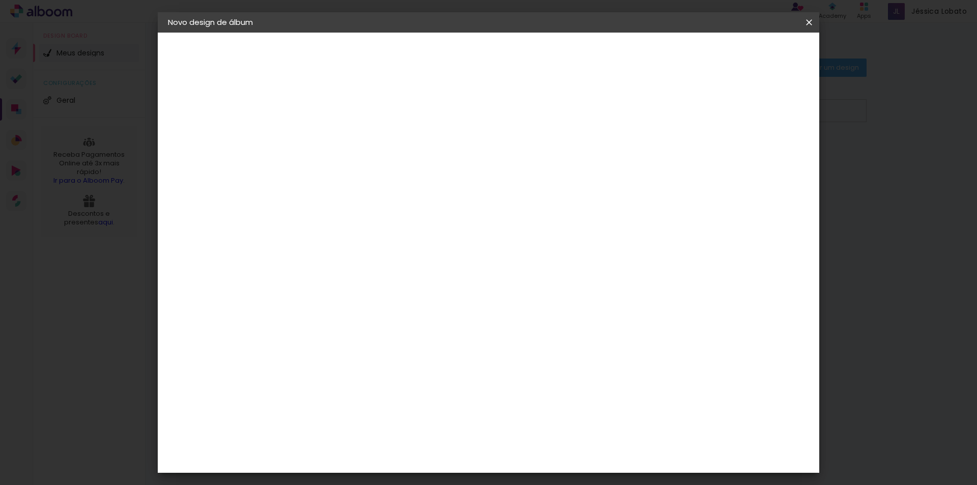
click at [500, 45] on paper-button "Avançar" at bounding box center [475, 53] width 50 height 17
click at [756, 50] on paper-button "Iniciar design" at bounding box center [722, 53] width 67 height 17
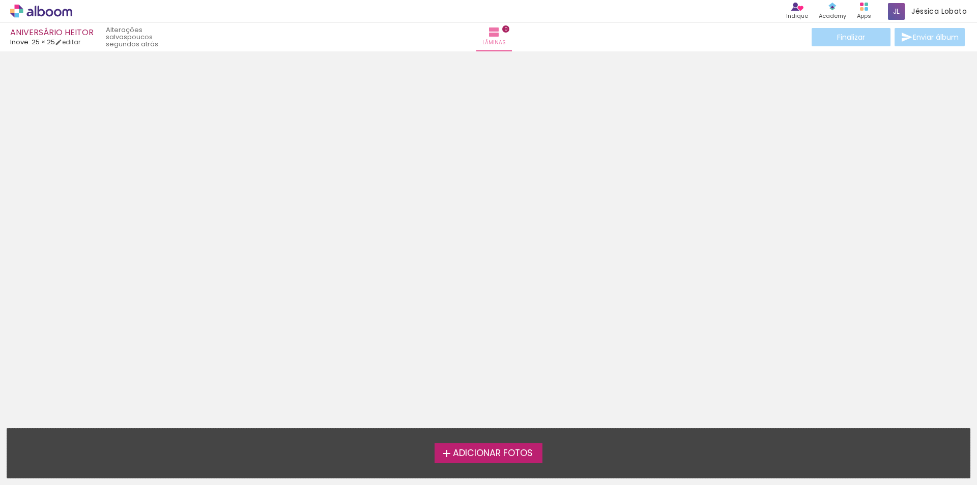
click at [490, 452] on span "Adicionar Fotos" at bounding box center [493, 453] width 80 height 9
click at [0, 0] on input "file" at bounding box center [0, 0] width 0 height 0
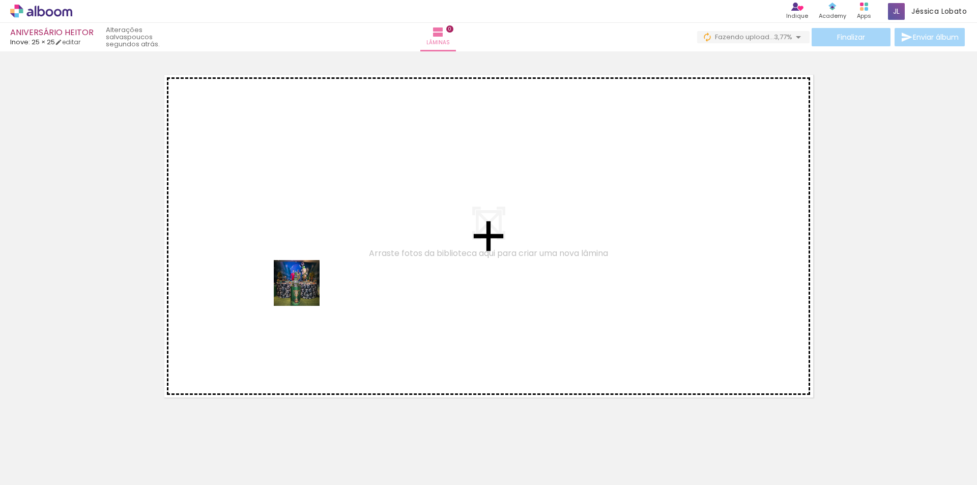
drag, startPoint x: 105, startPoint y: 463, endPoint x: 318, endPoint y: 267, distance: 288.9
click at [318, 267] on quentale-workspace at bounding box center [488, 242] width 977 height 485
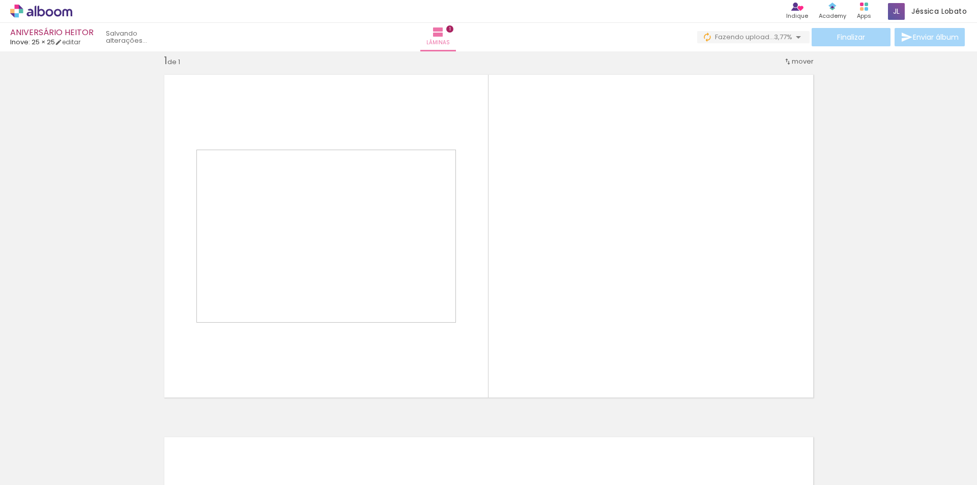
scroll to position [13, 0]
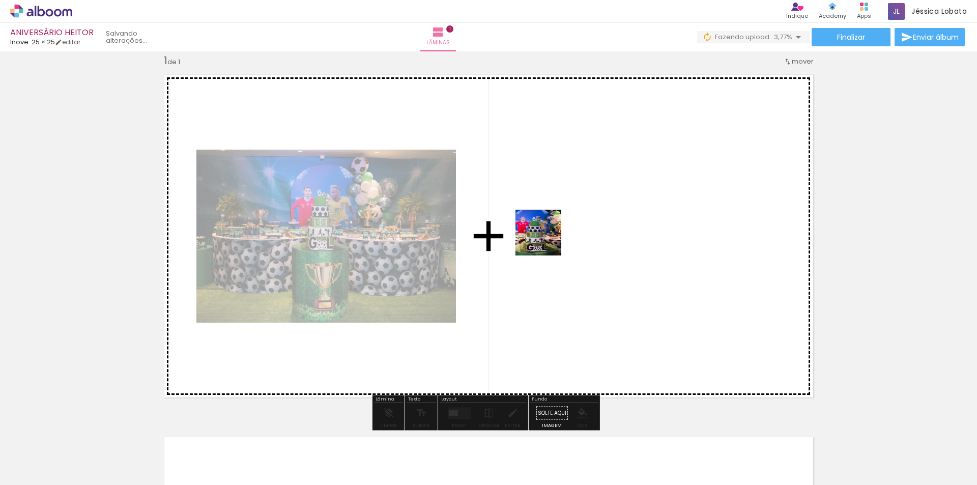
drag, startPoint x: 167, startPoint y: 459, endPoint x: 554, endPoint y: 233, distance: 447.6
click at [554, 233] on quentale-workspace at bounding box center [488, 242] width 977 height 485
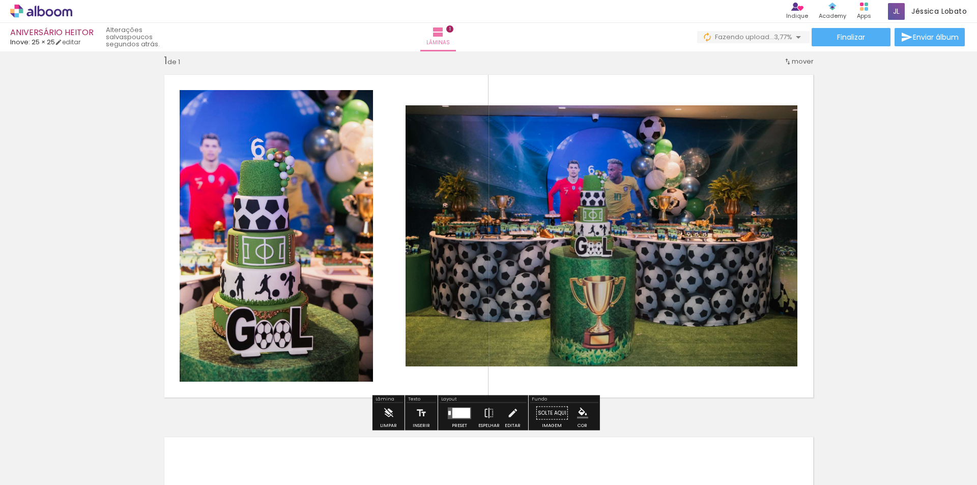
click at [457, 407] on quentale-layouter at bounding box center [459, 413] width 23 height 12
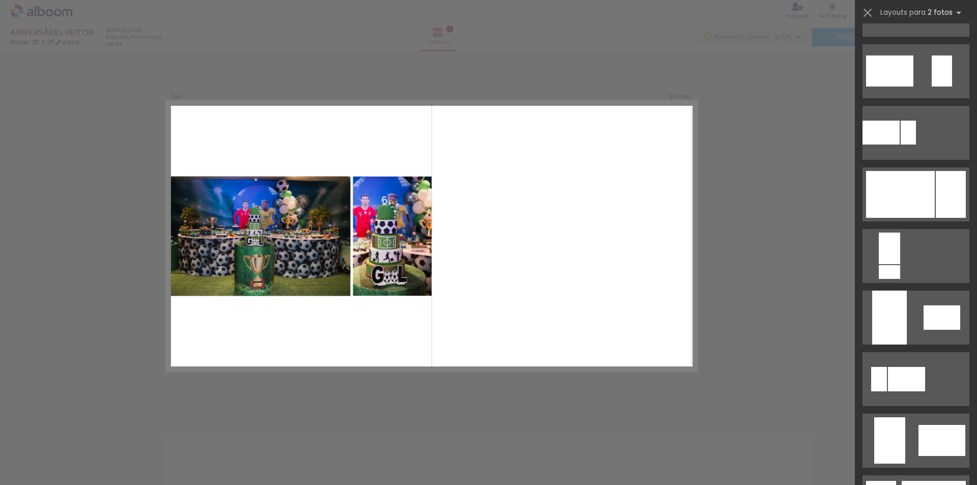
scroll to position [509, 0]
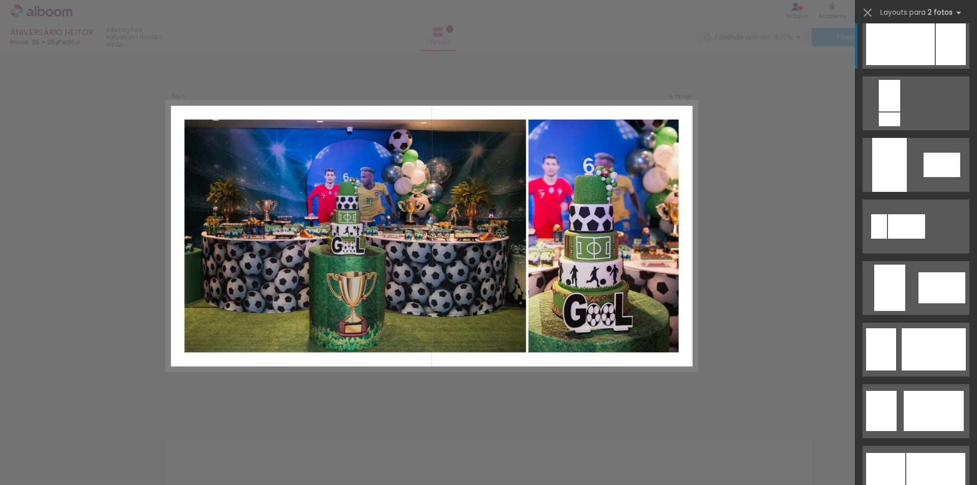
click at [917, 47] on div at bounding box center [900, 41] width 69 height 47
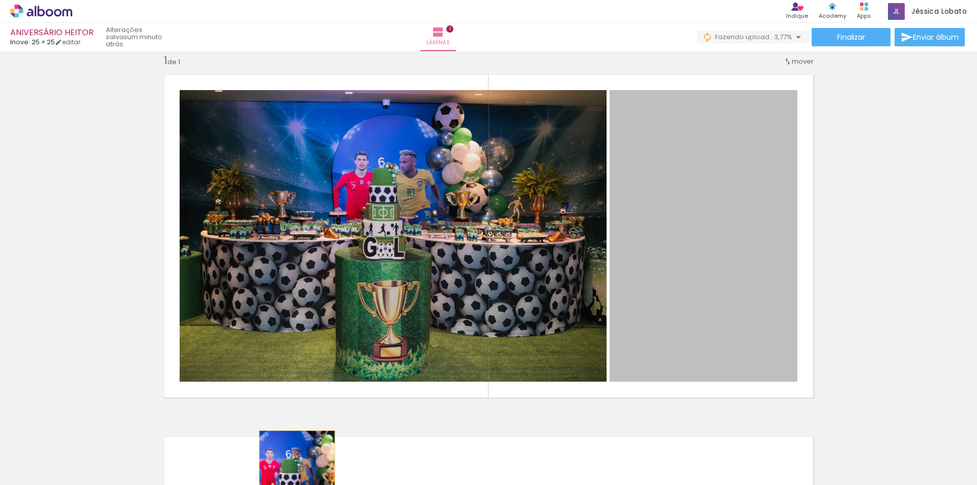
drag, startPoint x: 718, startPoint y: 231, endPoint x: 293, endPoint y: 489, distance: 497.2
click at [293, 485] on html "link( href="../../bower_components/polymer/polymer.html" rel="import" ) picture…" at bounding box center [488, 242] width 977 height 485
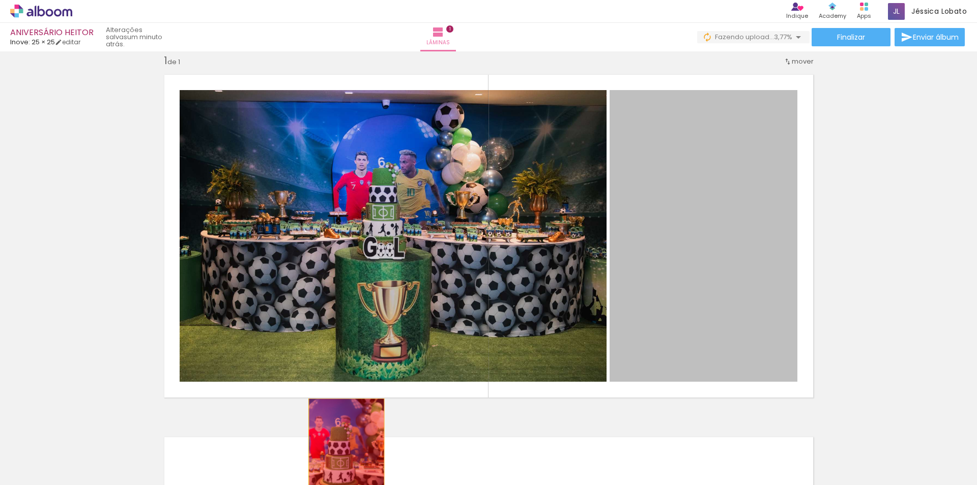
drag, startPoint x: 597, startPoint y: 305, endPoint x: 343, endPoint y: 457, distance: 296.3
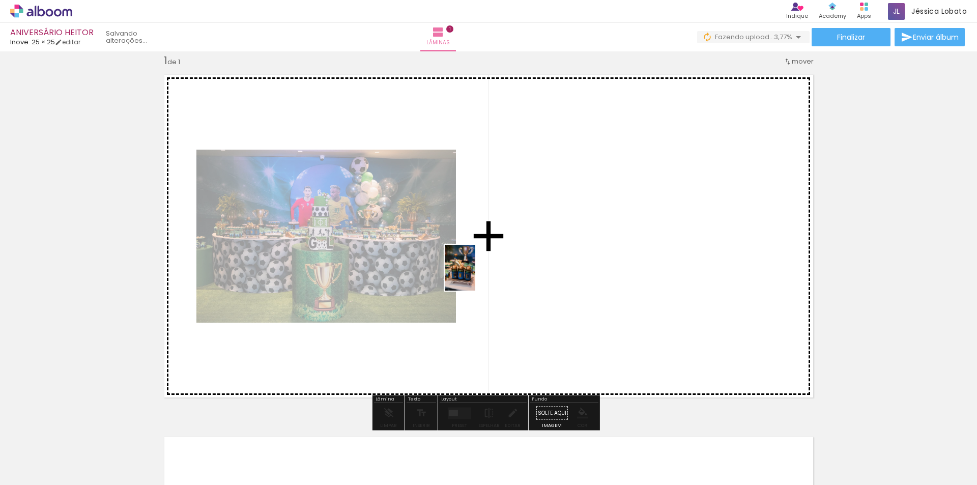
drag, startPoint x: 279, startPoint y: 462, endPoint x: 475, endPoint y: 275, distance: 270.7
click at [475, 275] on quentale-workspace at bounding box center [488, 242] width 977 height 485
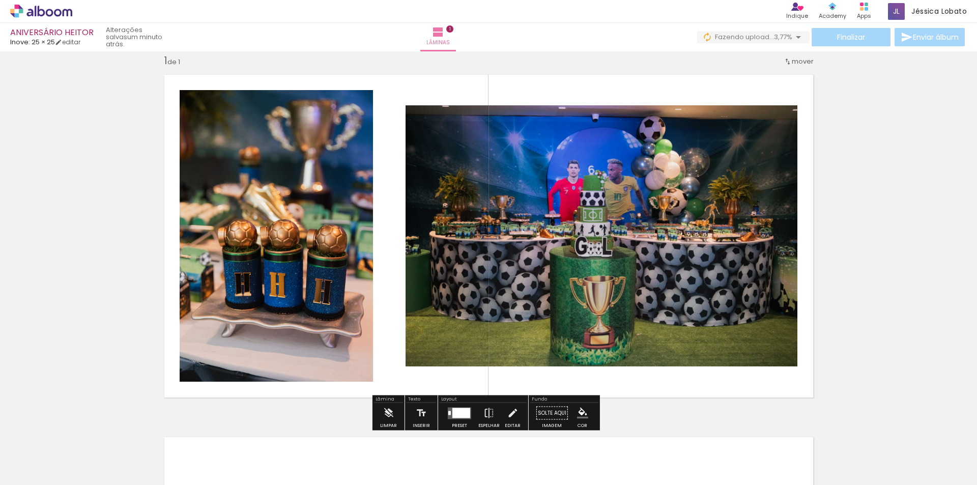
click at [454, 410] on div at bounding box center [461, 413] width 18 height 10
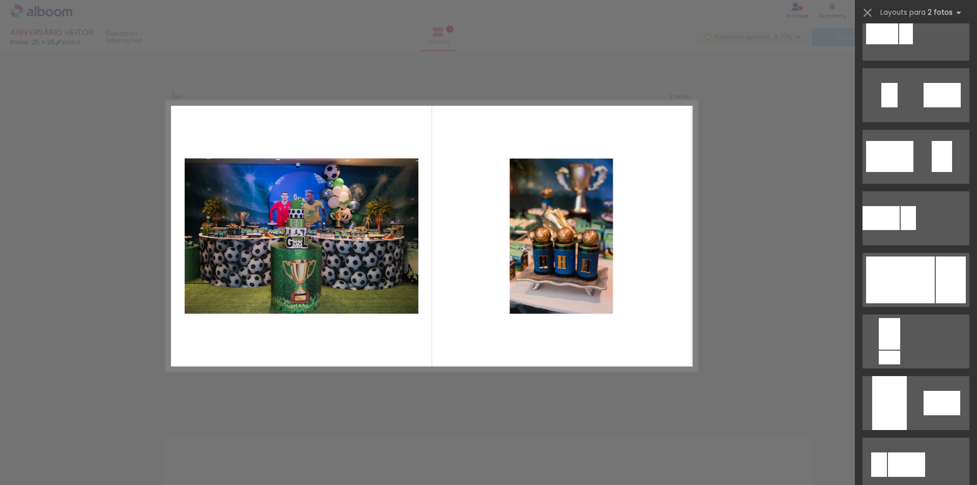
scroll to position [305, 0]
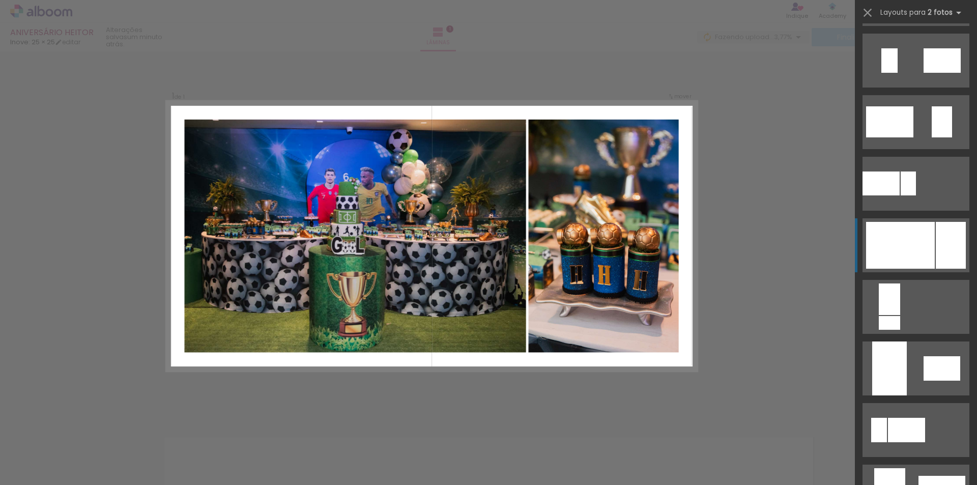
click at [905, 249] on div at bounding box center [900, 245] width 69 height 47
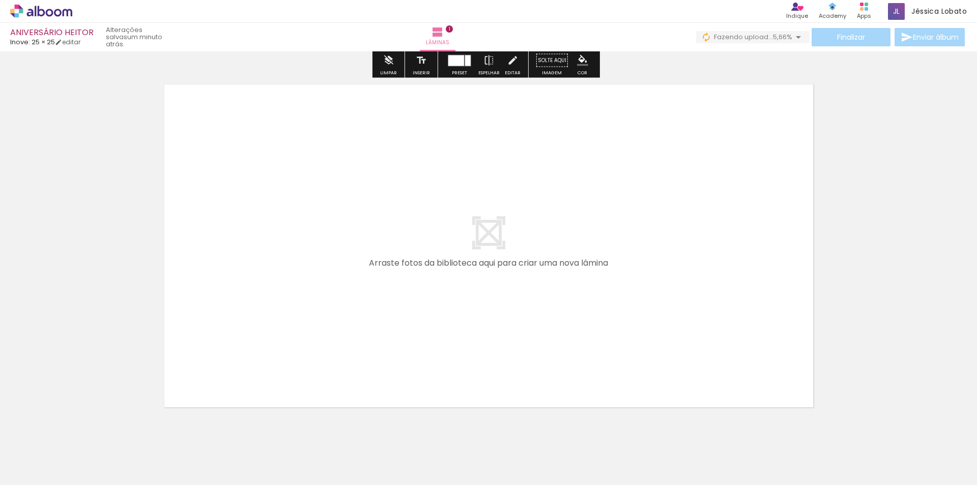
scroll to position [370, 0]
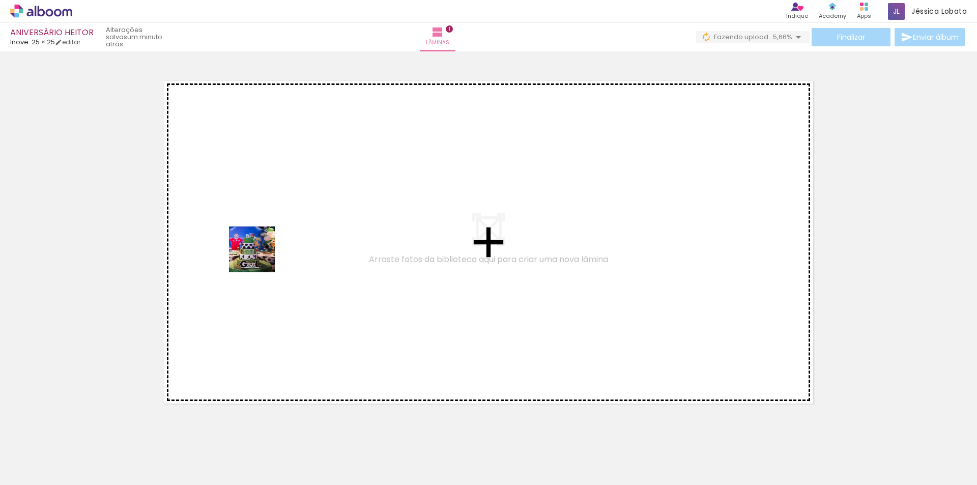
drag, startPoint x: 256, startPoint y: 272, endPoint x: 260, endPoint y: 257, distance: 15.3
click at [260, 257] on quentale-workspace at bounding box center [488, 242] width 977 height 485
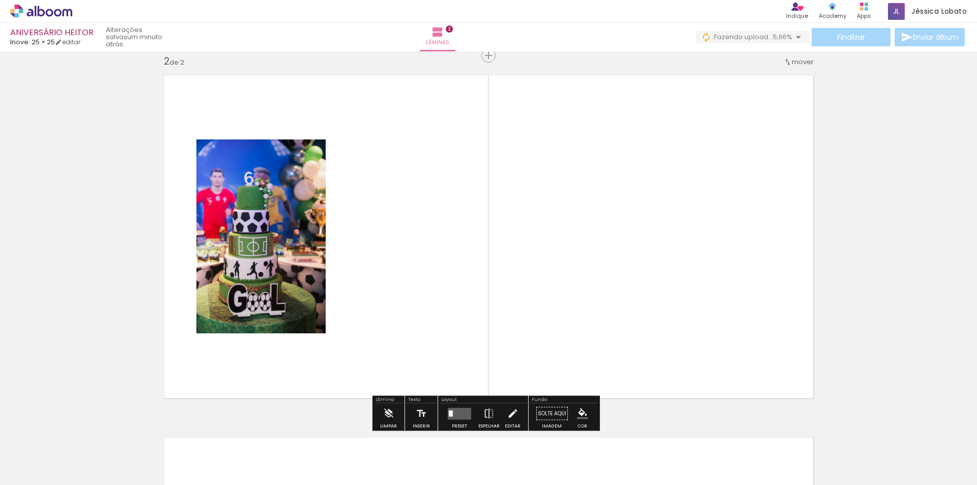
scroll to position [376, 0]
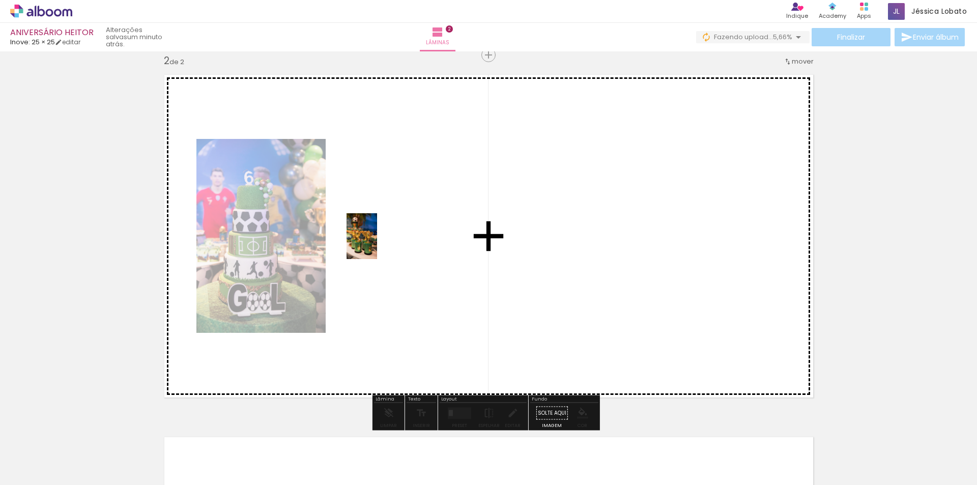
drag, startPoint x: 235, startPoint y: 441, endPoint x: 377, endPoint y: 244, distance: 243.1
click at [377, 244] on quentale-workspace at bounding box center [488, 242] width 977 height 485
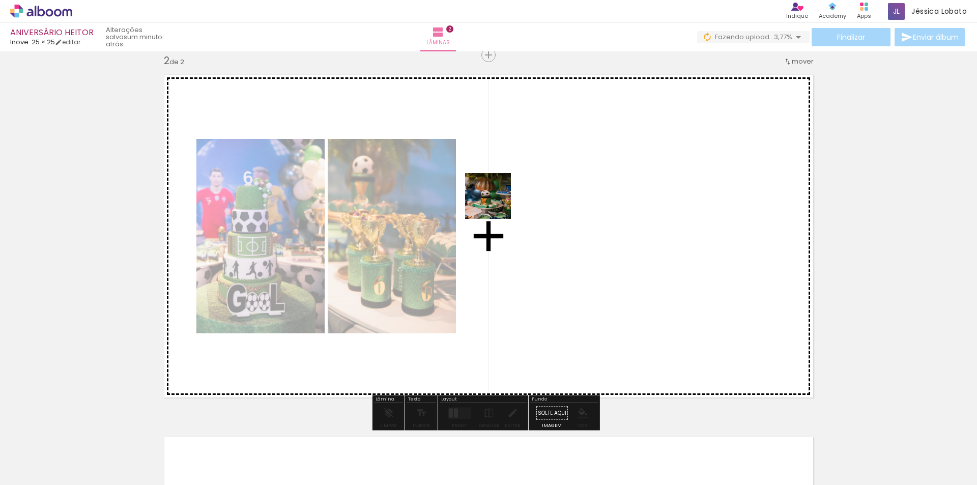
drag, startPoint x: 367, startPoint y: 412, endPoint x: 496, endPoint y: 204, distance: 245.2
click at [496, 204] on quentale-workspace at bounding box center [488, 242] width 977 height 485
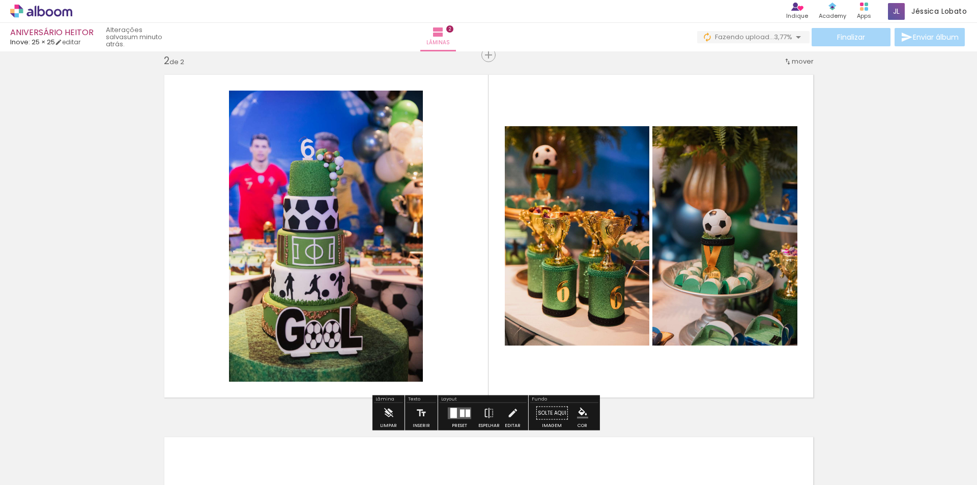
click at [456, 408] on quentale-layouter at bounding box center [459, 413] width 23 height 12
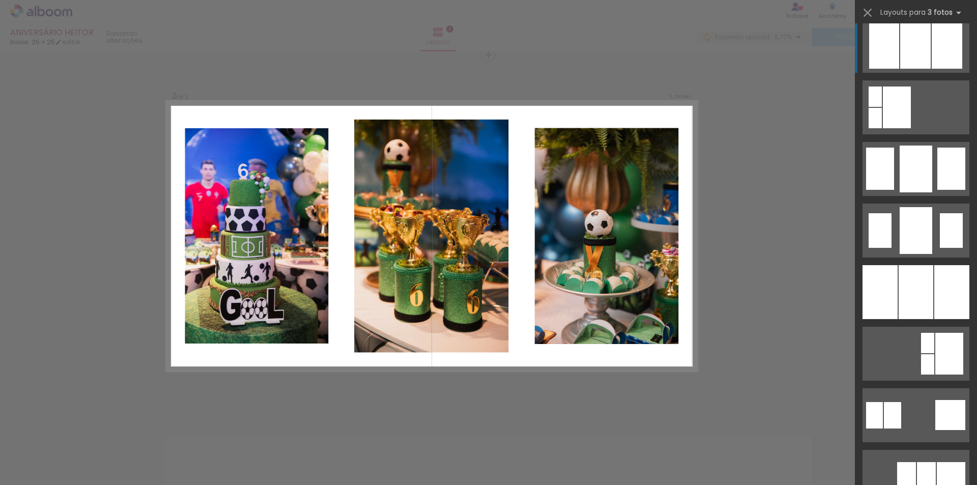
scroll to position [763, 0]
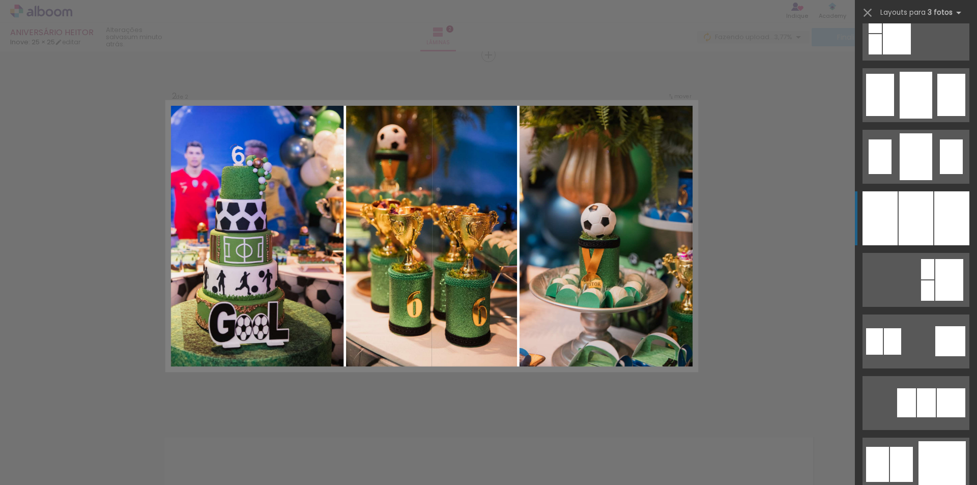
click at [911, 206] on div at bounding box center [916, 218] width 35 height 54
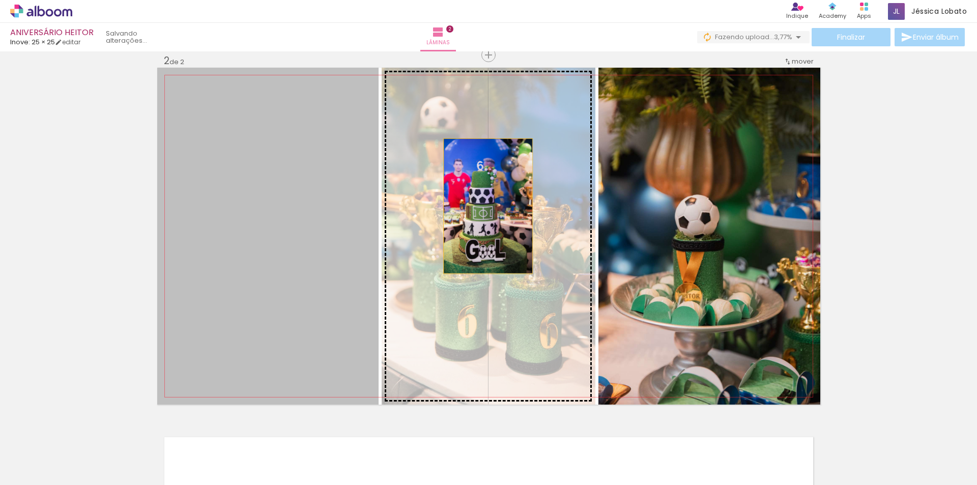
drag, startPoint x: 279, startPoint y: 239, endPoint x: 494, endPoint y: 205, distance: 217.6
click at [0, 0] on slot at bounding box center [0, 0] width 0 height 0
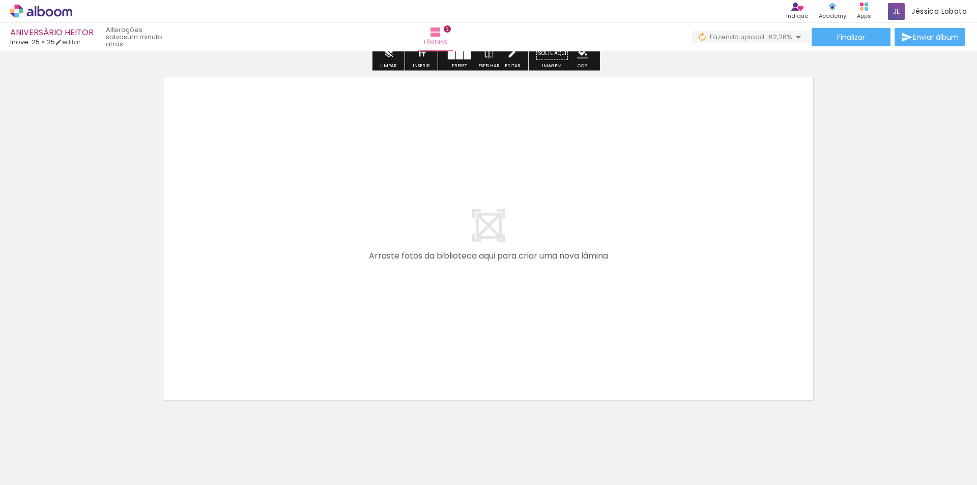
scroll to position [757, 0]
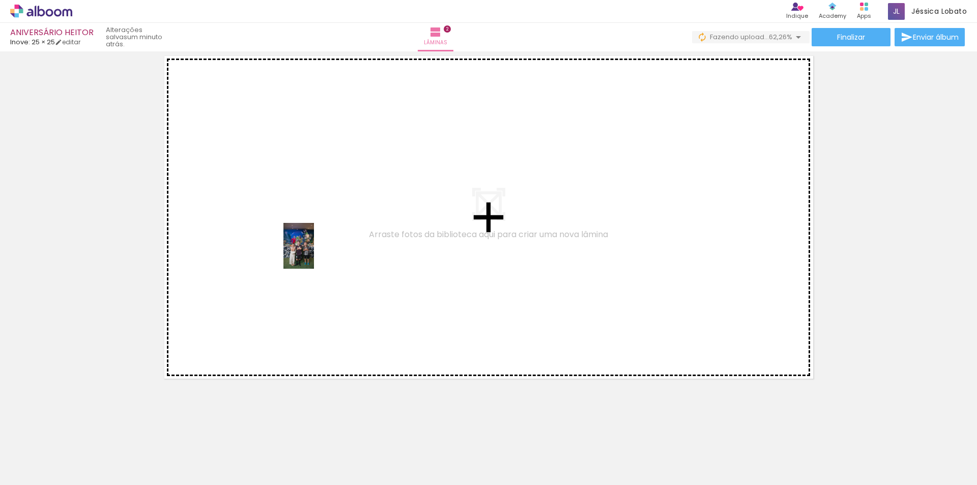
drag, startPoint x: 394, startPoint y: 462, endPoint x: 314, endPoint y: 253, distance: 223.5
click at [314, 253] on quentale-workspace at bounding box center [488, 242] width 977 height 485
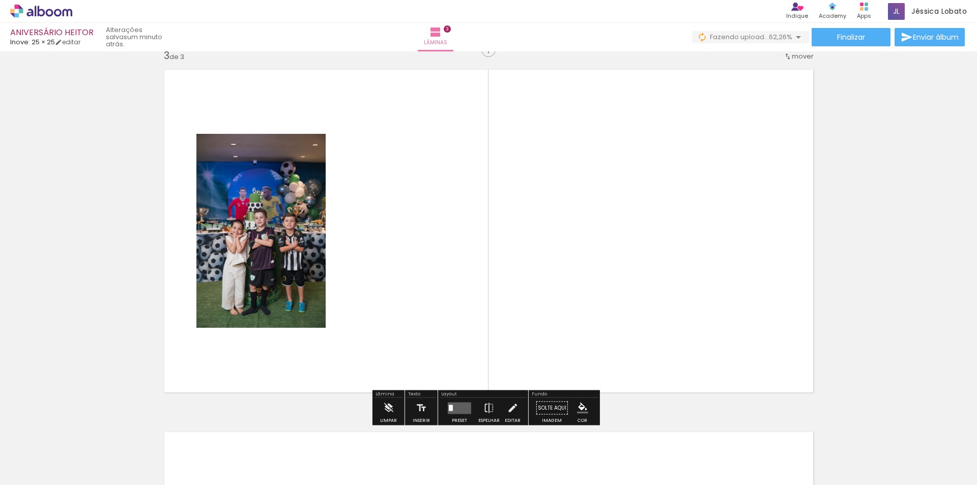
scroll to position [738, 0]
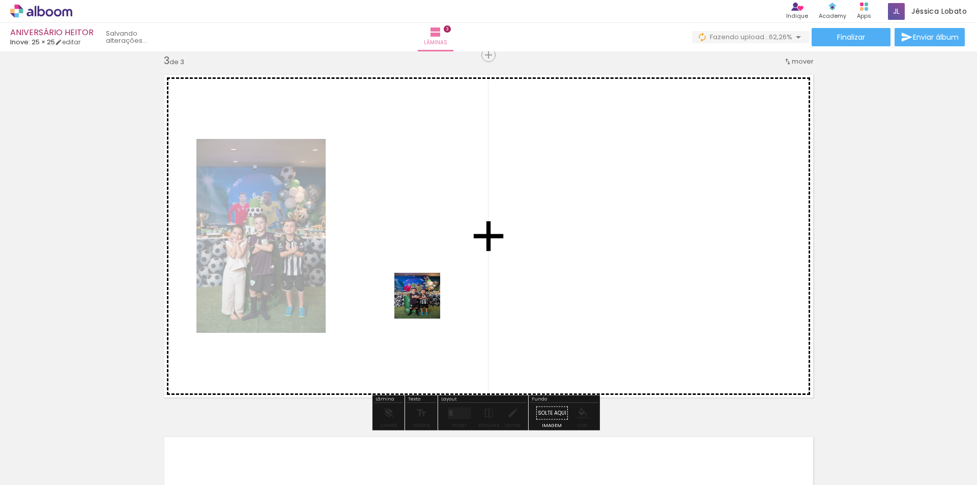
drag, startPoint x: 451, startPoint y: 462, endPoint x: 419, endPoint y: 264, distance: 201.1
click at [419, 264] on quentale-workspace at bounding box center [488, 242] width 977 height 485
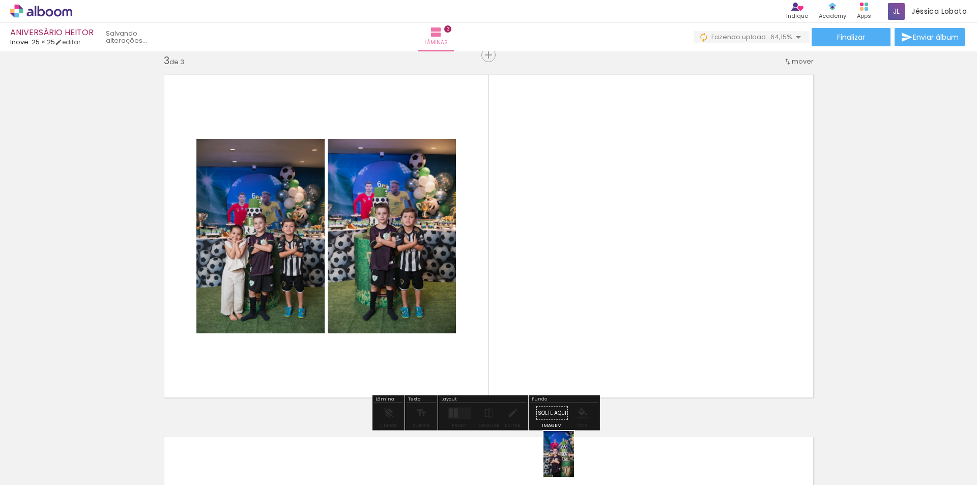
drag, startPoint x: 534, startPoint y: 299, endPoint x: 574, endPoint y: 462, distance: 167.1
click at [574, 462] on div at bounding box center [558, 451] width 34 height 50
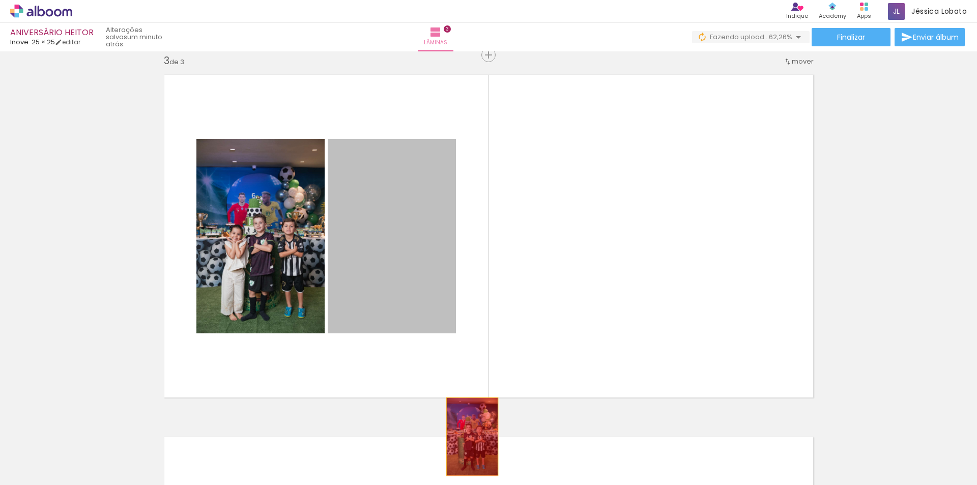
drag, startPoint x: 415, startPoint y: 248, endPoint x: 469, endPoint y: 440, distance: 199.0
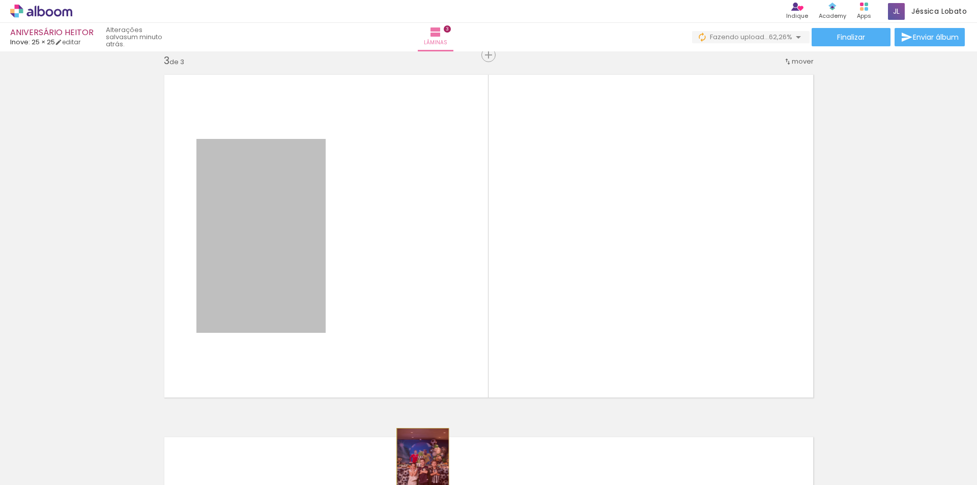
drag, startPoint x: 361, startPoint y: 369, endPoint x: 419, endPoint y: 467, distance: 113.8
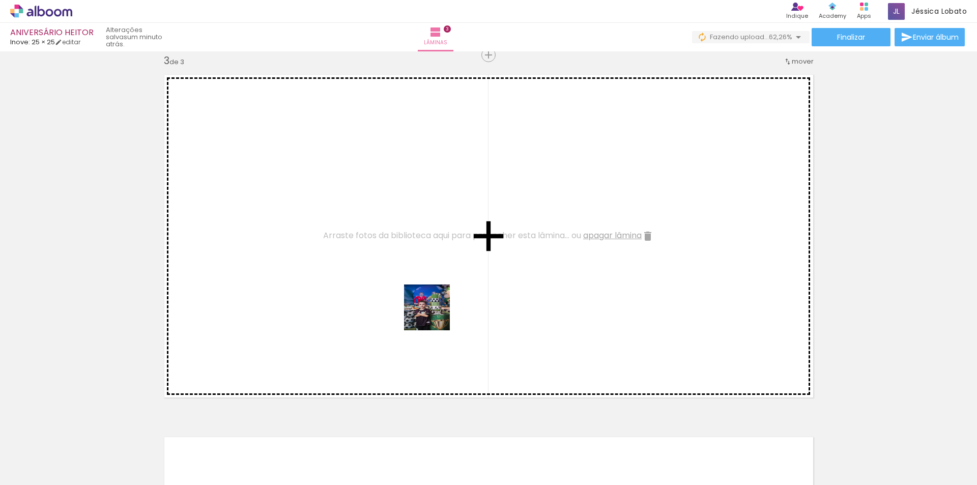
drag, startPoint x: 535, startPoint y: 415, endPoint x: 418, endPoint y: 296, distance: 167.0
click at [418, 296] on quentale-workspace at bounding box center [488, 242] width 977 height 485
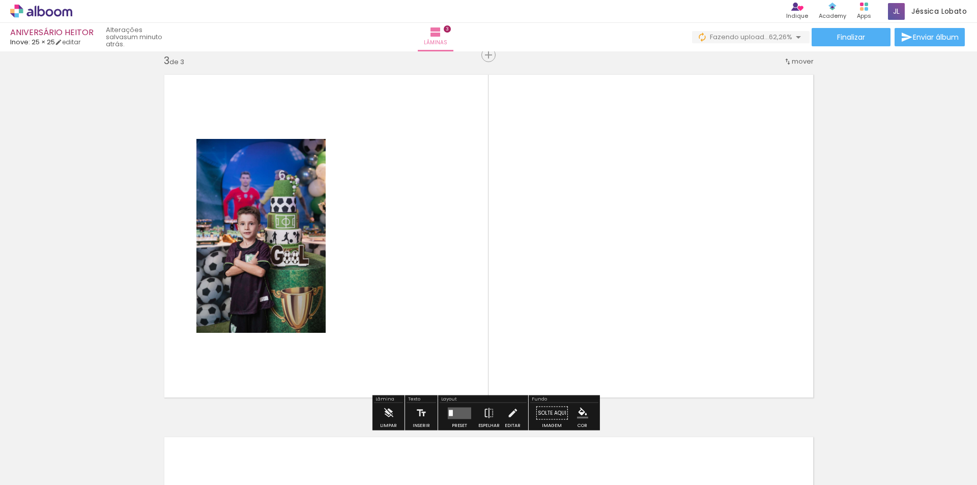
drag, startPoint x: 630, startPoint y: 459, endPoint x: 556, endPoint y: 278, distance: 195.0
click at [576, 262] on quentale-workspace at bounding box center [488, 242] width 977 height 485
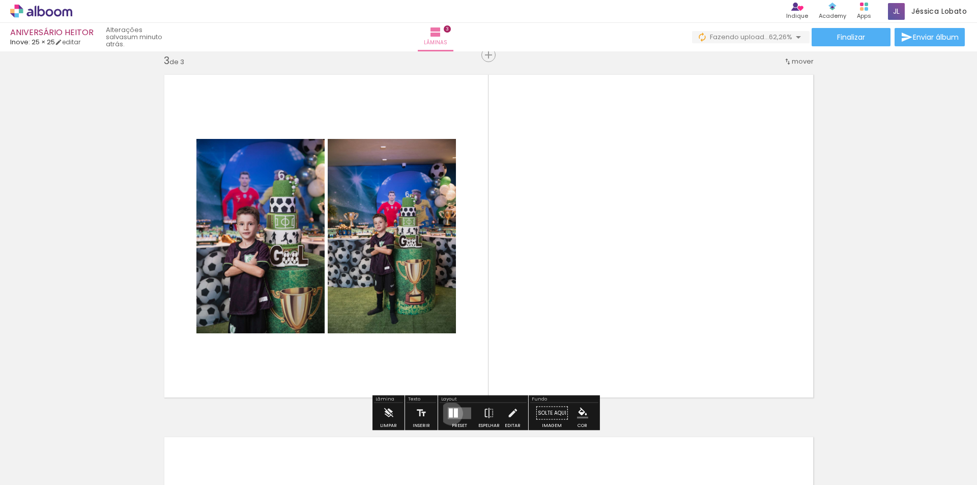
click at [449, 413] on div at bounding box center [451, 412] width 4 height 9
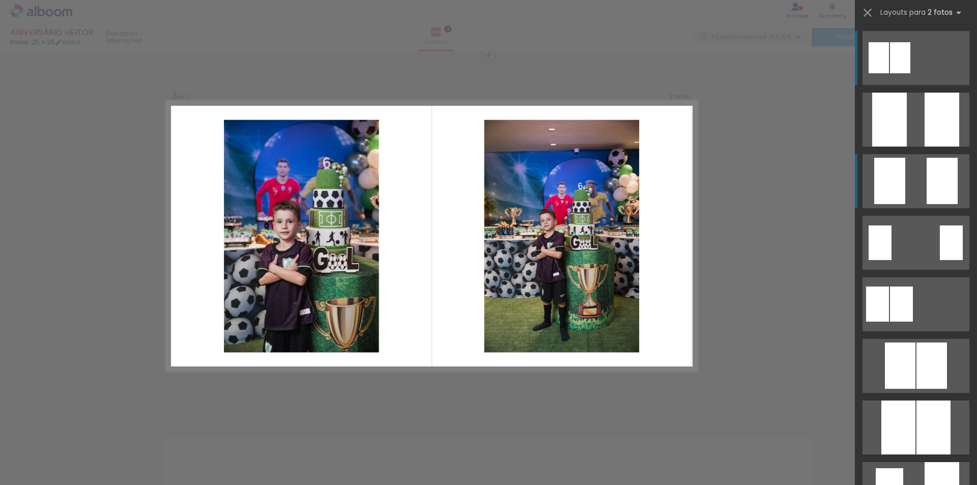
click at [887, 184] on div at bounding box center [889, 181] width 31 height 46
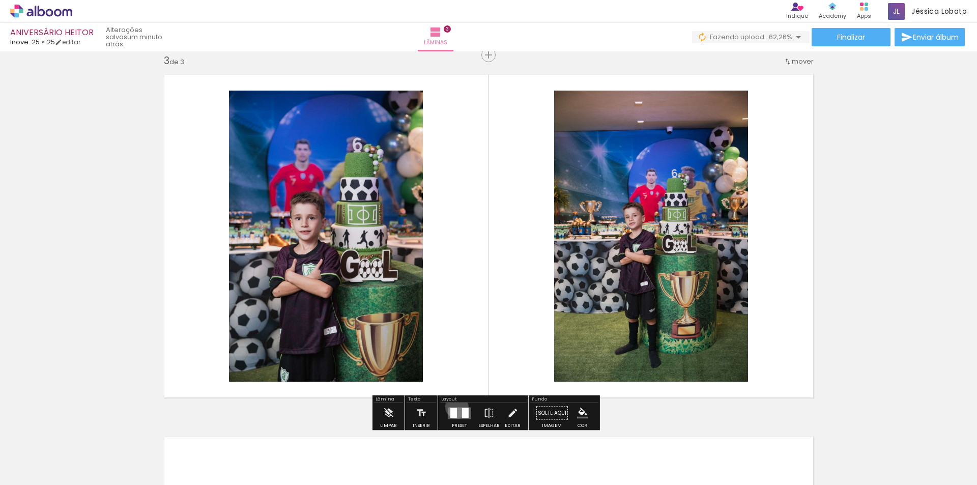
click at [455, 407] on div at bounding box center [459, 413] width 27 height 20
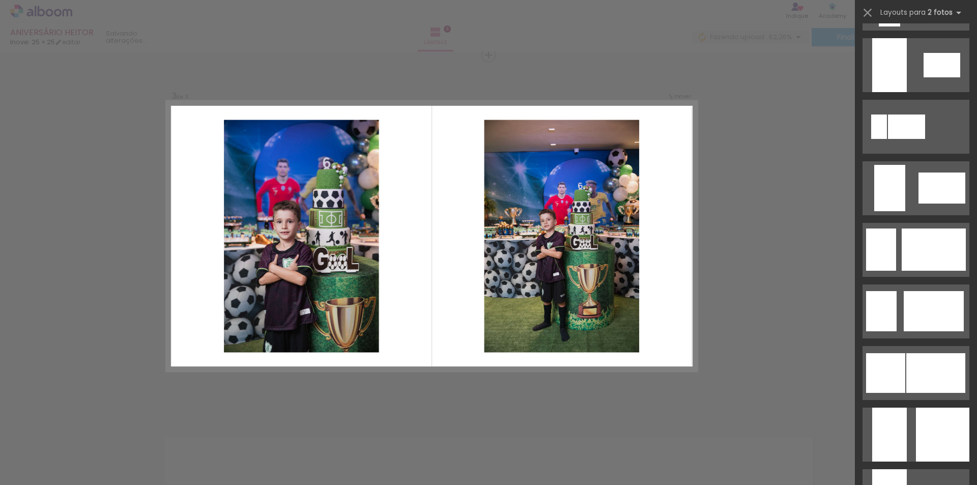
scroll to position [2414, 0]
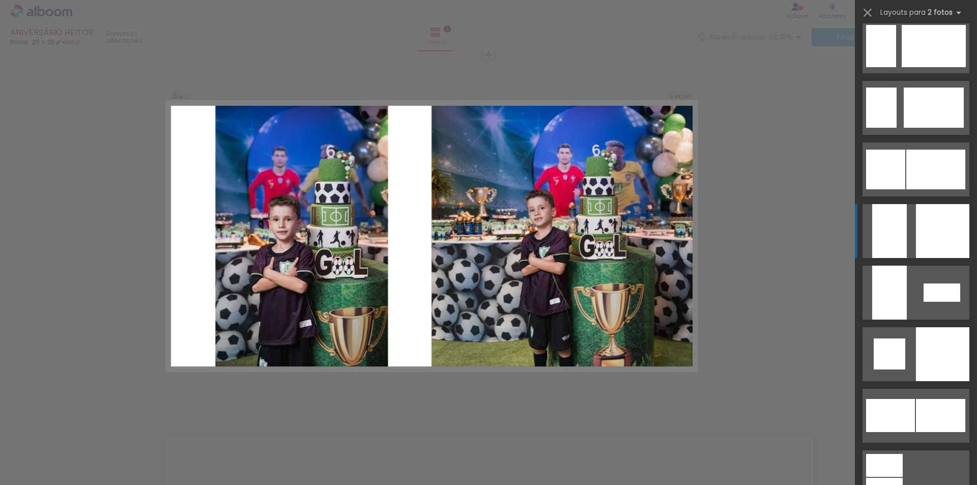
click at [898, 222] on div at bounding box center [889, 231] width 35 height 54
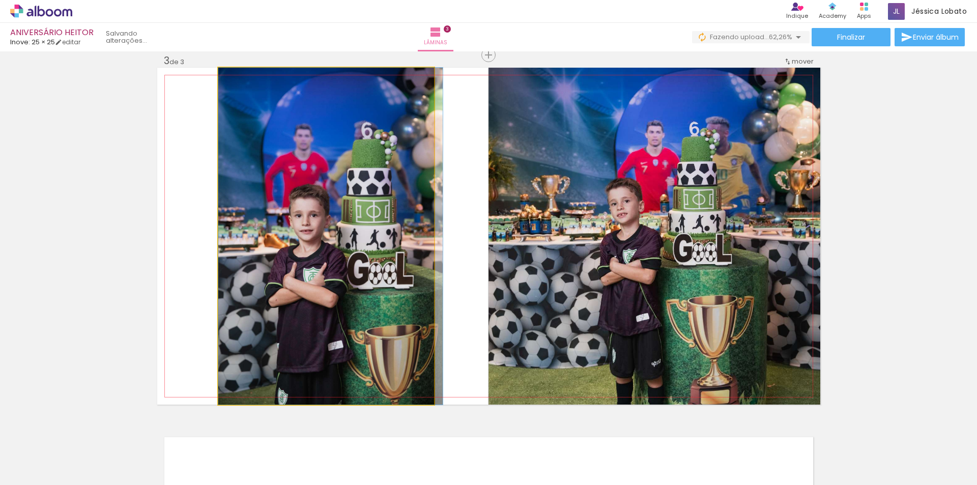
drag, startPoint x: 313, startPoint y: 209, endPoint x: 645, endPoint y: 201, distance: 332.4
click at [0, 0] on slot at bounding box center [0, 0] width 0 height 0
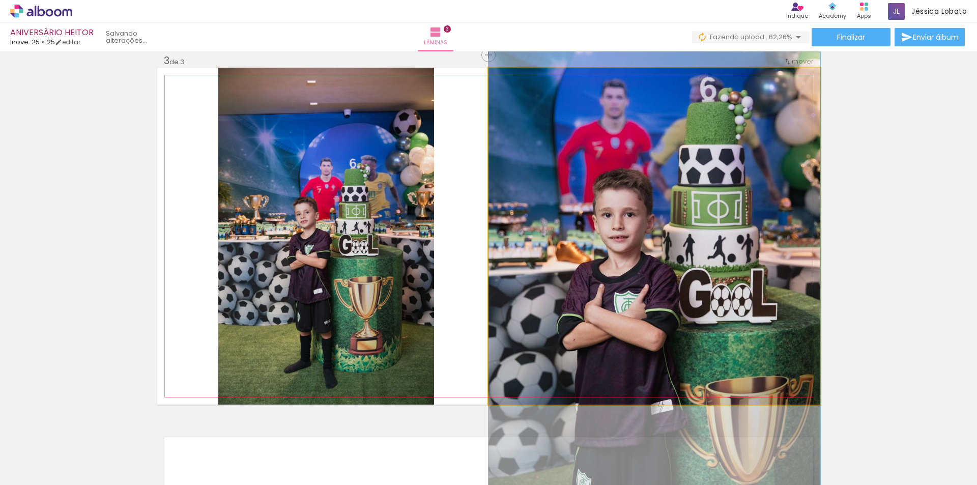
drag, startPoint x: 690, startPoint y: 243, endPoint x: 693, endPoint y: 252, distance: 9.5
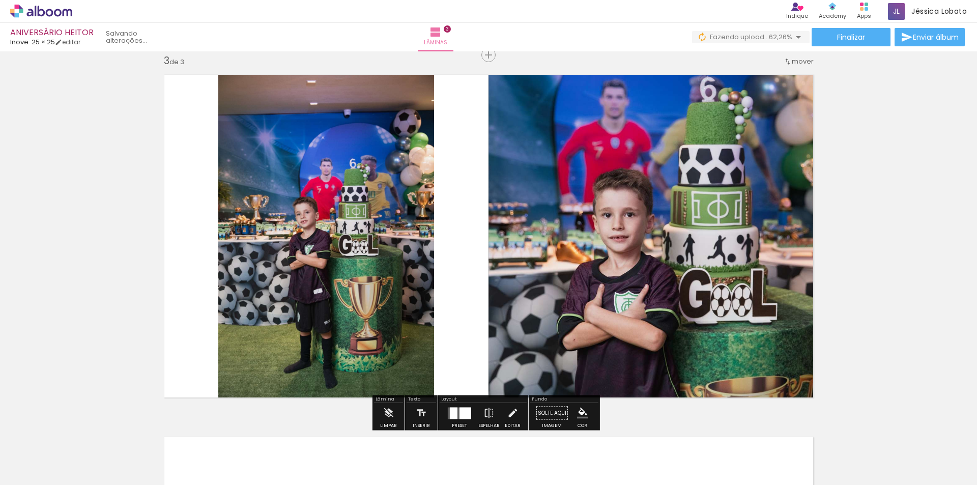
click at [915, 185] on div "Inserir lâmina 1 de 3 Inserir lâmina 2 de 3 Inserir lâmina 3 de 3" at bounding box center [488, 42] width 977 height 1450
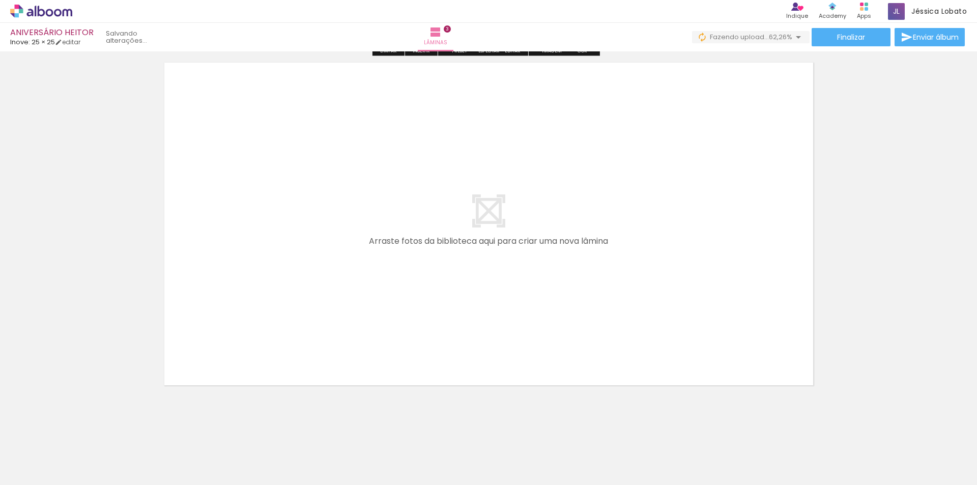
scroll to position [1119, 0]
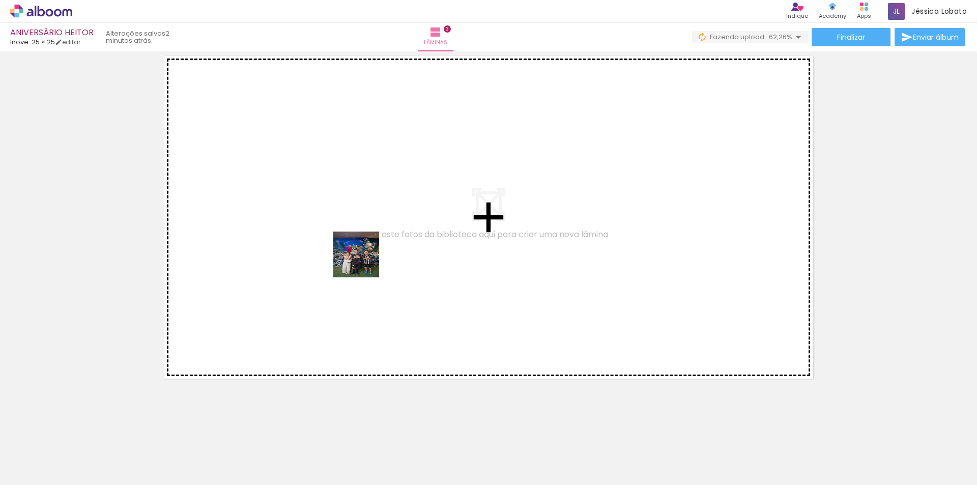
drag, startPoint x: 391, startPoint y: 453, endPoint x: 364, endPoint y: 262, distance: 192.8
click at [364, 262] on quentale-workspace at bounding box center [488, 242] width 977 height 485
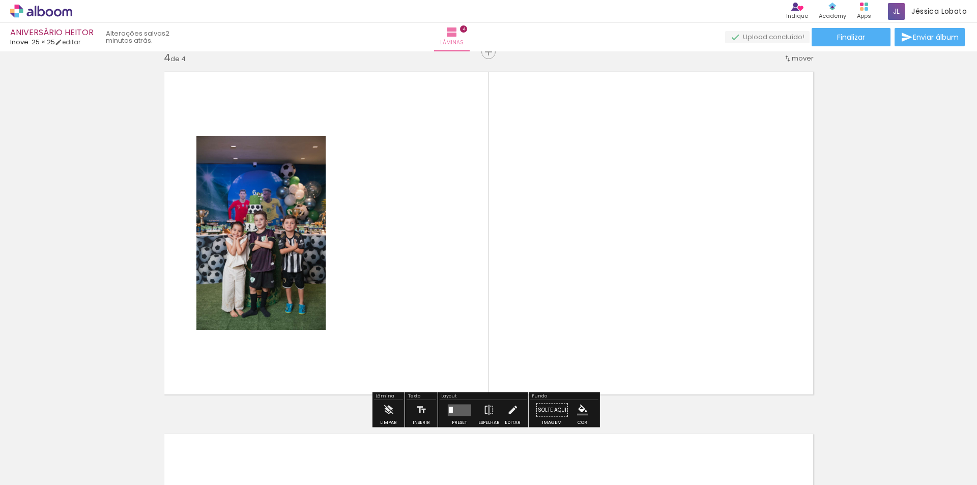
scroll to position [1100, 0]
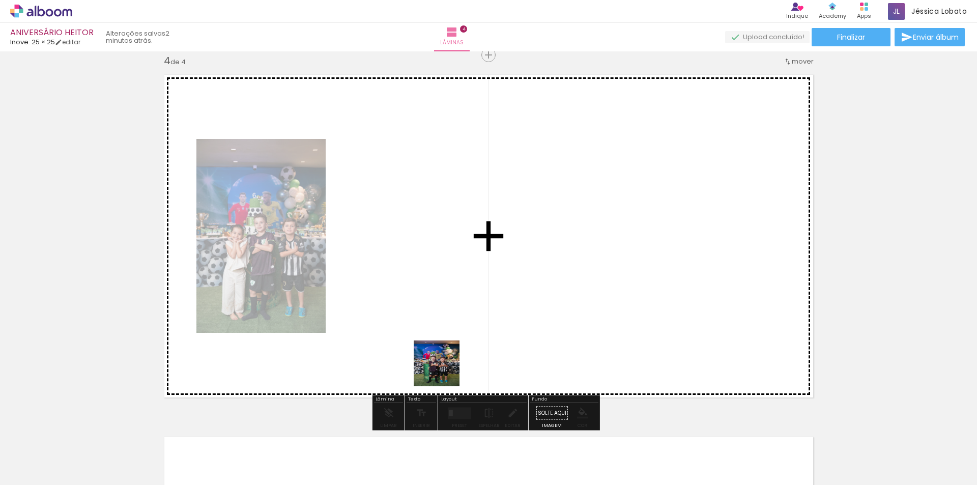
drag, startPoint x: 455, startPoint y: 456, endPoint x: 424, endPoint y: 265, distance: 193.3
click at [424, 265] on quentale-workspace at bounding box center [488, 242] width 977 height 485
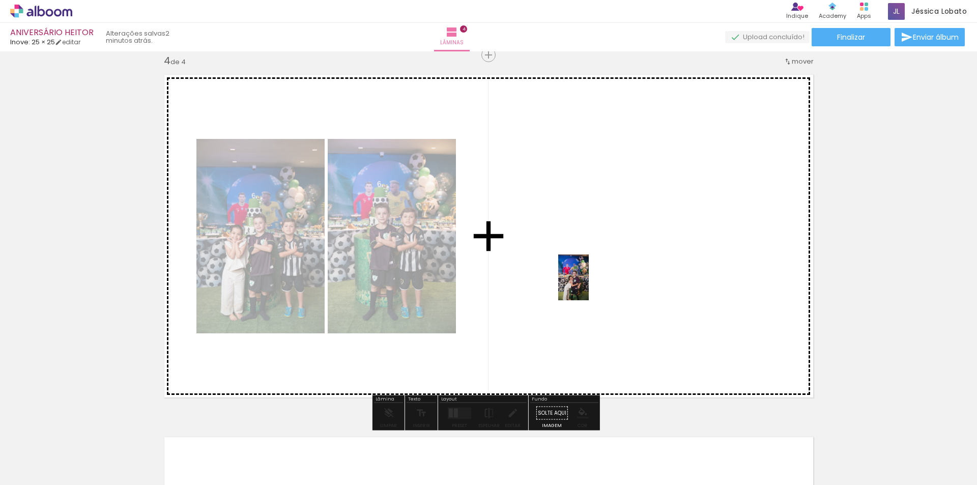
drag, startPoint x: 671, startPoint y: 437, endPoint x: 589, endPoint y: 285, distance: 173.1
click at [589, 285] on quentale-workspace at bounding box center [488, 242] width 977 height 485
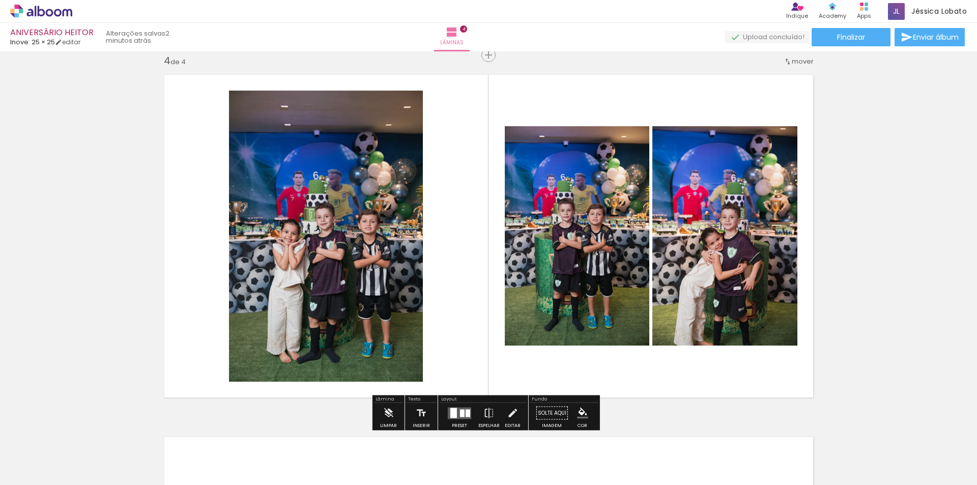
click at [454, 410] on div at bounding box center [453, 413] width 7 height 10
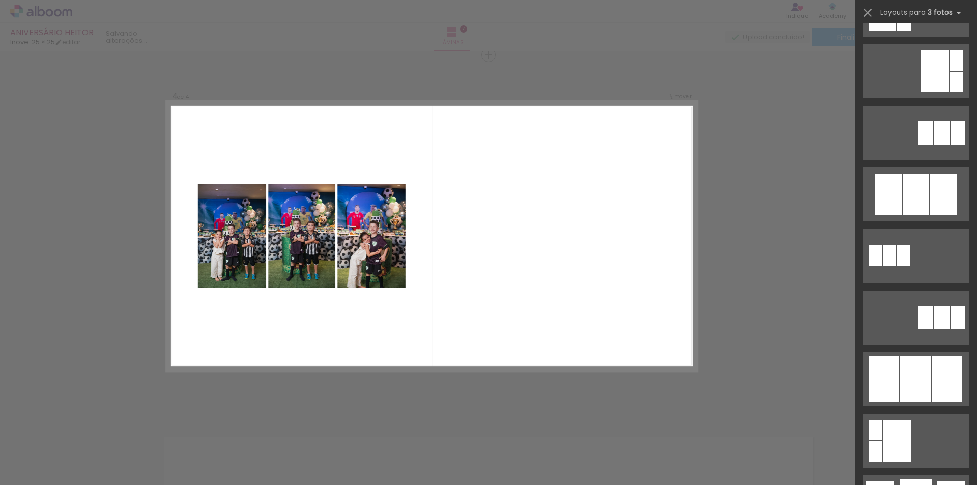
scroll to position [611, 0]
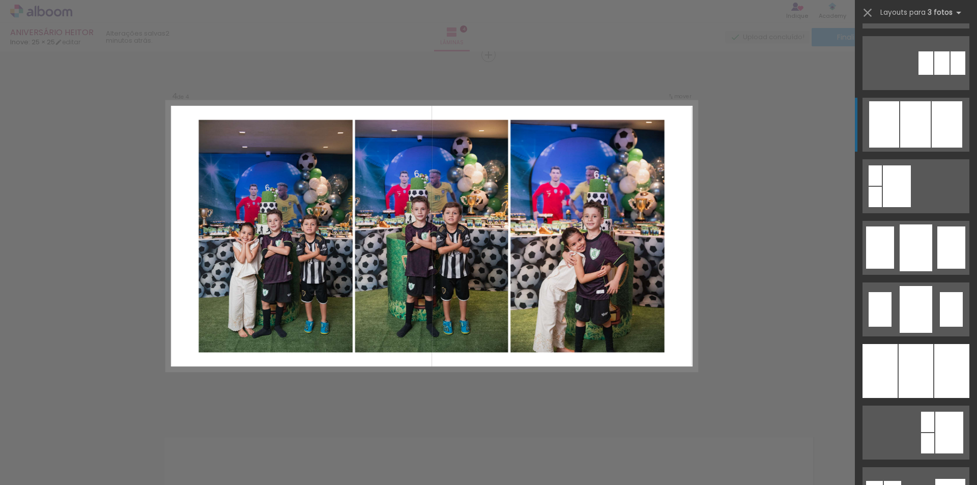
click at [902, 132] on div at bounding box center [915, 124] width 31 height 46
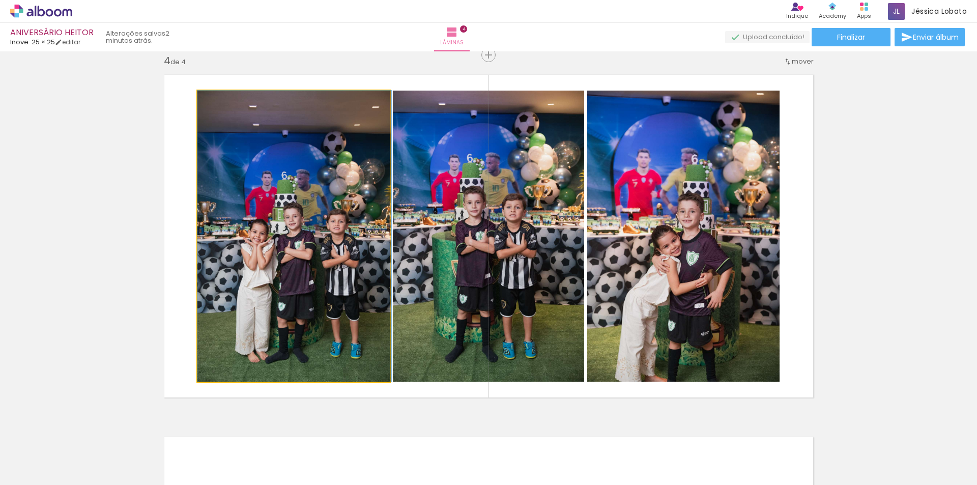
drag, startPoint x: 317, startPoint y: 209, endPoint x: 487, endPoint y: 202, distance: 169.7
click at [0, 0] on slot at bounding box center [0, 0] width 0 height 0
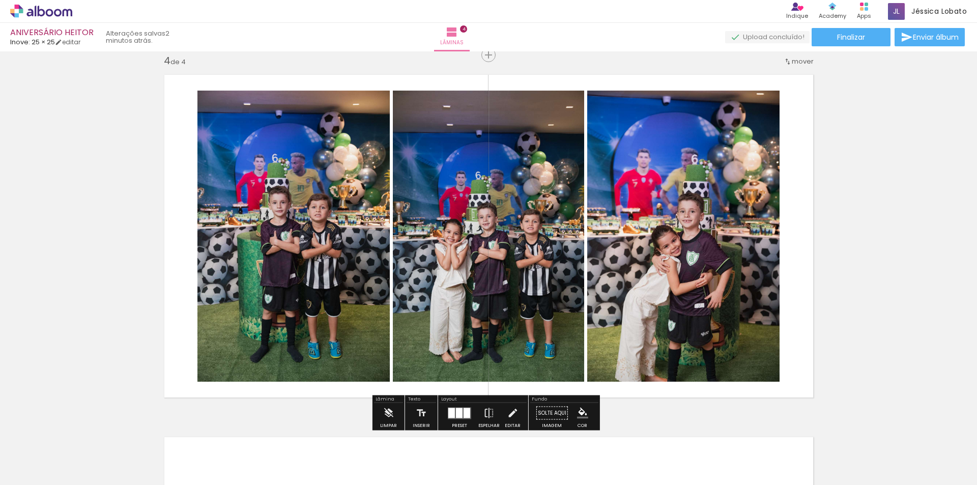
click at [456, 412] on div at bounding box center [459, 413] width 7 height 10
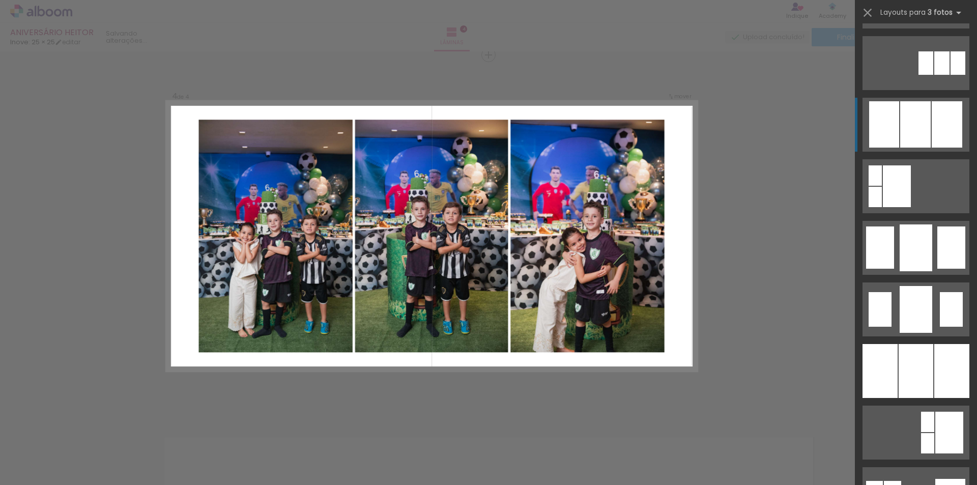
scroll to position [677, 0]
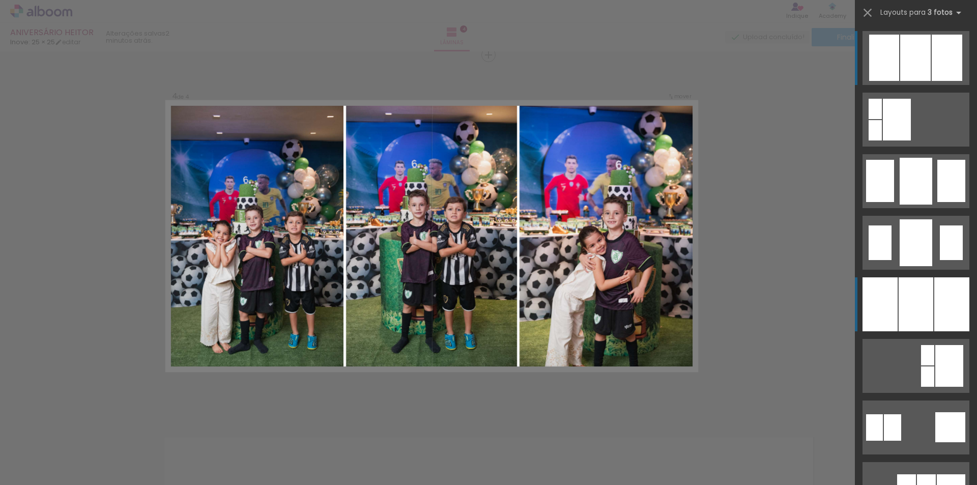
click at [909, 305] on div at bounding box center [916, 304] width 35 height 54
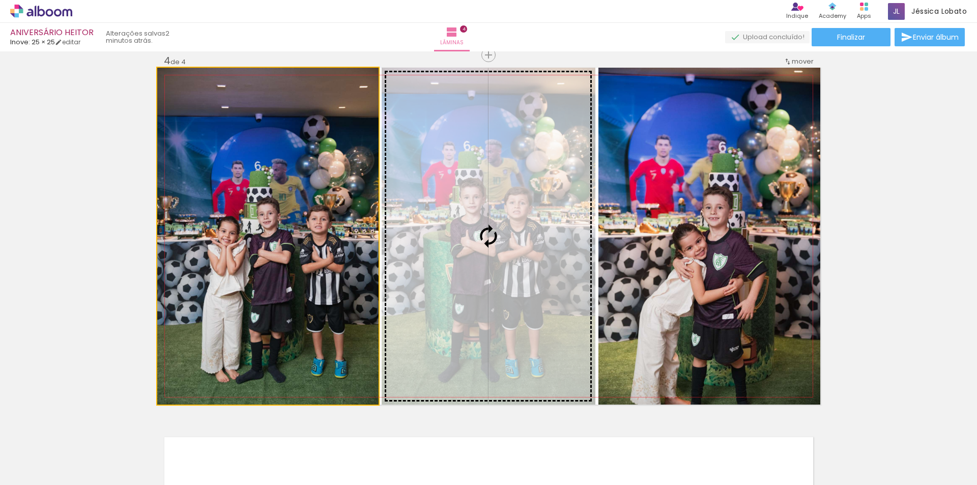
drag, startPoint x: 244, startPoint y: 211, endPoint x: 474, endPoint y: 202, distance: 230.8
click at [0, 0] on slot at bounding box center [0, 0] width 0 height 0
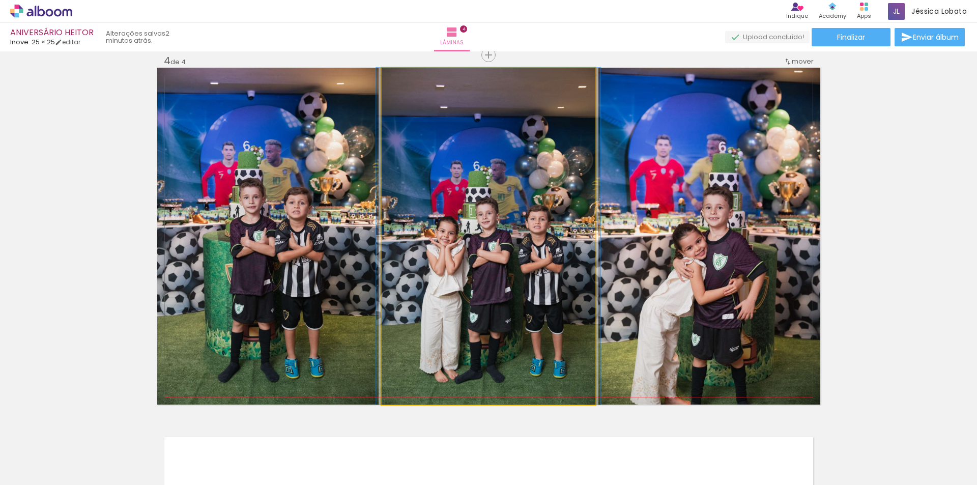
click at [512, 180] on quentale-photo at bounding box center [489, 236] width 214 height 337
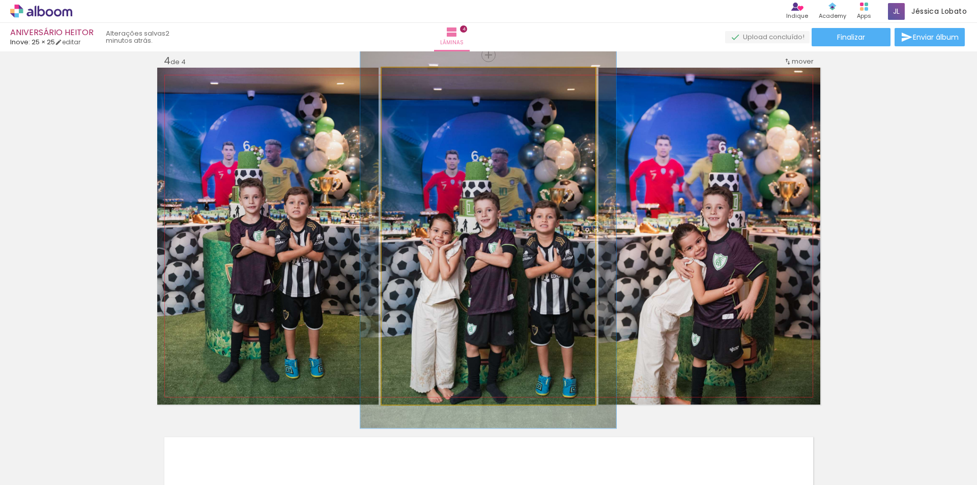
drag, startPoint x: 406, startPoint y: 82, endPoint x: 411, endPoint y: 83, distance: 5.3
click at [411, 83] on div at bounding box center [410, 78] width 16 height 16
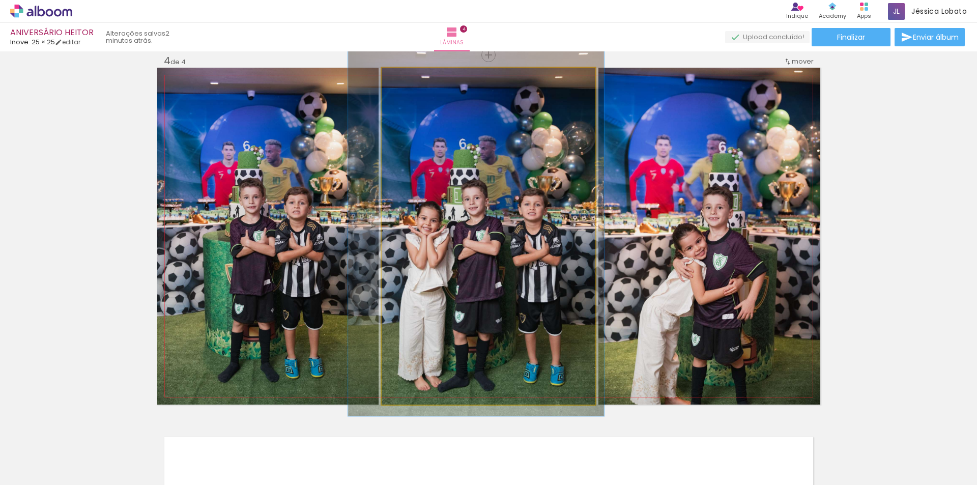
drag, startPoint x: 519, startPoint y: 180, endPoint x: 509, endPoint y: 168, distance: 14.8
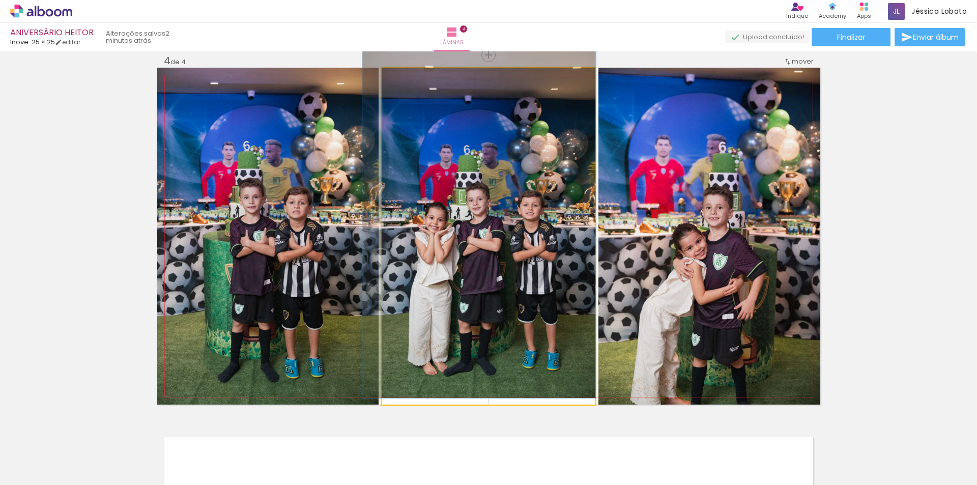
click at [404, 81] on div at bounding box center [407, 78] width 9 height 9
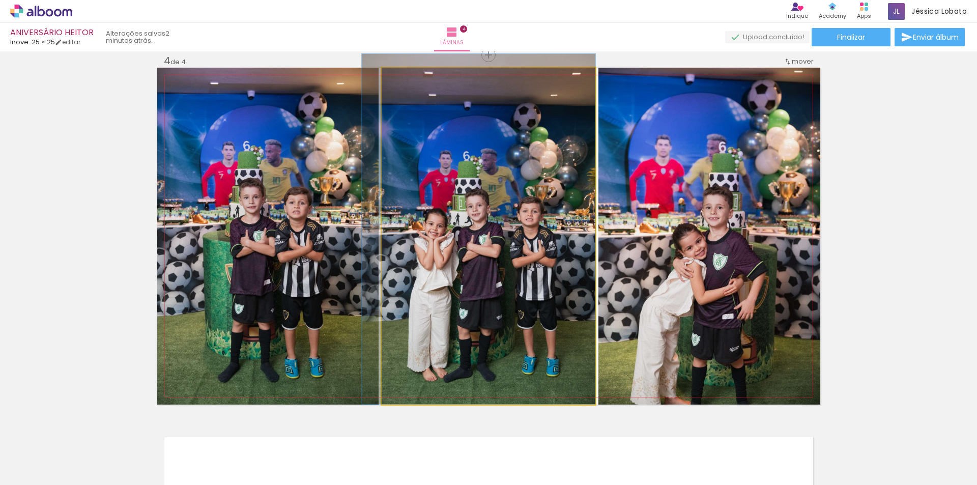
drag, startPoint x: 502, startPoint y: 181, endPoint x: 491, endPoint y: 175, distance: 12.5
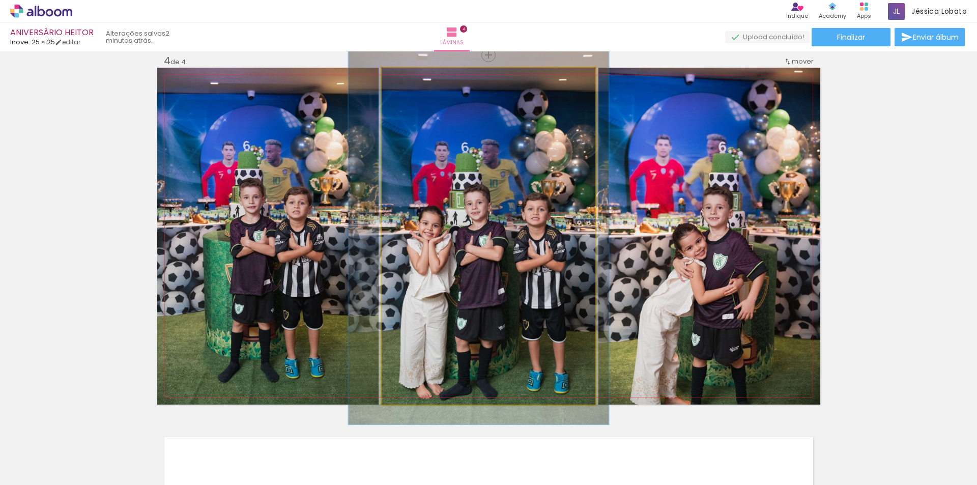
type paper-slider "116"
click at [411, 87] on quentale-photo at bounding box center [489, 236] width 214 height 337
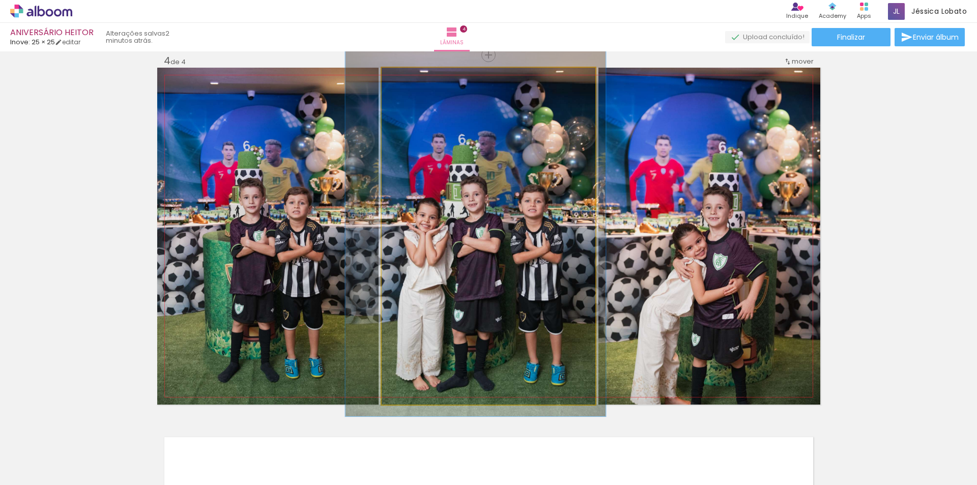
drag, startPoint x: 515, startPoint y: 157, endPoint x: 514, endPoint y: 150, distance: 7.2
click at [511, 185] on quentale-photo at bounding box center [489, 236] width 214 height 337
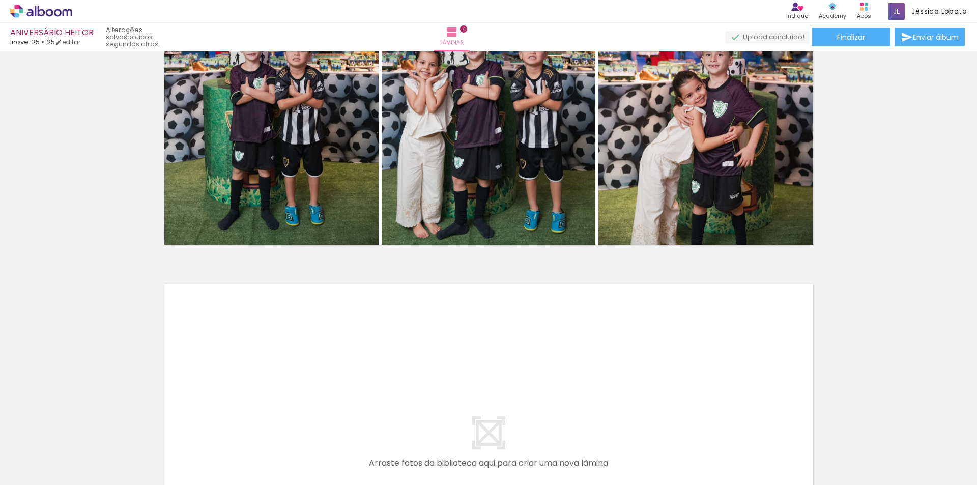
scroll to position [1457, 0]
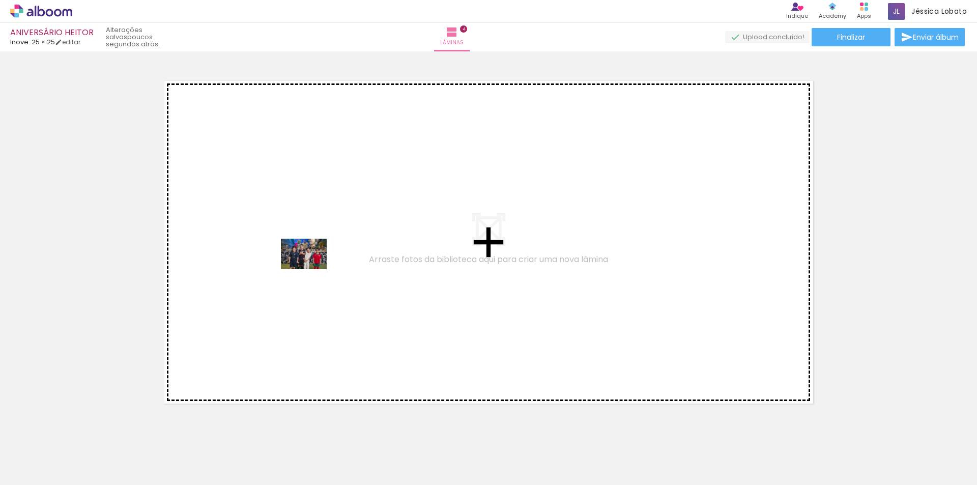
drag, startPoint x: 383, startPoint y: 460, endPoint x: 311, endPoint y: 269, distance: 203.3
click at [311, 269] on quentale-workspace at bounding box center [488, 242] width 977 height 485
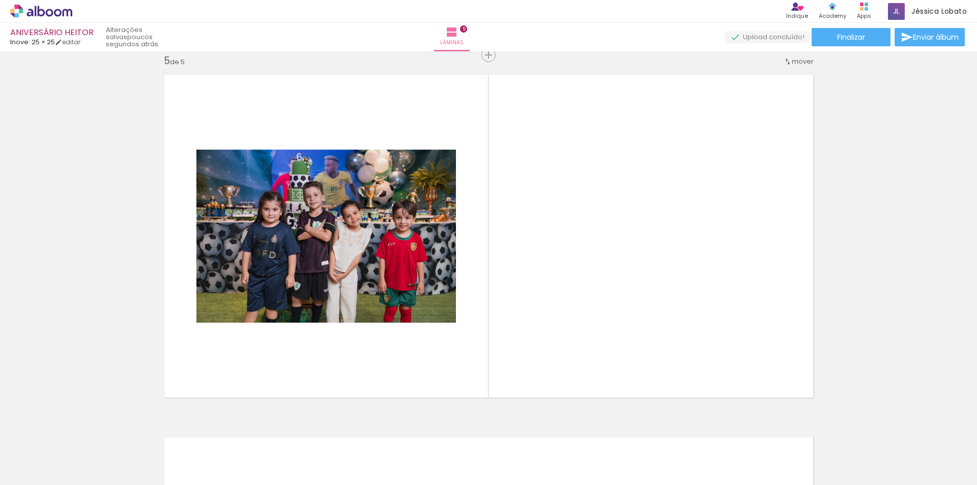
scroll to position [0, 695]
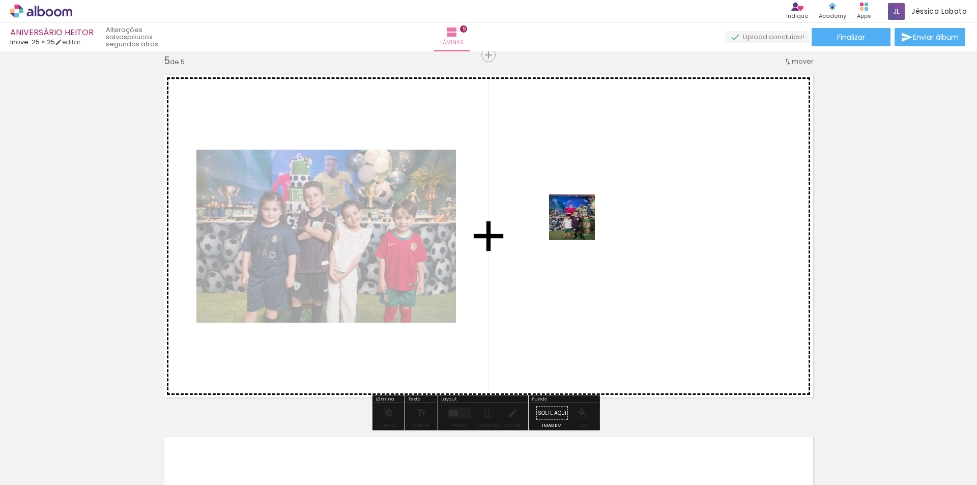
drag, startPoint x: 496, startPoint y: 458, endPoint x: 580, endPoint y: 220, distance: 252.1
click at [580, 220] on quentale-workspace at bounding box center [488, 242] width 977 height 485
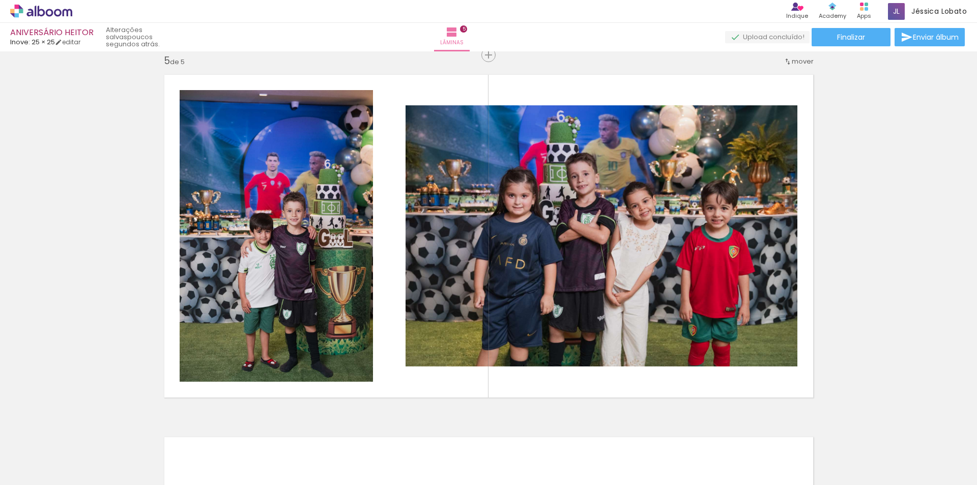
click at [642, 431] on iron-icon at bounding box center [638, 430] width 11 height 11
drag, startPoint x: 671, startPoint y: 456, endPoint x: 673, endPoint y: 233, distance: 222.9
click at [673, 233] on quentale-workspace at bounding box center [488, 242] width 977 height 485
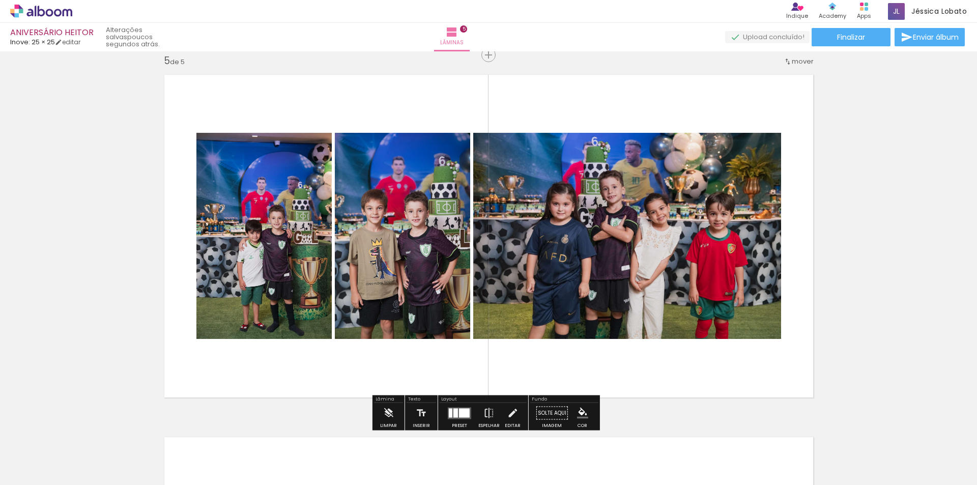
click at [460, 409] on div at bounding box center [464, 412] width 11 height 9
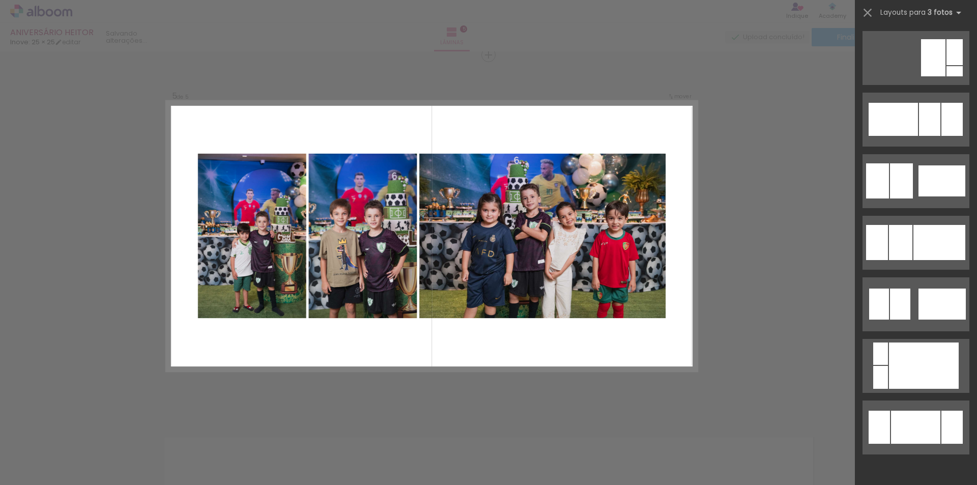
scroll to position [0, 0]
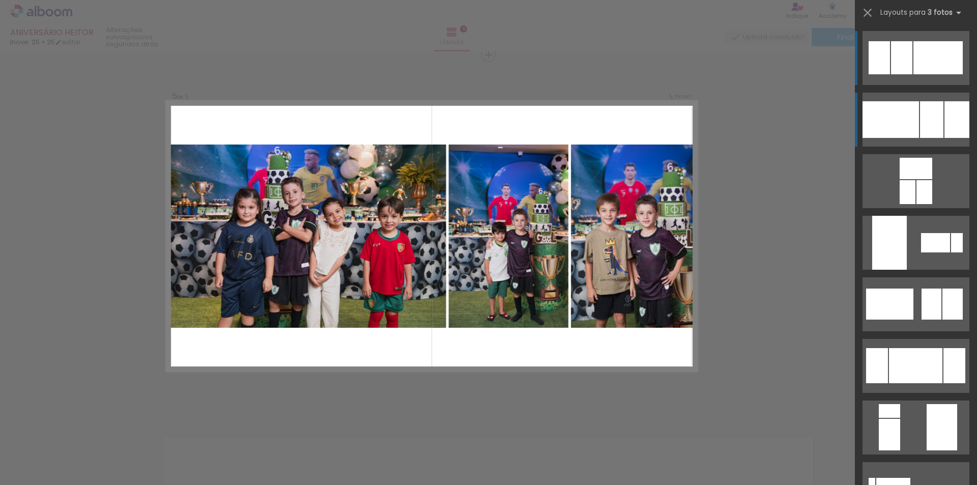
click at [912, 122] on div at bounding box center [891, 119] width 56 height 37
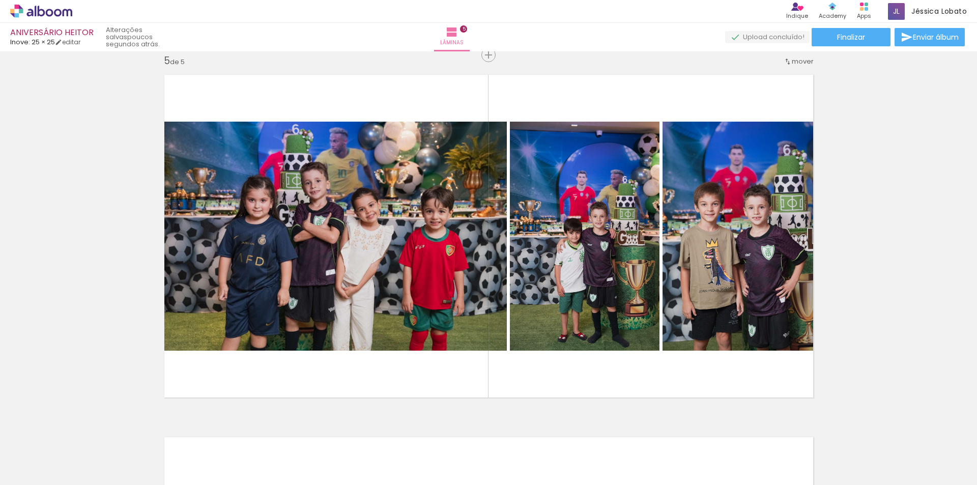
scroll to position [0, 780]
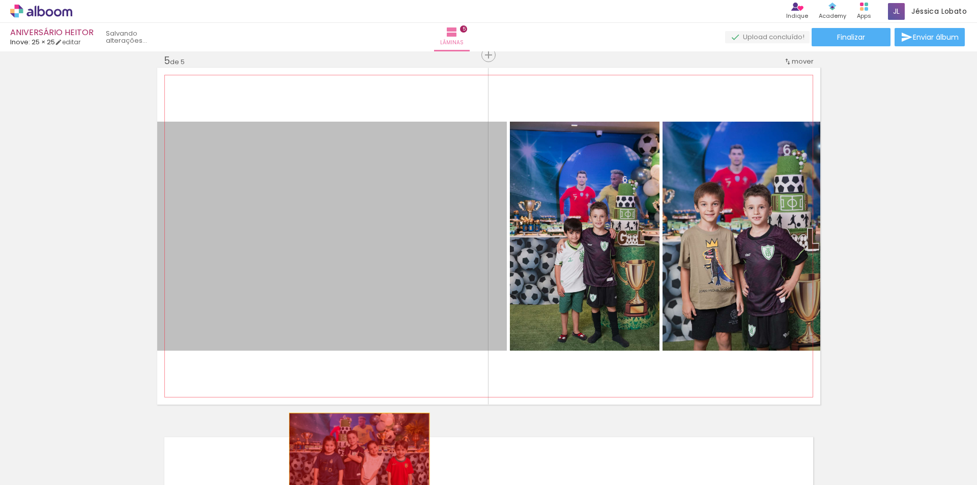
drag, startPoint x: 391, startPoint y: 215, endPoint x: 355, endPoint y: 459, distance: 246.9
click at [355, 459] on quentale-workspace at bounding box center [488, 242] width 977 height 485
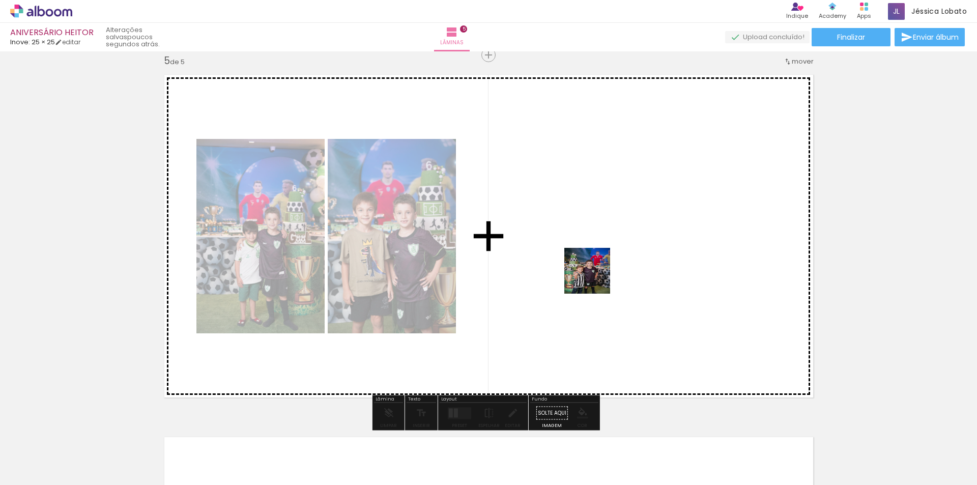
drag, startPoint x: 618, startPoint y: 307, endPoint x: 566, endPoint y: 252, distance: 74.9
click at [566, 252] on quentale-workspace at bounding box center [488, 242] width 977 height 485
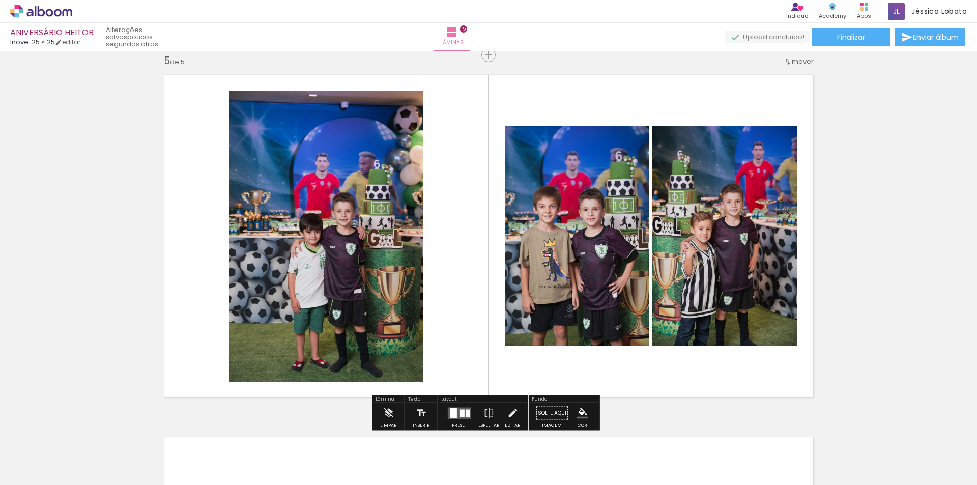
click at [453, 407] on quentale-layouter at bounding box center [459, 413] width 23 height 12
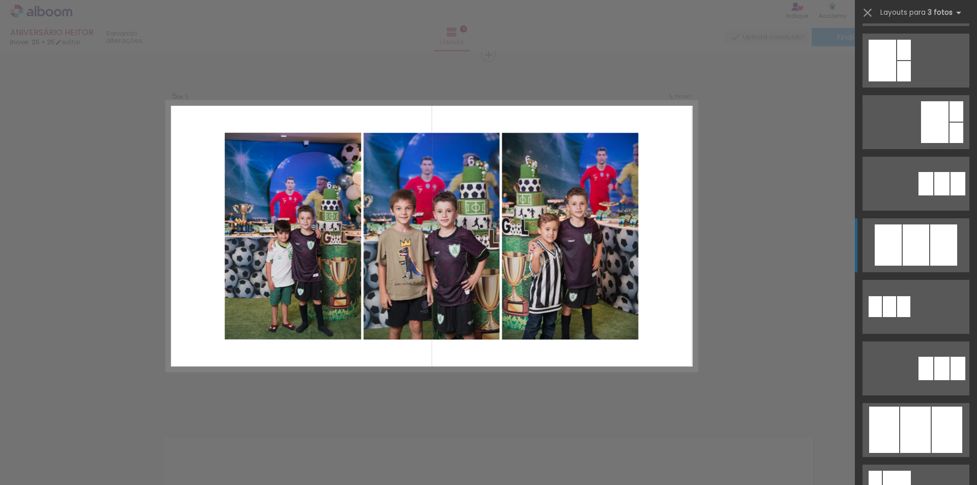
scroll to position [509, 0]
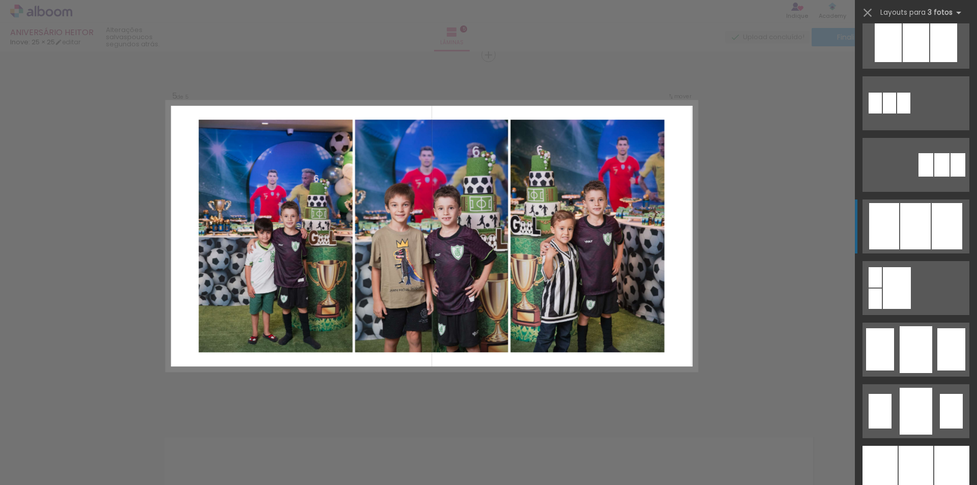
click at [900, 232] on div at bounding box center [915, 226] width 31 height 46
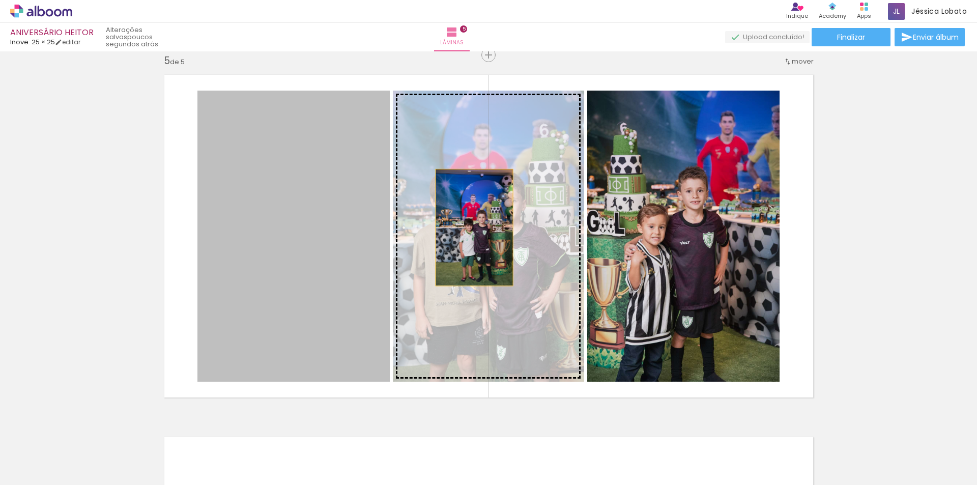
drag, startPoint x: 326, startPoint y: 238, endPoint x: 473, endPoint y: 226, distance: 147.5
click at [0, 0] on slot at bounding box center [0, 0] width 0 height 0
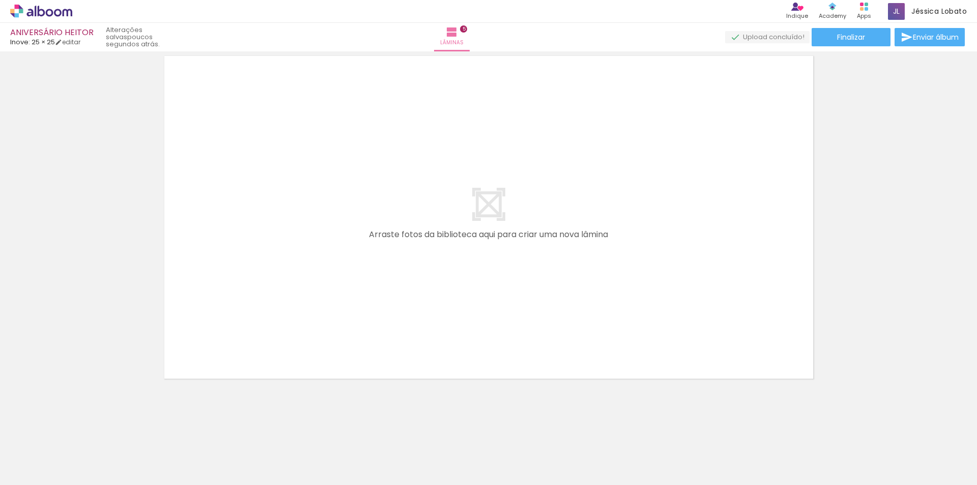
scroll to position [0, 246]
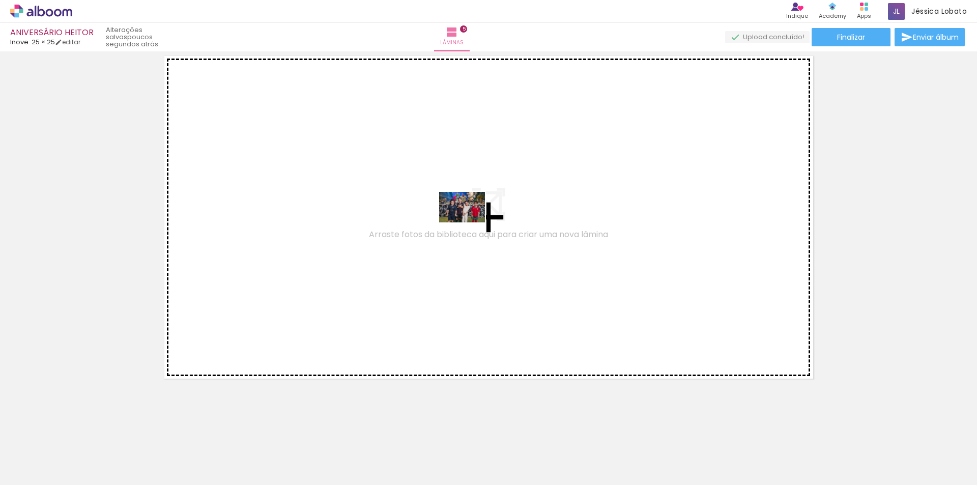
drag, startPoint x: 261, startPoint y: 445, endPoint x: 470, endPoint y: 222, distance: 305.4
click at [470, 222] on quentale-workspace at bounding box center [488, 242] width 977 height 485
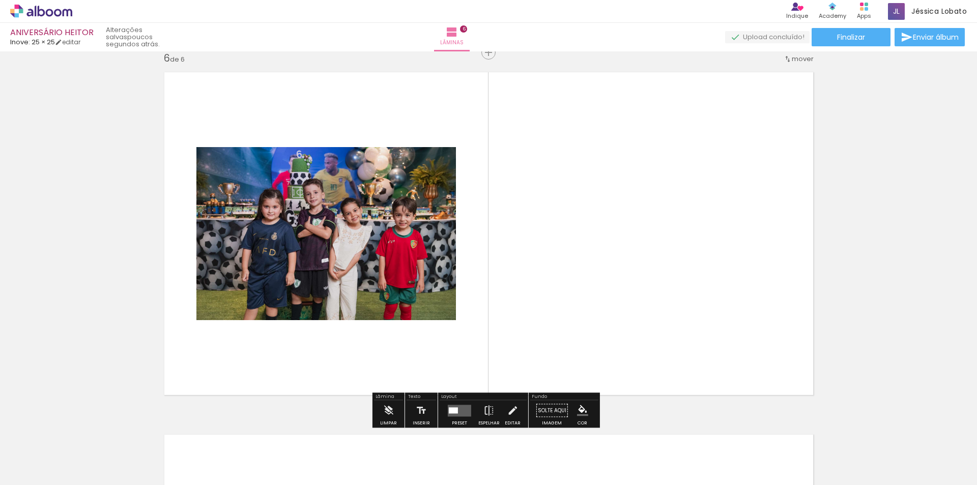
scroll to position [1825, 0]
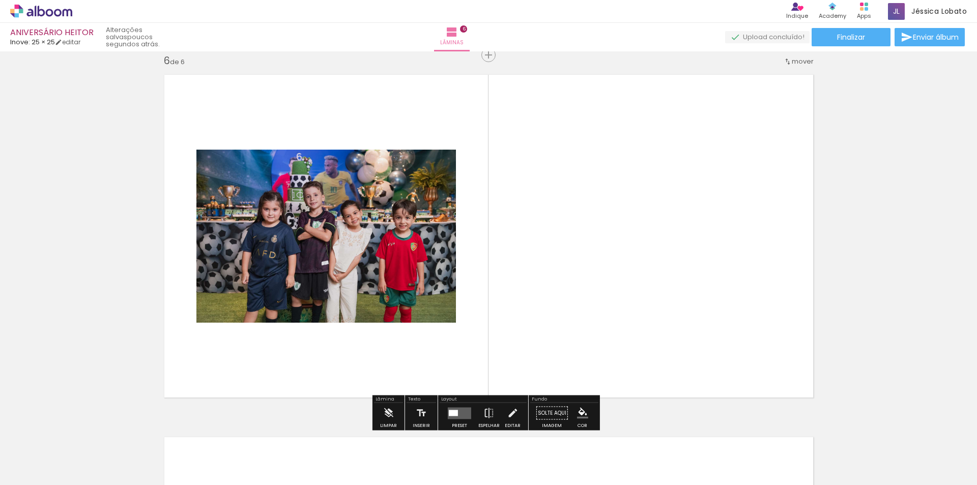
click at [455, 408] on quentale-layouter at bounding box center [459, 413] width 23 height 12
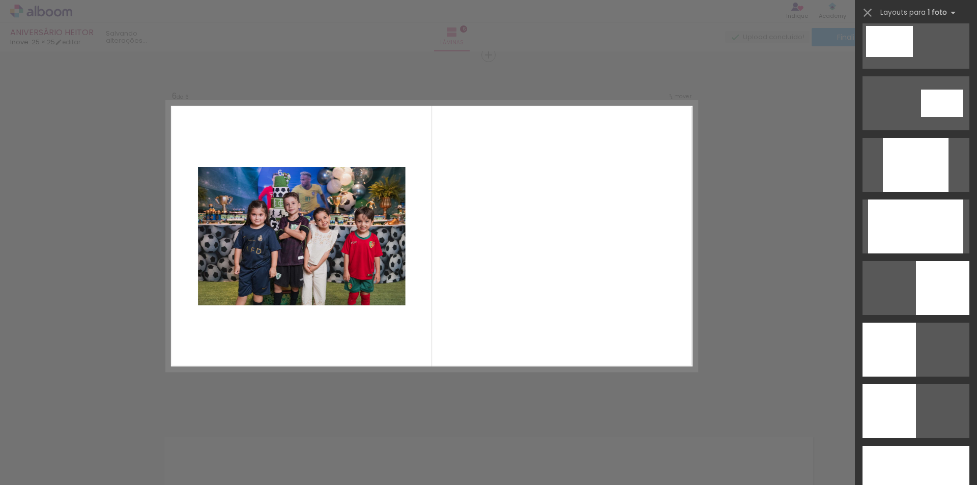
scroll to position [0, 0]
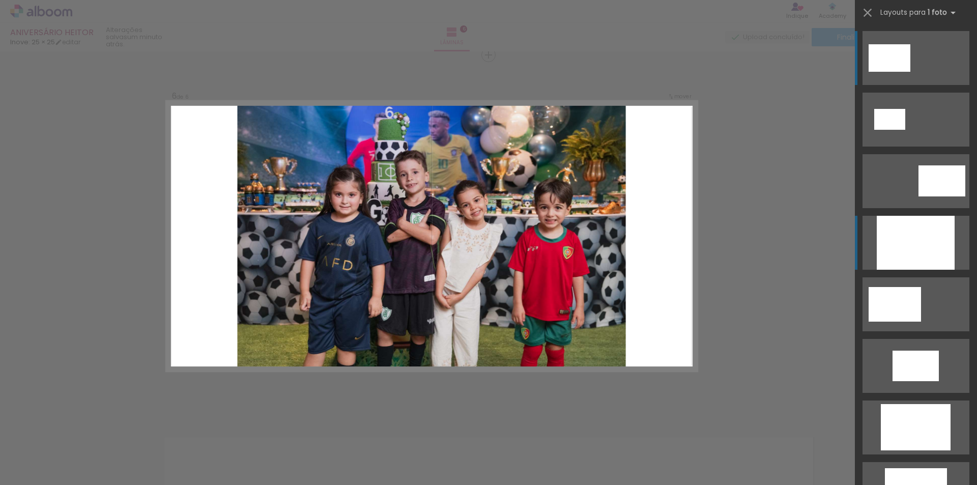
click at [887, 249] on div at bounding box center [916, 243] width 78 height 54
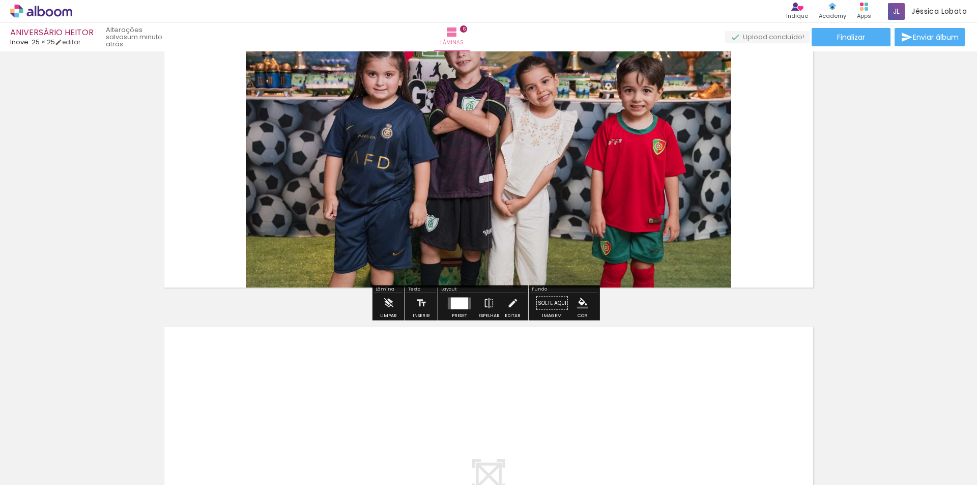
scroll to position [2131, 0]
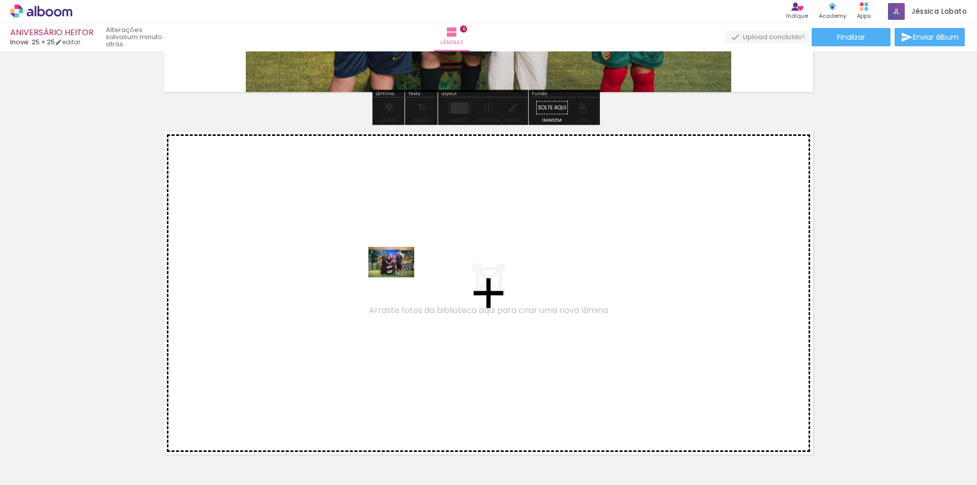
drag, startPoint x: 478, startPoint y: 405, endPoint x: 399, endPoint y: 277, distance: 150.0
click at [399, 277] on quentale-workspace at bounding box center [488, 242] width 977 height 485
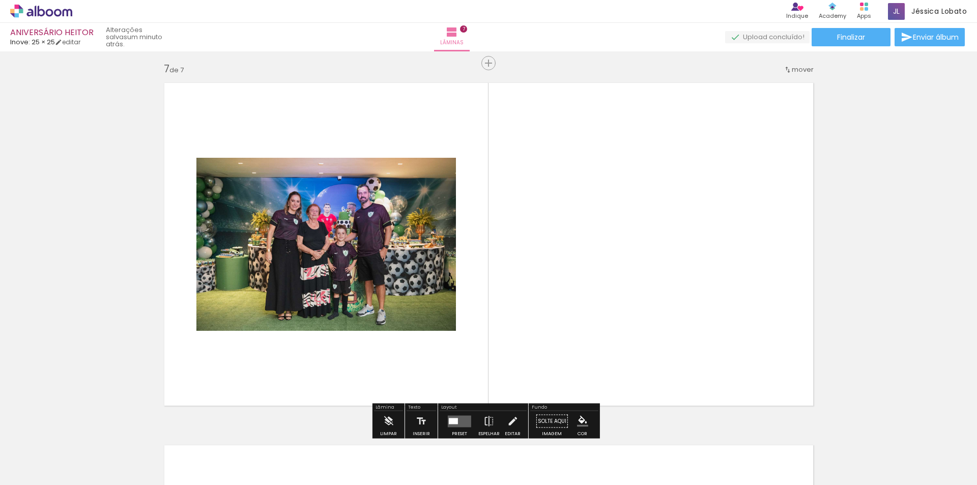
scroll to position [2188, 0]
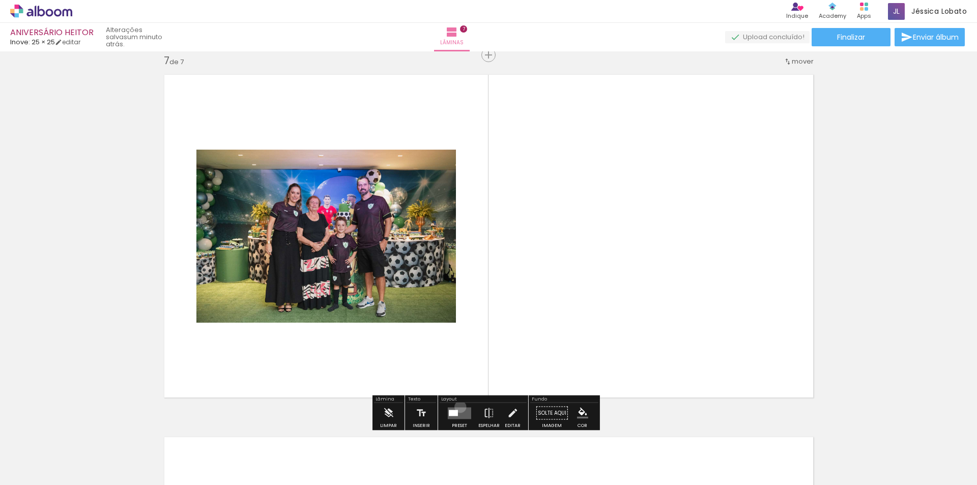
click at [458, 407] on div at bounding box center [459, 413] width 27 height 20
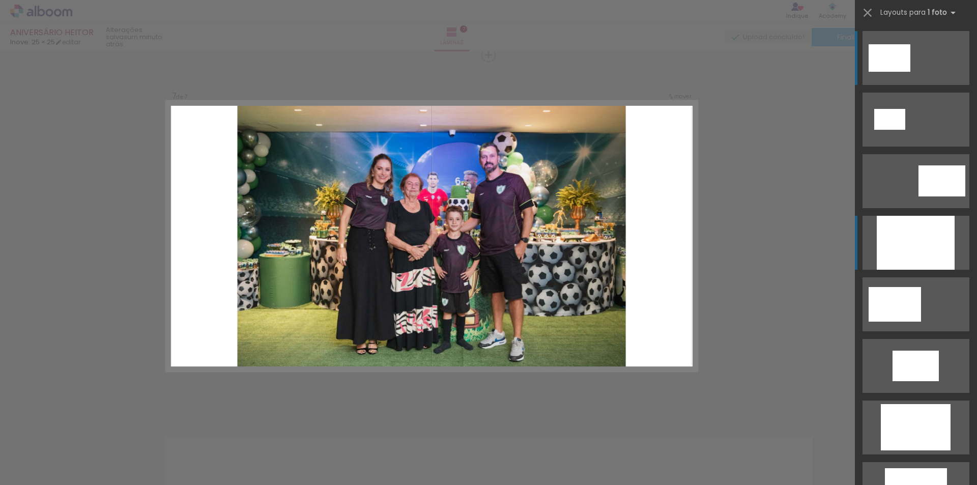
click at [924, 227] on div at bounding box center [916, 243] width 78 height 54
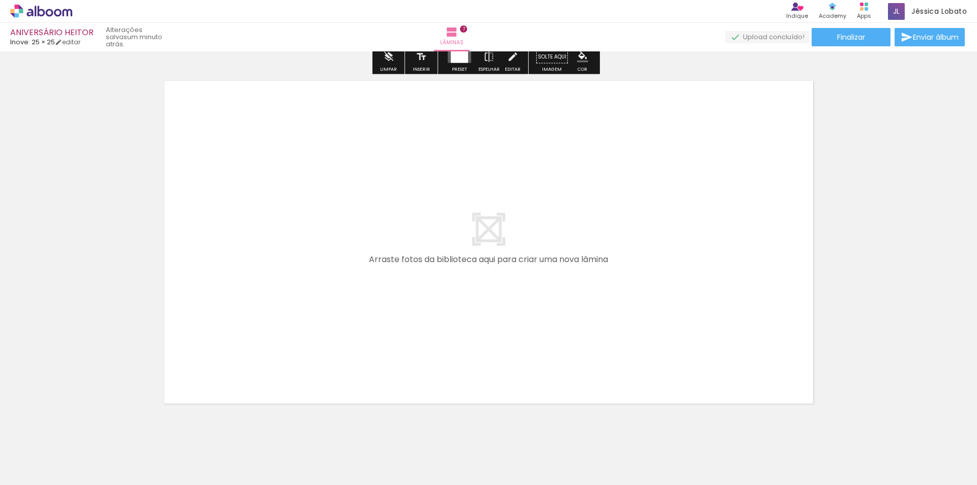
scroll to position [2569, 0]
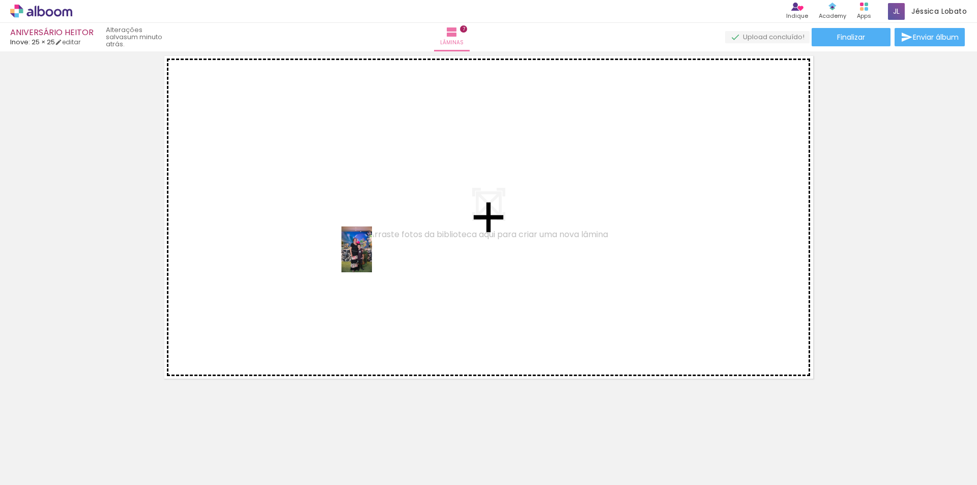
drag, startPoint x: 542, startPoint y: 448, endPoint x: 372, endPoint y: 257, distance: 256.0
click at [372, 257] on quentale-workspace at bounding box center [488, 242] width 977 height 485
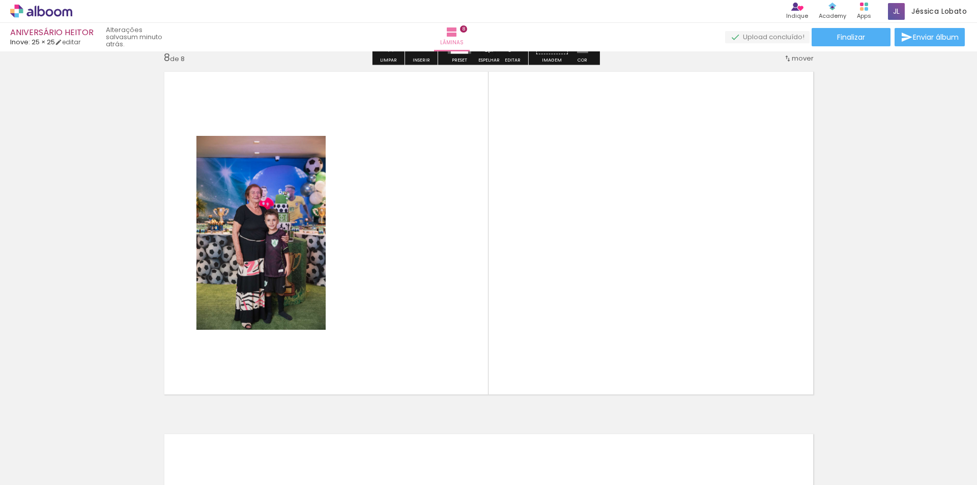
scroll to position [2550, 0]
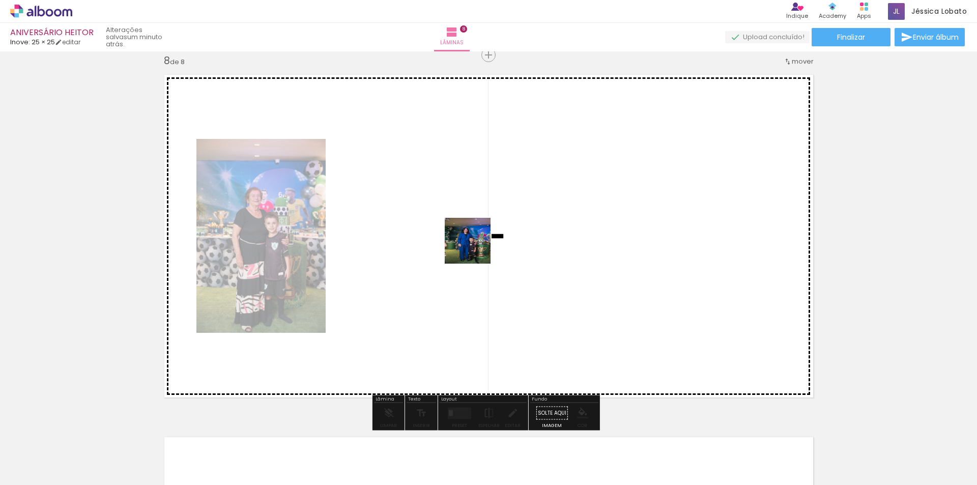
drag, startPoint x: 606, startPoint y: 453, endPoint x: 475, endPoint y: 248, distance: 242.8
click at [475, 248] on quentale-workspace at bounding box center [488, 242] width 977 height 485
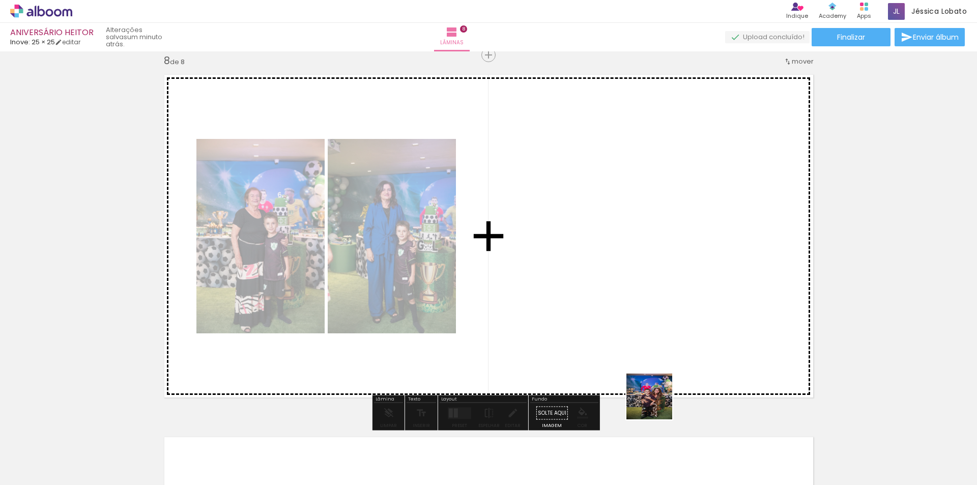
drag, startPoint x: 657, startPoint y: 404, endPoint x: 607, endPoint y: 277, distance: 136.9
click at [604, 271] on quentale-workspace at bounding box center [488, 242] width 977 height 485
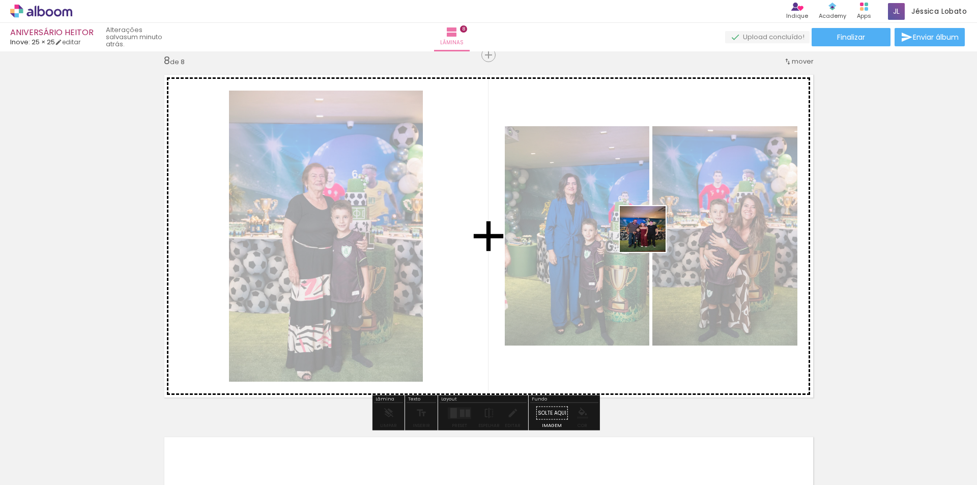
drag, startPoint x: 720, startPoint y: 454, endPoint x: 650, endPoint y: 237, distance: 228.2
click at [650, 237] on quentale-workspace at bounding box center [488, 242] width 977 height 485
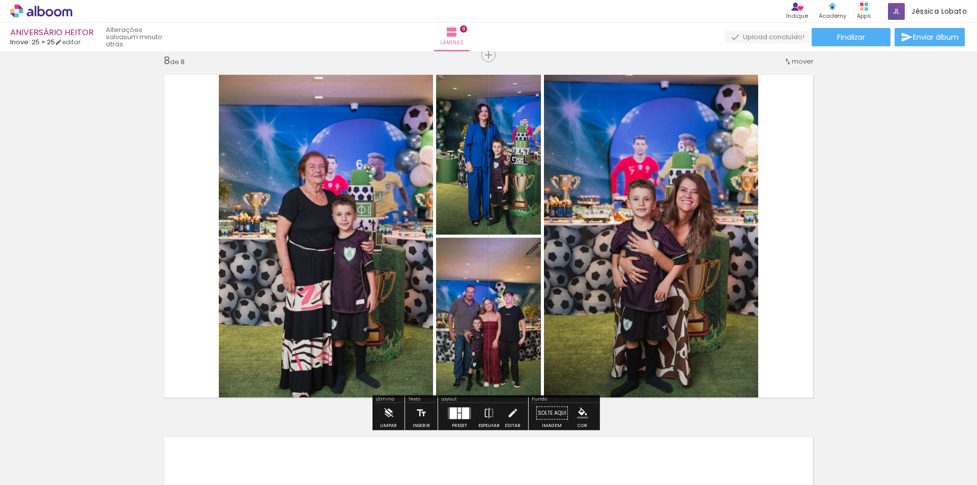
click at [454, 412] on div at bounding box center [453, 413] width 7 height 12
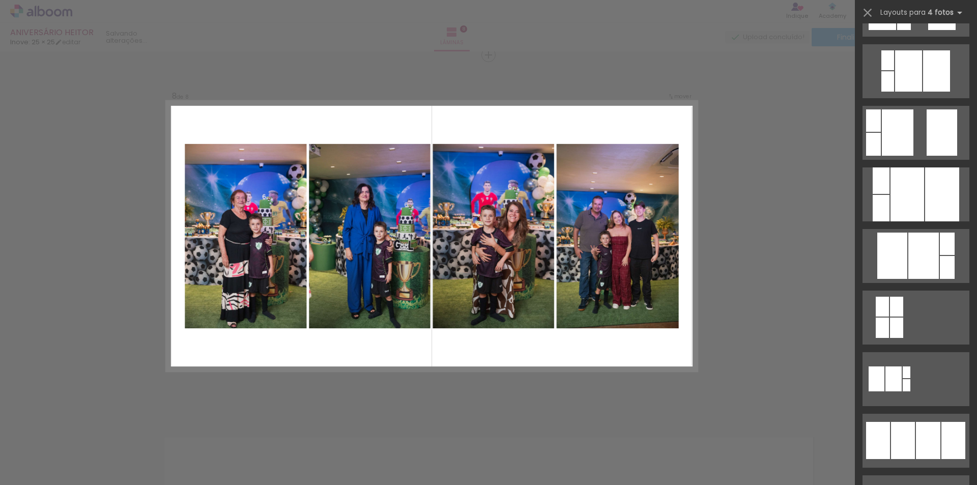
scroll to position [611, 0]
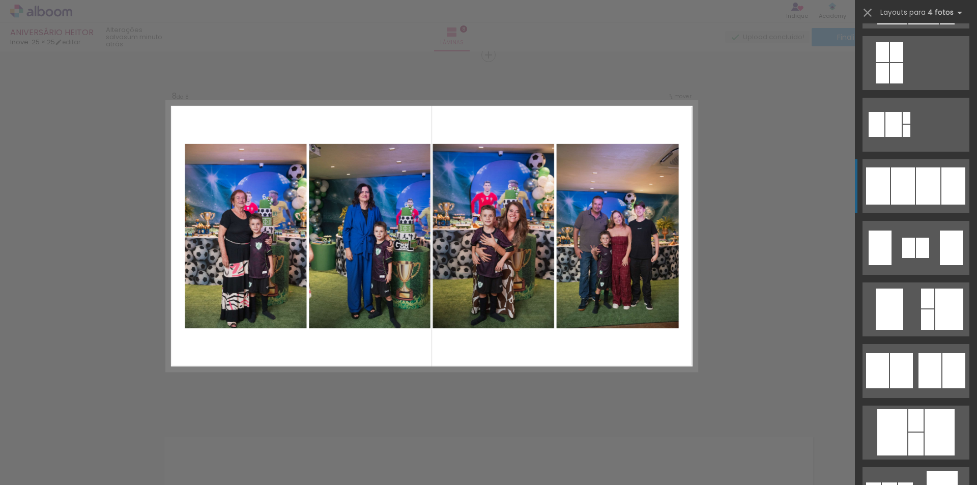
click at [908, 192] on div at bounding box center [903, 185] width 24 height 37
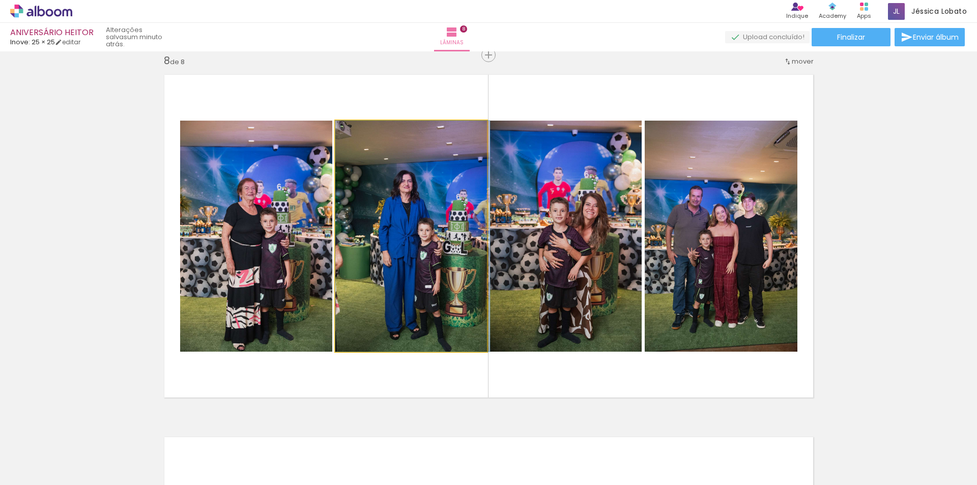
drag, startPoint x: 427, startPoint y: 218, endPoint x: 551, endPoint y: 211, distance: 124.4
click at [0, 0] on slot at bounding box center [0, 0] width 0 height 0
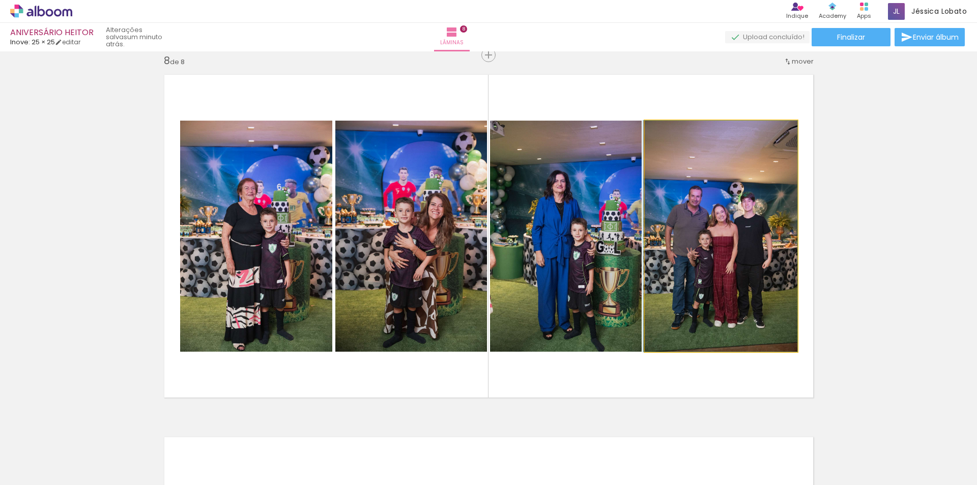
drag, startPoint x: 758, startPoint y: 249, endPoint x: 572, endPoint y: 249, distance: 186.8
click at [0, 0] on slot at bounding box center [0, 0] width 0 height 0
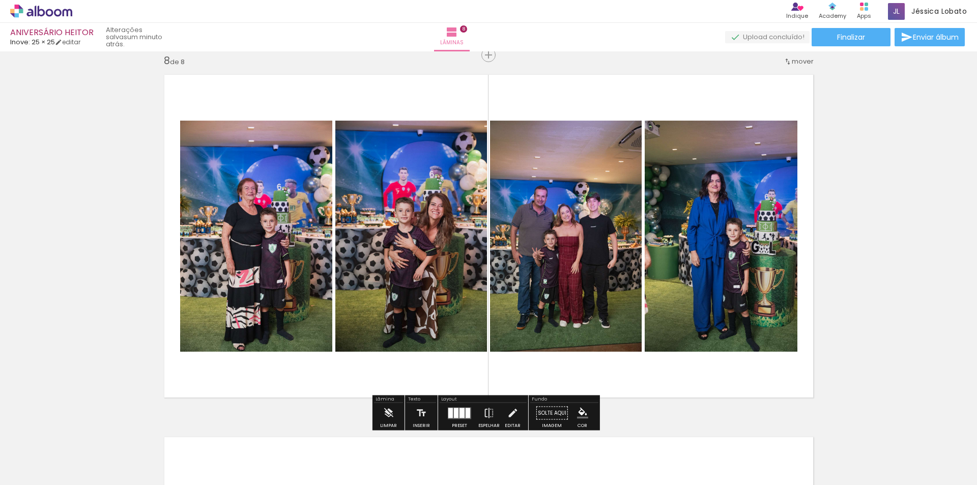
scroll to position [2931, 0]
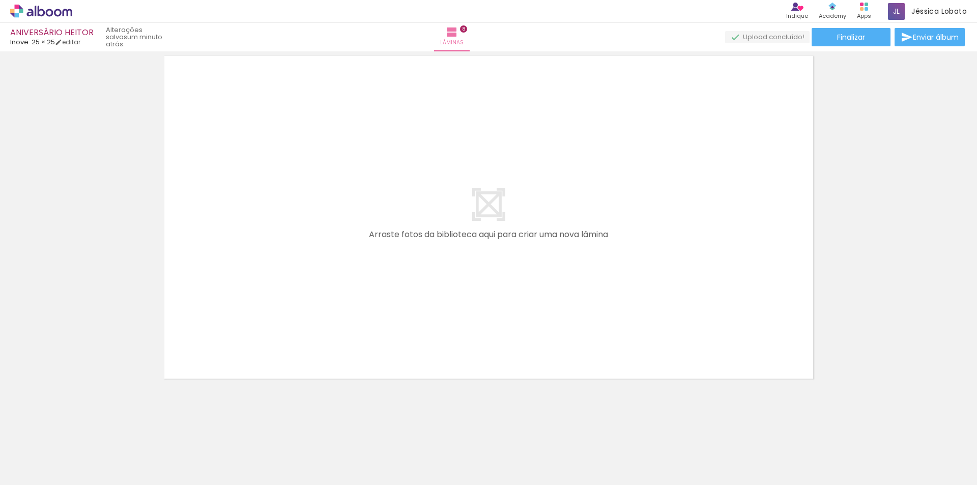
scroll to position [0, 711]
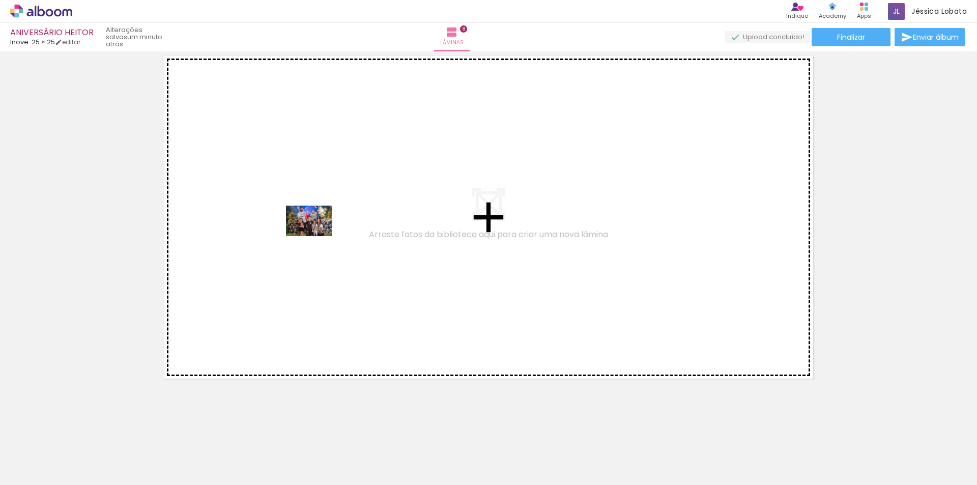
drag, startPoint x: 296, startPoint y: 452, endPoint x: 317, endPoint y: 236, distance: 217.3
click at [317, 236] on quentale-workspace at bounding box center [488, 242] width 977 height 485
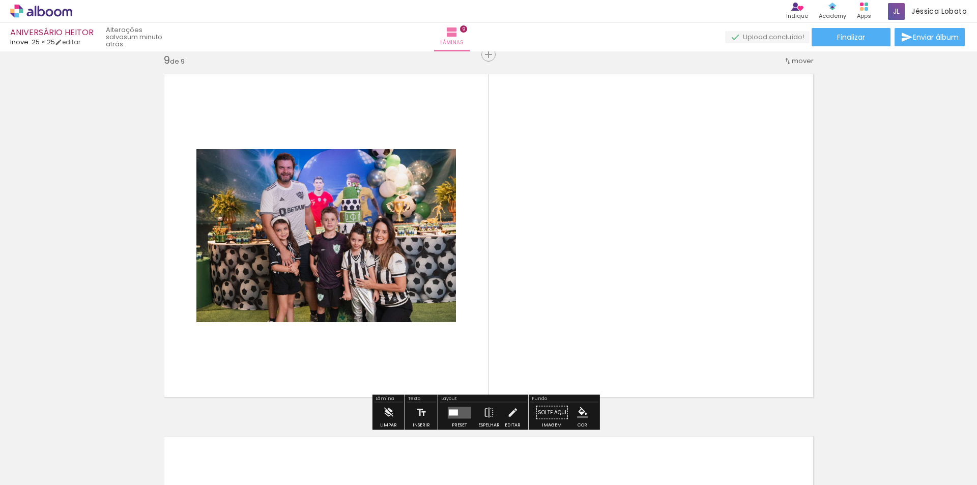
scroll to position [2912, 0]
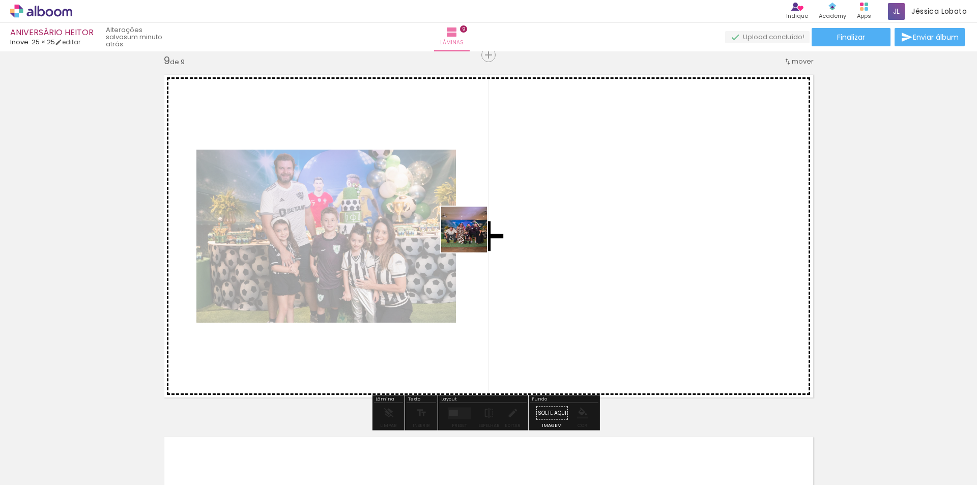
drag, startPoint x: 434, startPoint y: 290, endPoint x: 483, endPoint y: 226, distance: 80.1
click at [483, 226] on quentale-workspace at bounding box center [488, 242] width 977 height 485
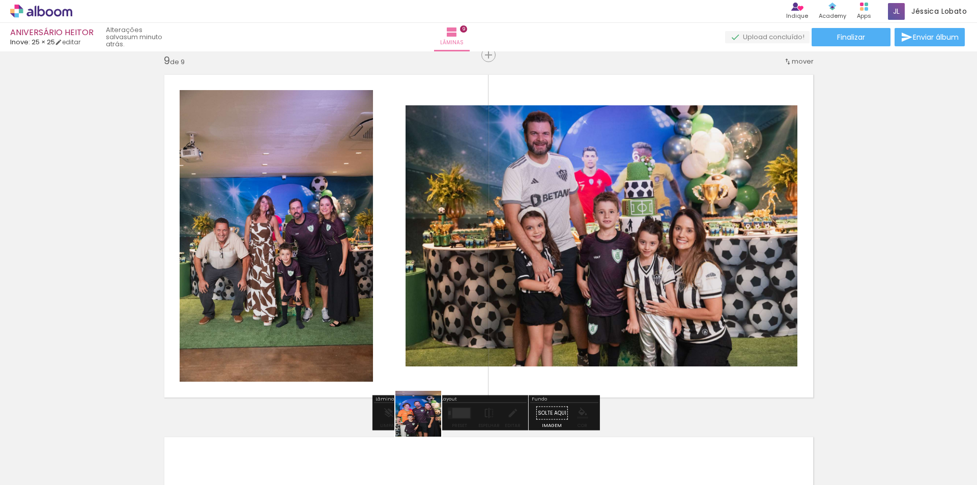
drag, startPoint x: 421, startPoint y: 447, endPoint x: 388, endPoint y: 232, distance: 217.8
click at [388, 232] on quentale-workspace at bounding box center [488, 242] width 977 height 485
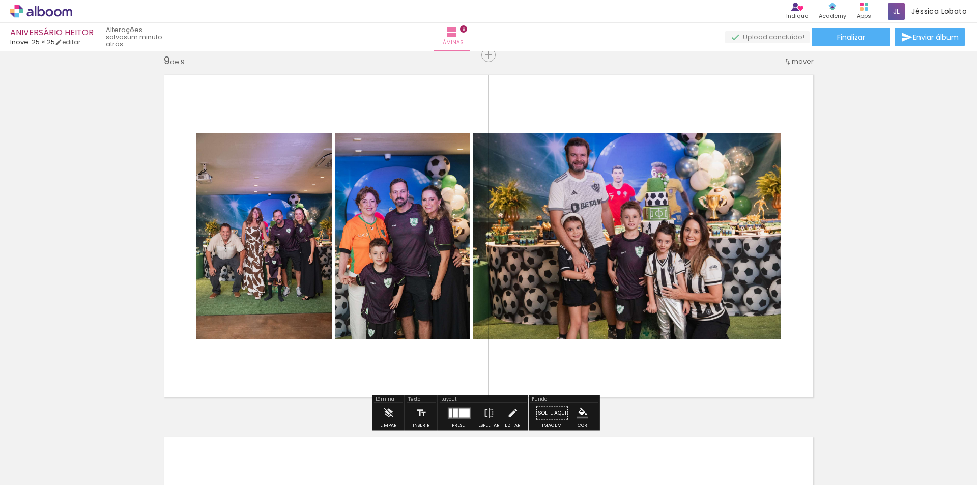
click at [459, 411] on div at bounding box center [464, 412] width 11 height 9
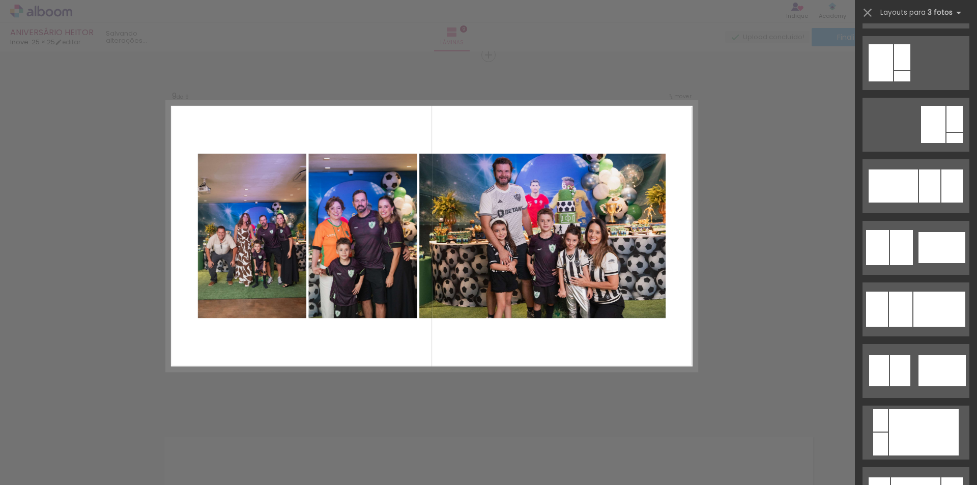
scroll to position [0, 0]
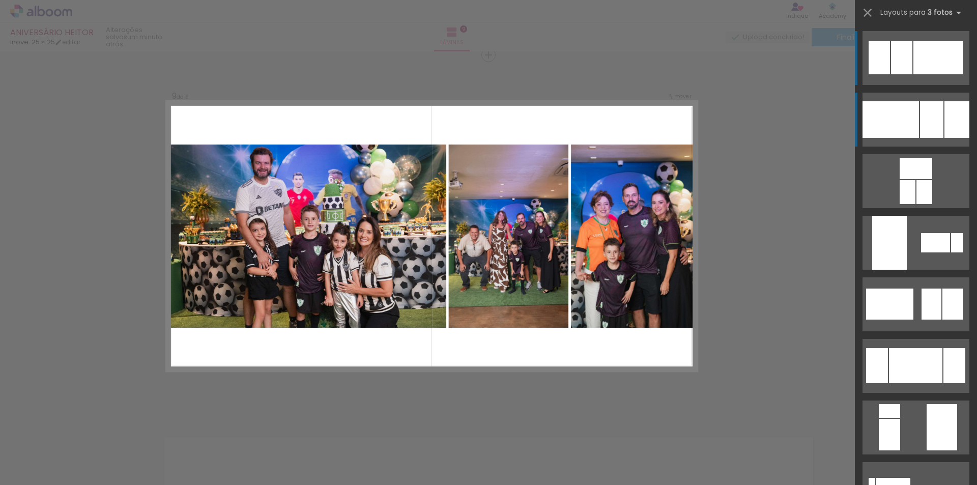
click at [902, 115] on div at bounding box center [891, 119] width 56 height 37
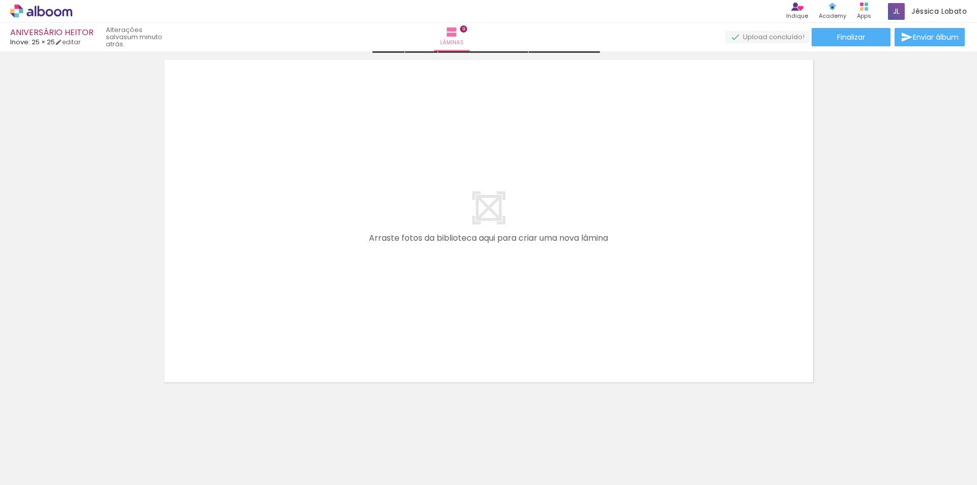
scroll to position [3294, 0]
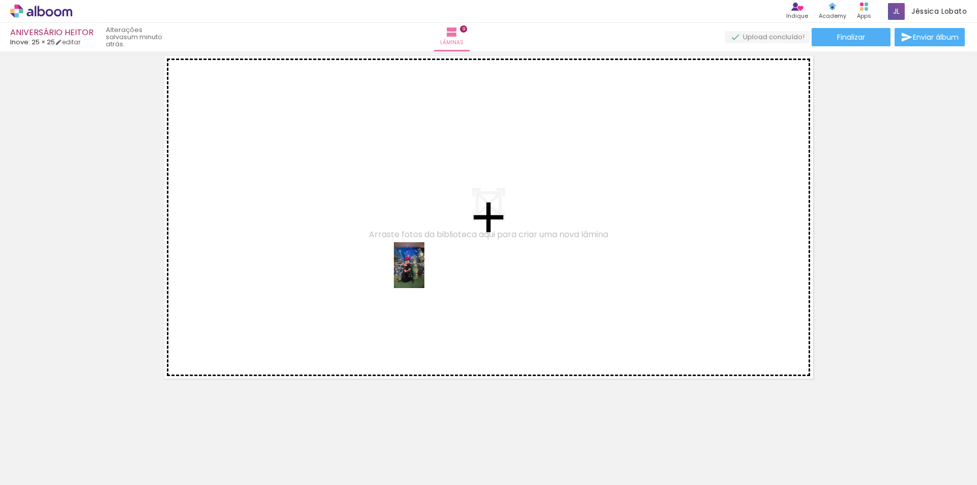
drag, startPoint x: 536, startPoint y: 461, endPoint x: 424, endPoint y: 273, distance: 218.7
click at [424, 273] on quentale-workspace at bounding box center [488, 242] width 977 height 485
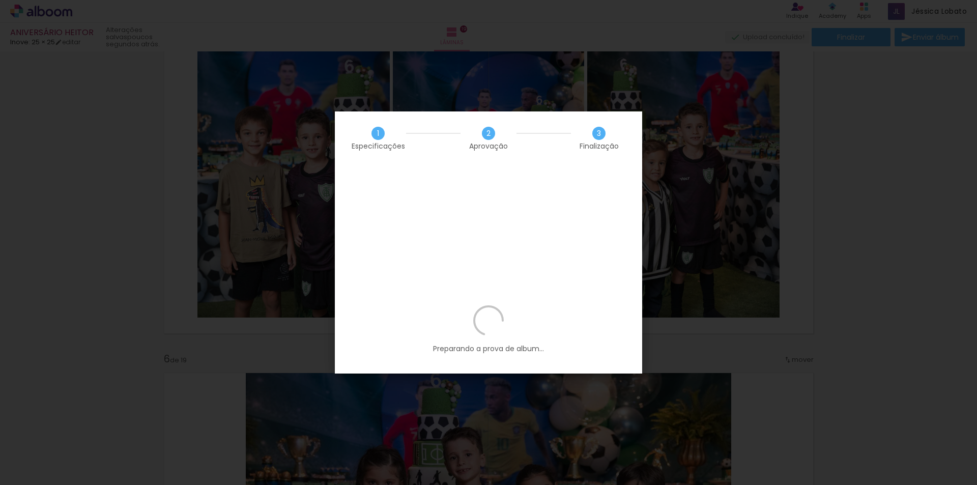
scroll to position [0, 2053]
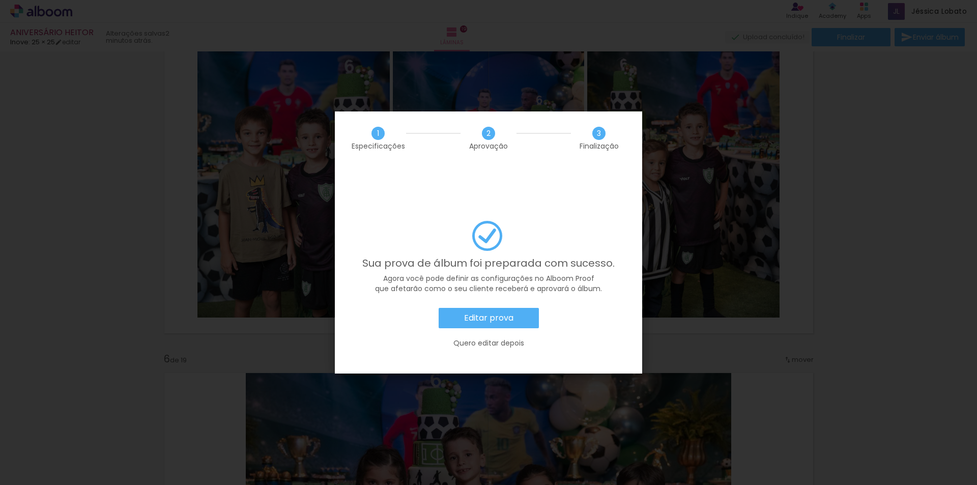
click at [0, 0] on slot "Editar prova" at bounding box center [0, 0] width 0 height 0
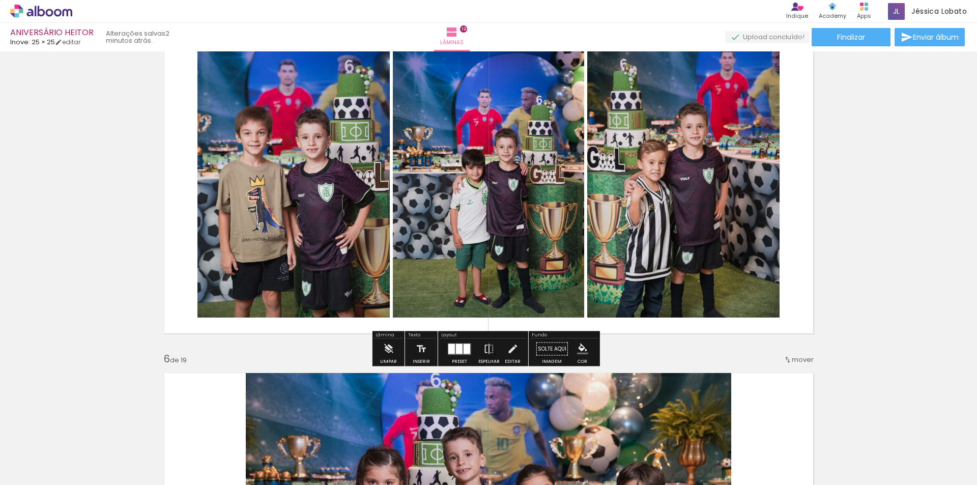
scroll to position [0, 2053]
click at [844, 39] on span "Finalizar" at bounding box center [851, 37] width 28 height 7
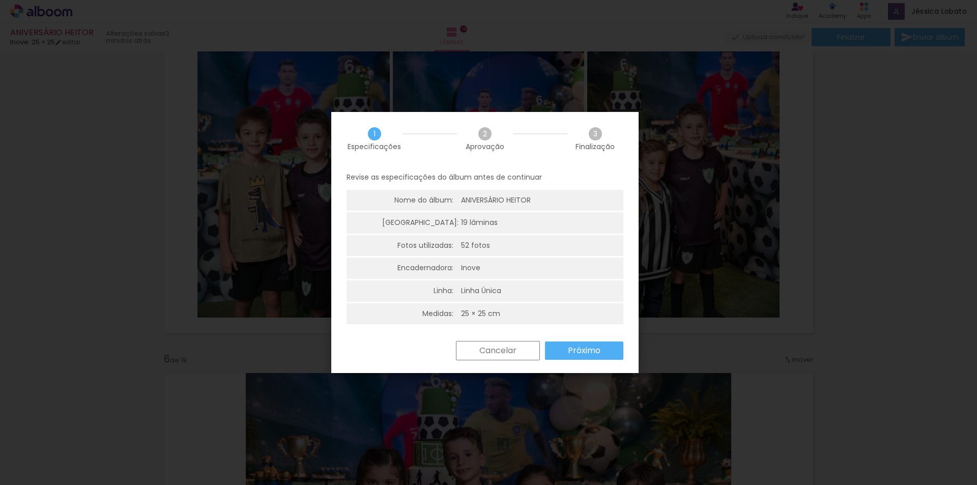
click at [604, 358] on paper-button "Próximo" at bounding box center [584, 351] width 78 height 18
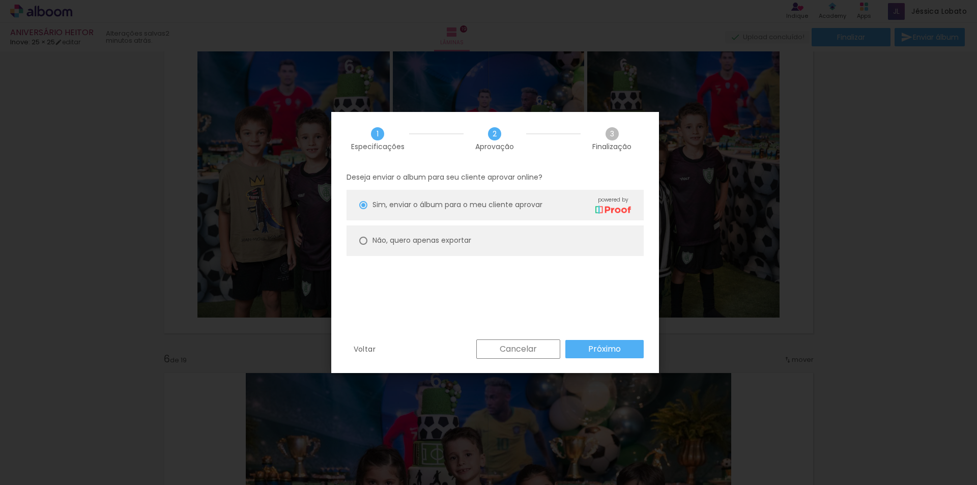
click at [0, 0] on slot "Não, quero apenas exportar" at bounding box center [0, 0] width 0 height 0
type paper-radio-button "on"
click at [406, 206] on span "Sim, enviar o álbum para o meu cliente aprovar" at bounding box center [458, 205] width 170 height 11
type paper-radio-button "on"
click at [610, 339] on div "Cancelar Próximo" at bounding box center [557, 348] width 173 height 19
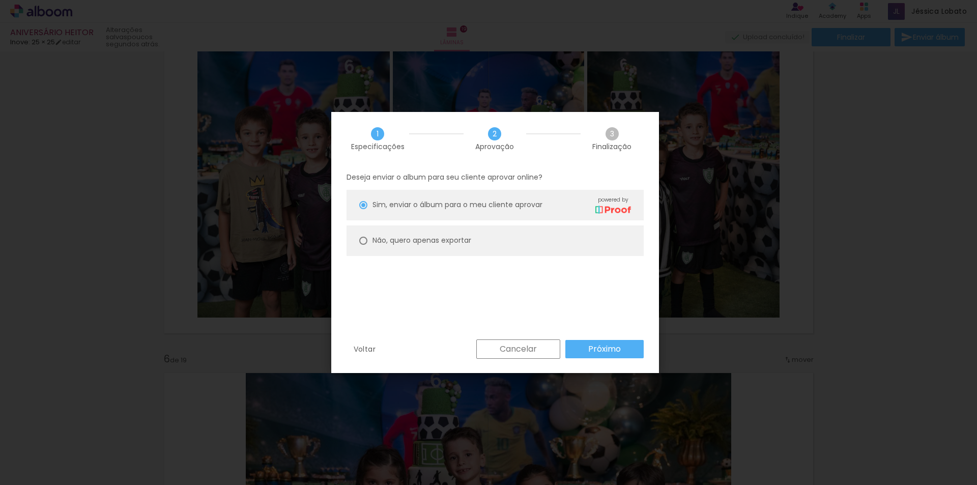
click at [0, 0] on slot "Próximo" at bounding box center [0, 0] width 0 height 0
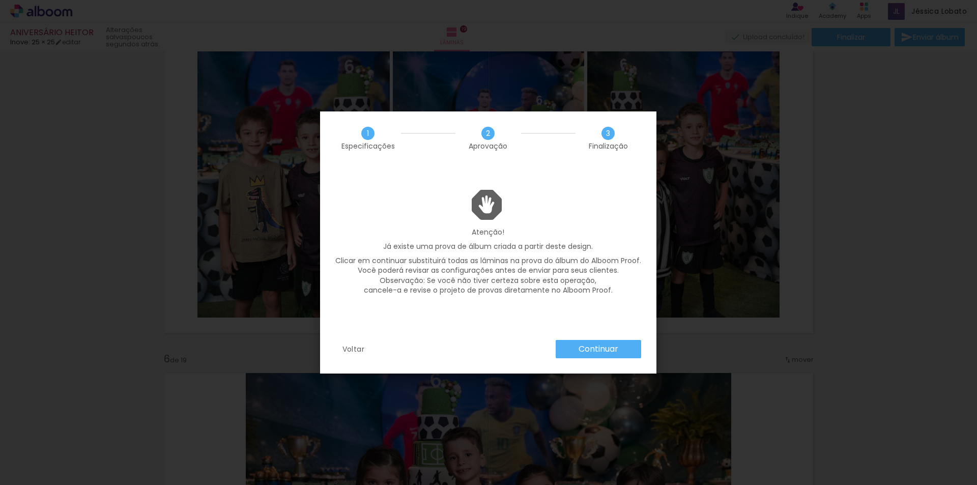
click at [0, 0] on slot "Continuar" at bounding box center [0, 0] width 0 height 0
